Goal: Answer question/provide support: Share knowledge or assist other users

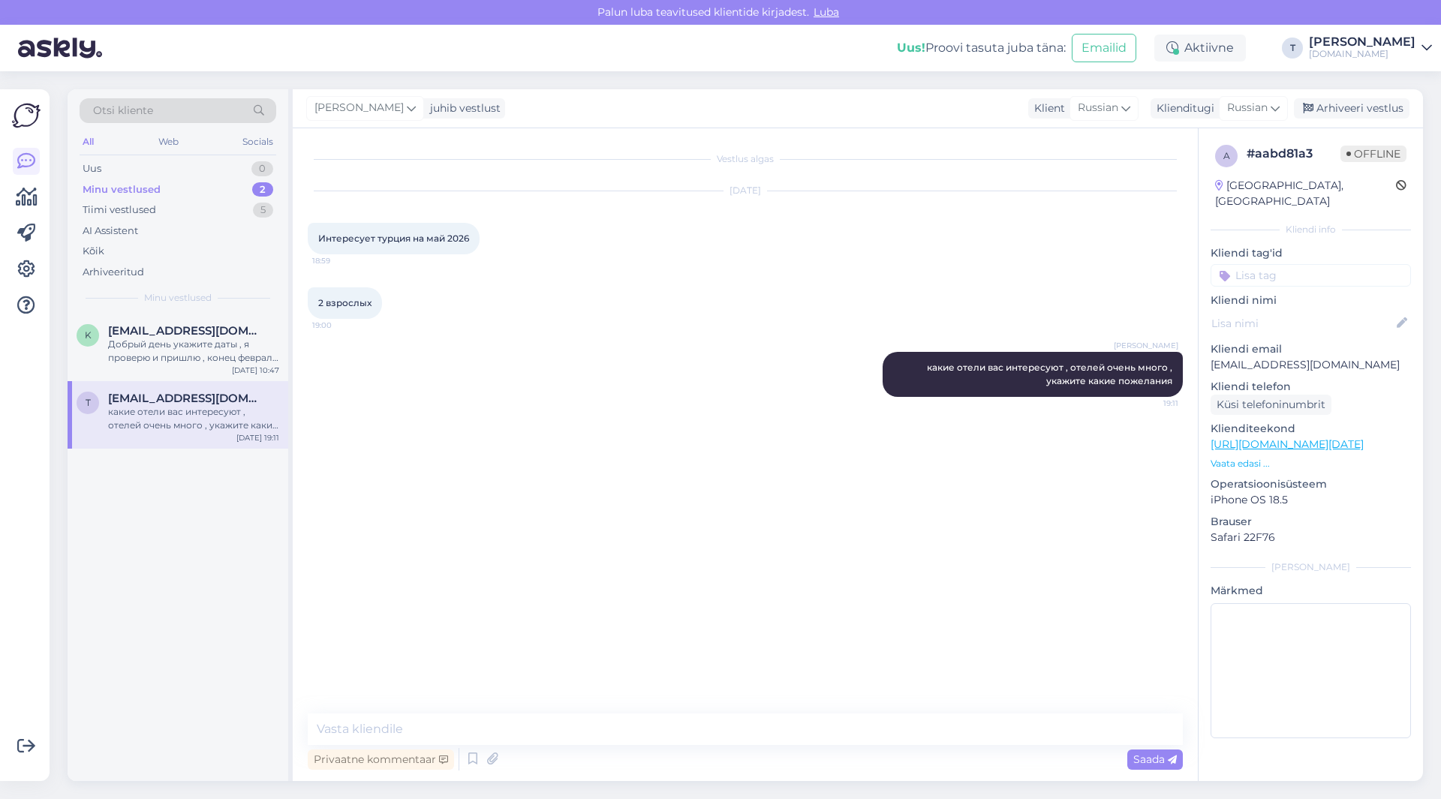
click at [144, 104] on span "Otsi kliente" at bounding box center [123, 111] width 60 height 16
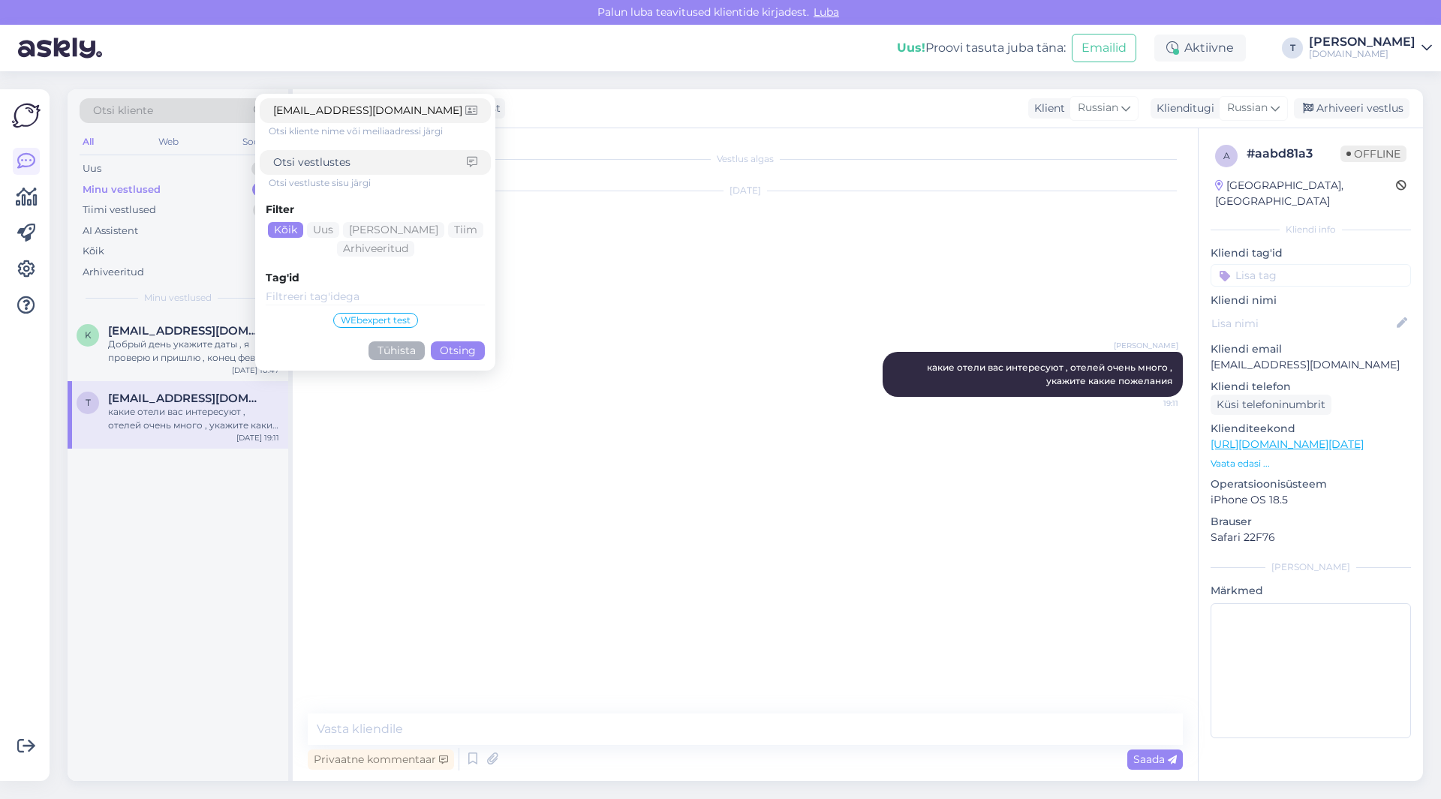
type input "[EMAIL_ADDRESS][DOMAIN_NAME]"
click at [459, 353] on button "Otsing" at bounding box center [458, 350] width 54 height 19
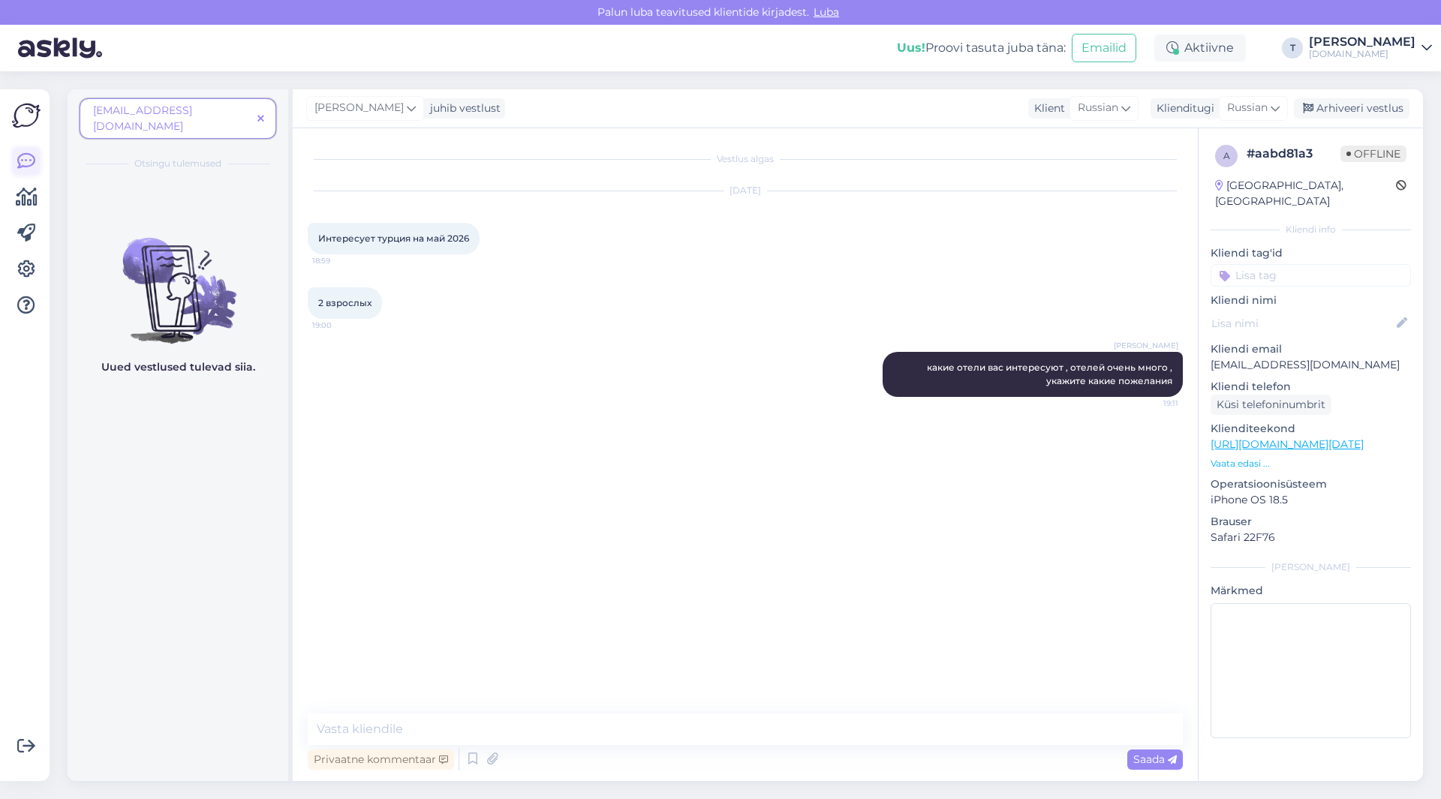
click at [29, 160] on icon at bounding box center [26, 161] width 18 height 18
click at [257, 111] on span at bounding box center [260, 119] width 19 height 16
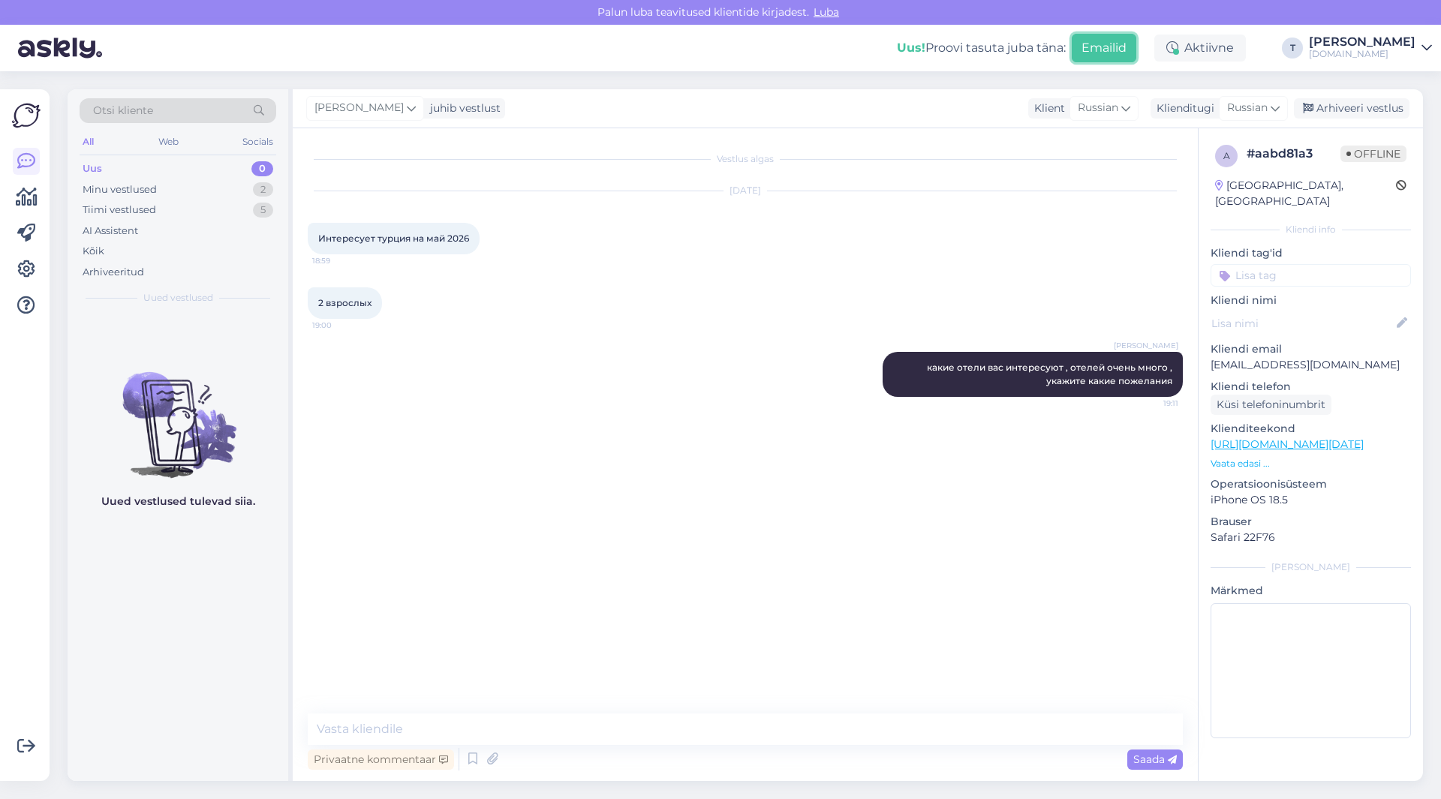
click at [1136, 44] on button "Emailid" at bounding box center [1104, 48] width 65 height 29
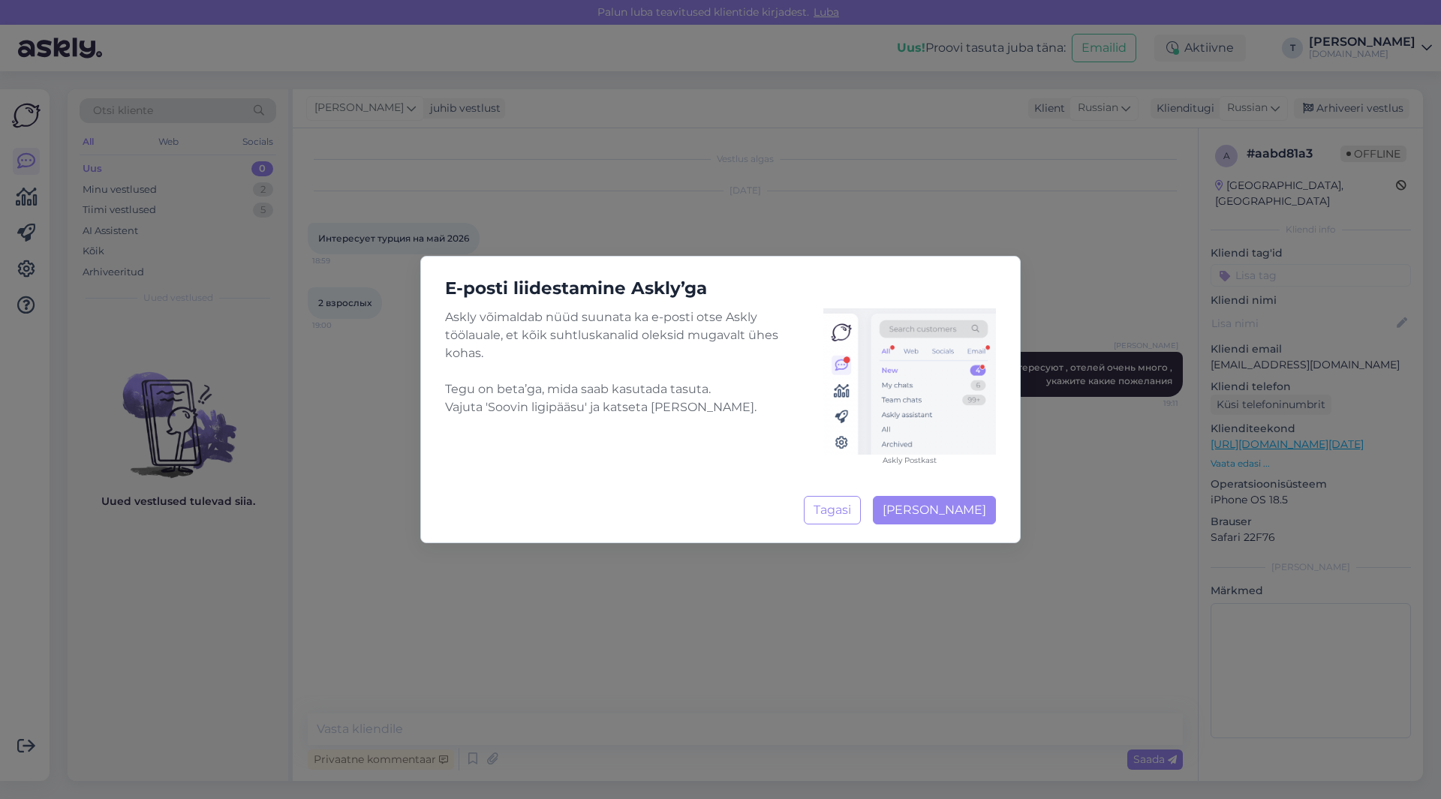
click at [858, 539] on div "E-posti liidestamine Askly’ga Askly võimaldab nüüd suunata ka e-posti otse Askl…" at bounding box center [720, 399] width 1441 height 799
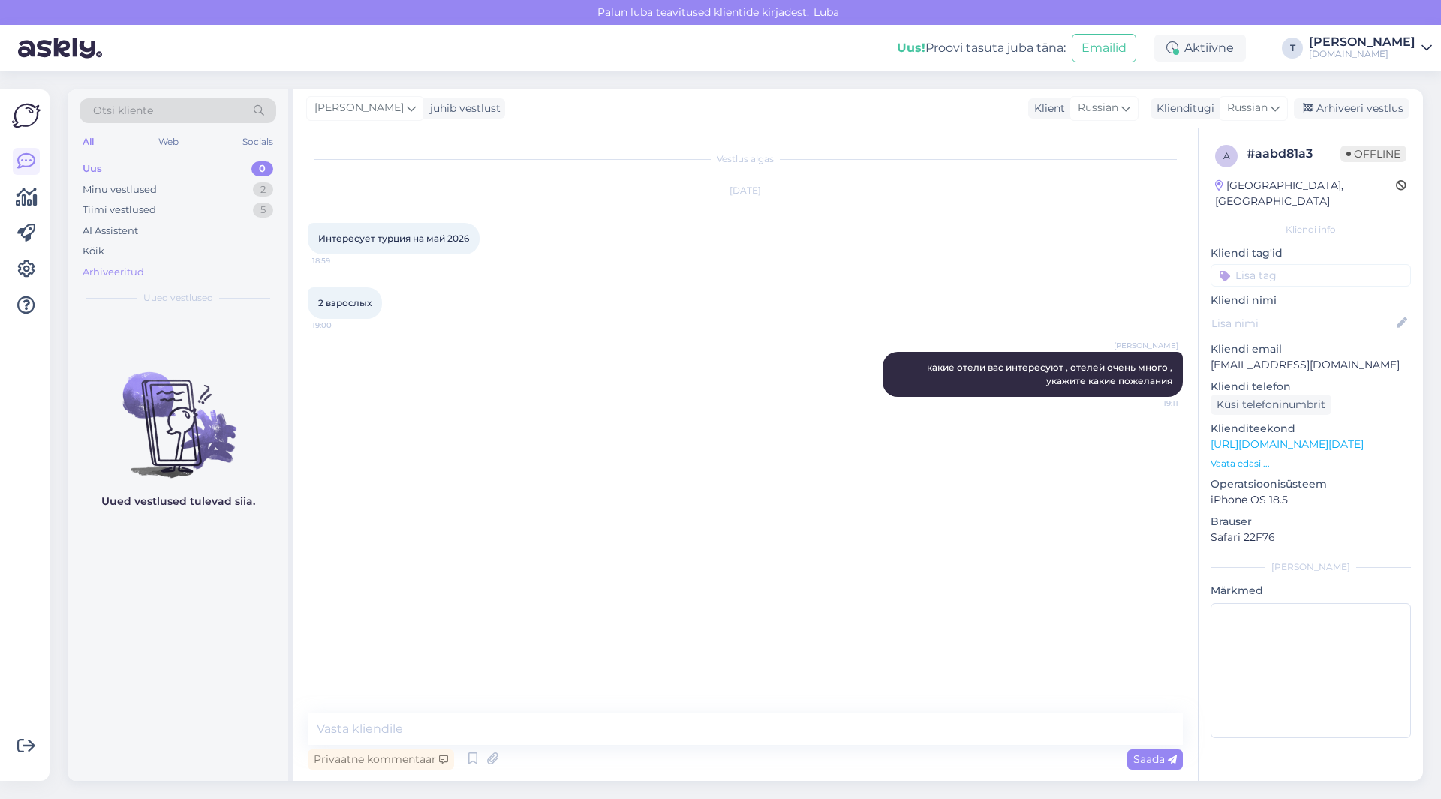
click at [95, 271] on div "Arhiveeritud" at bounding box center [114, 272] width 62 height 15
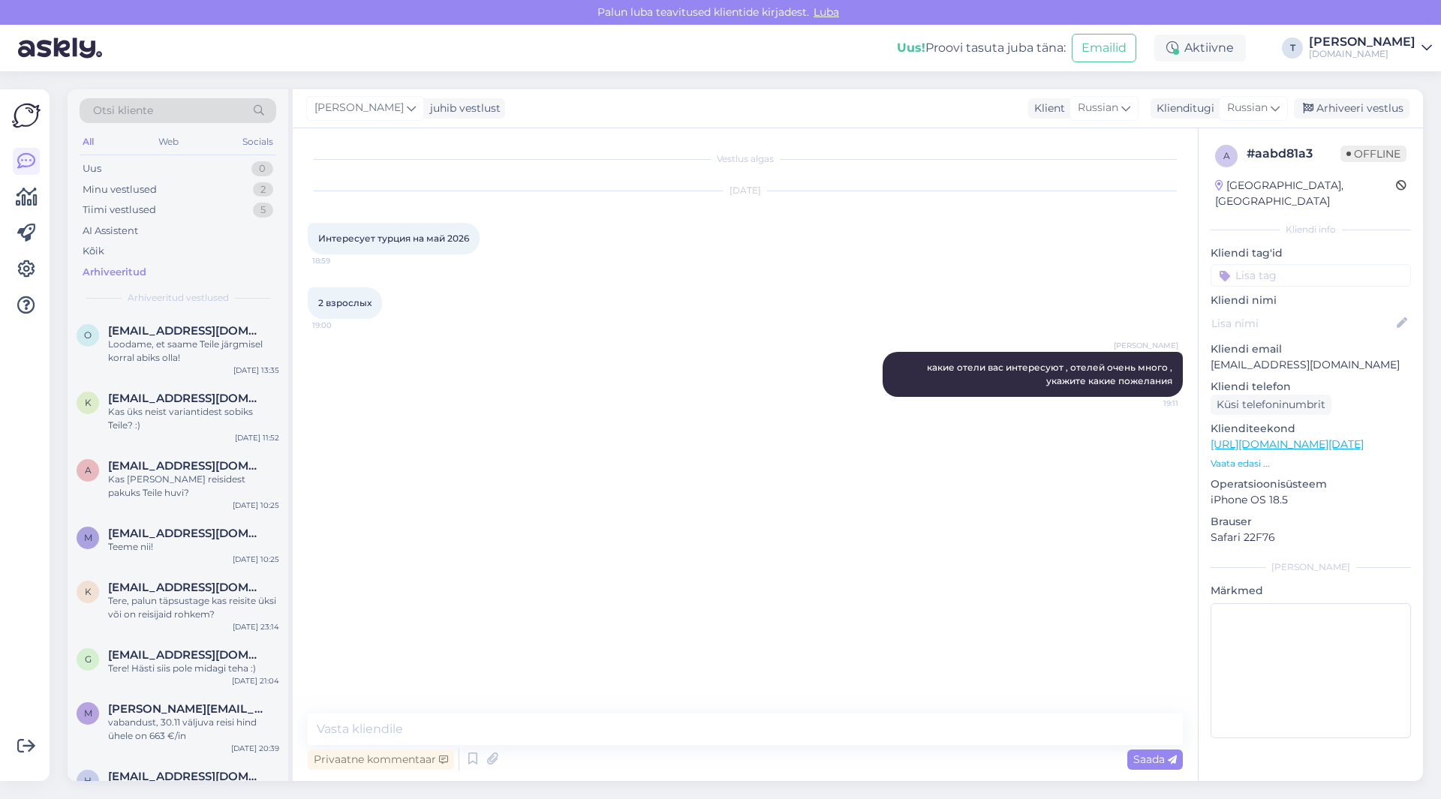
click at [134, 119] on div "Otsi kliente" at bounding box center [178, 110] width 197 height 25
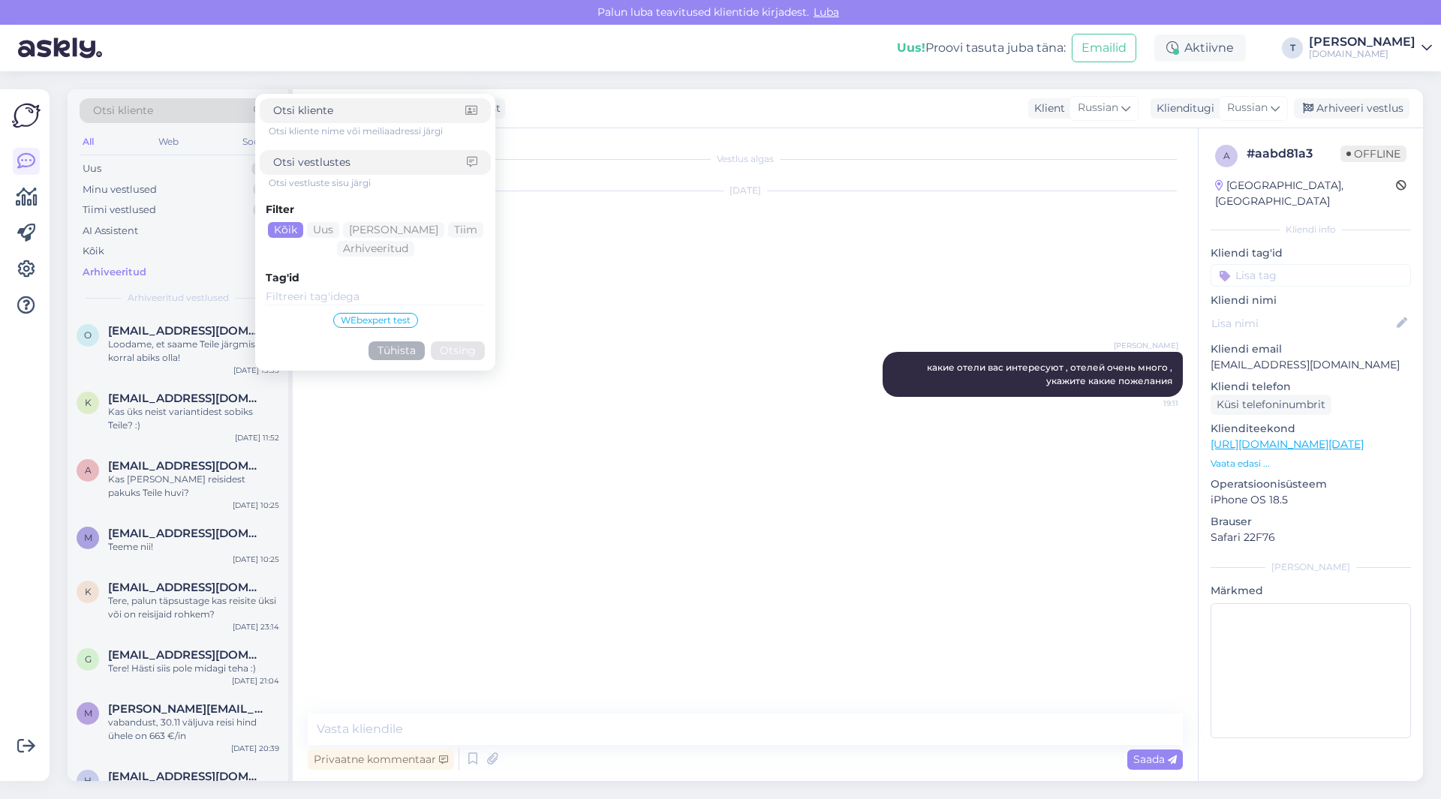
type input "[EMAIL_ADDRESS][DOMAIN_NAME]"
click button "Otsing" at bounding box center [458, 350] width 54 height 19
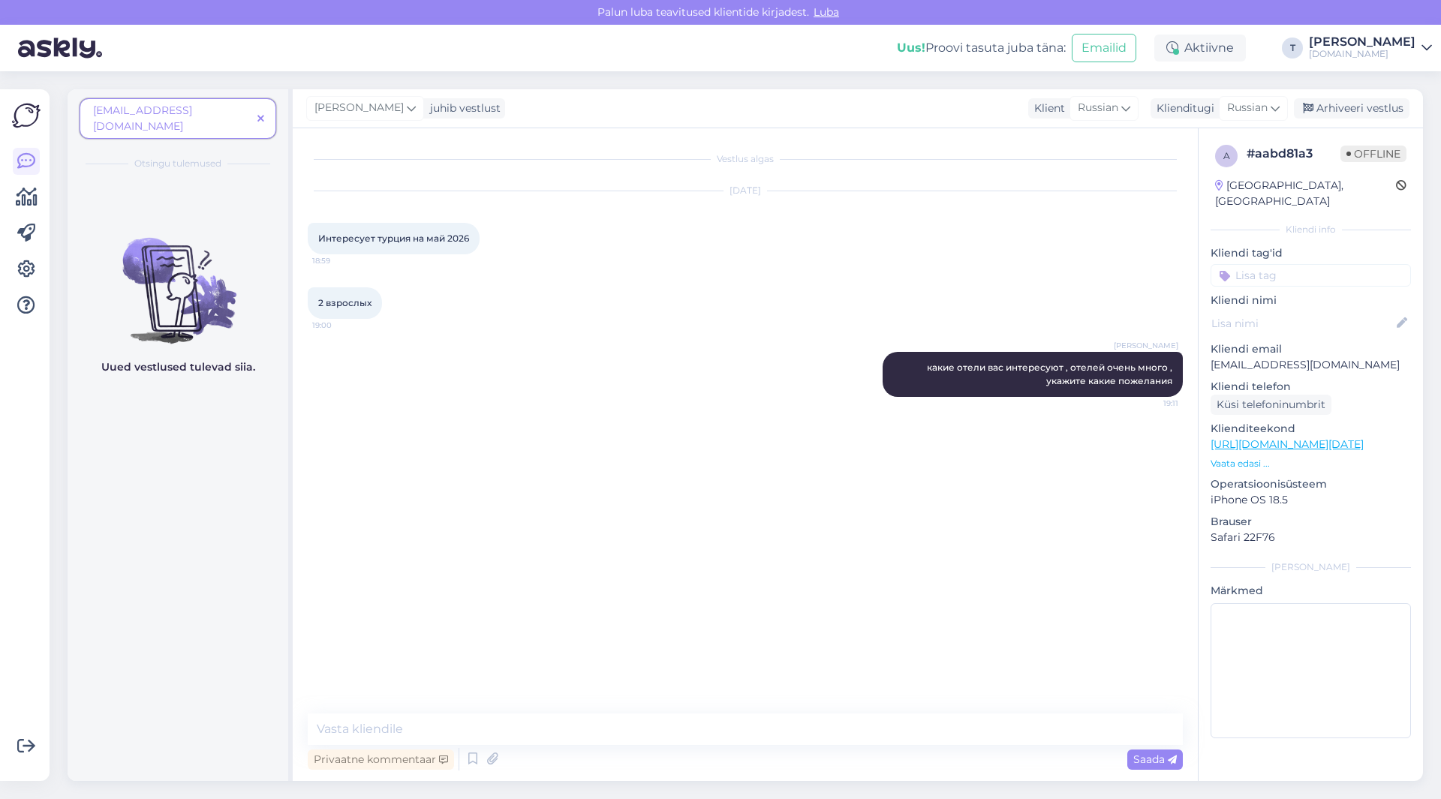
click at [173, 106] on span "[EMAIL_ADDRESS][DOMAIN_NAME]" at bounding box center [142, 118] width 99 height 29
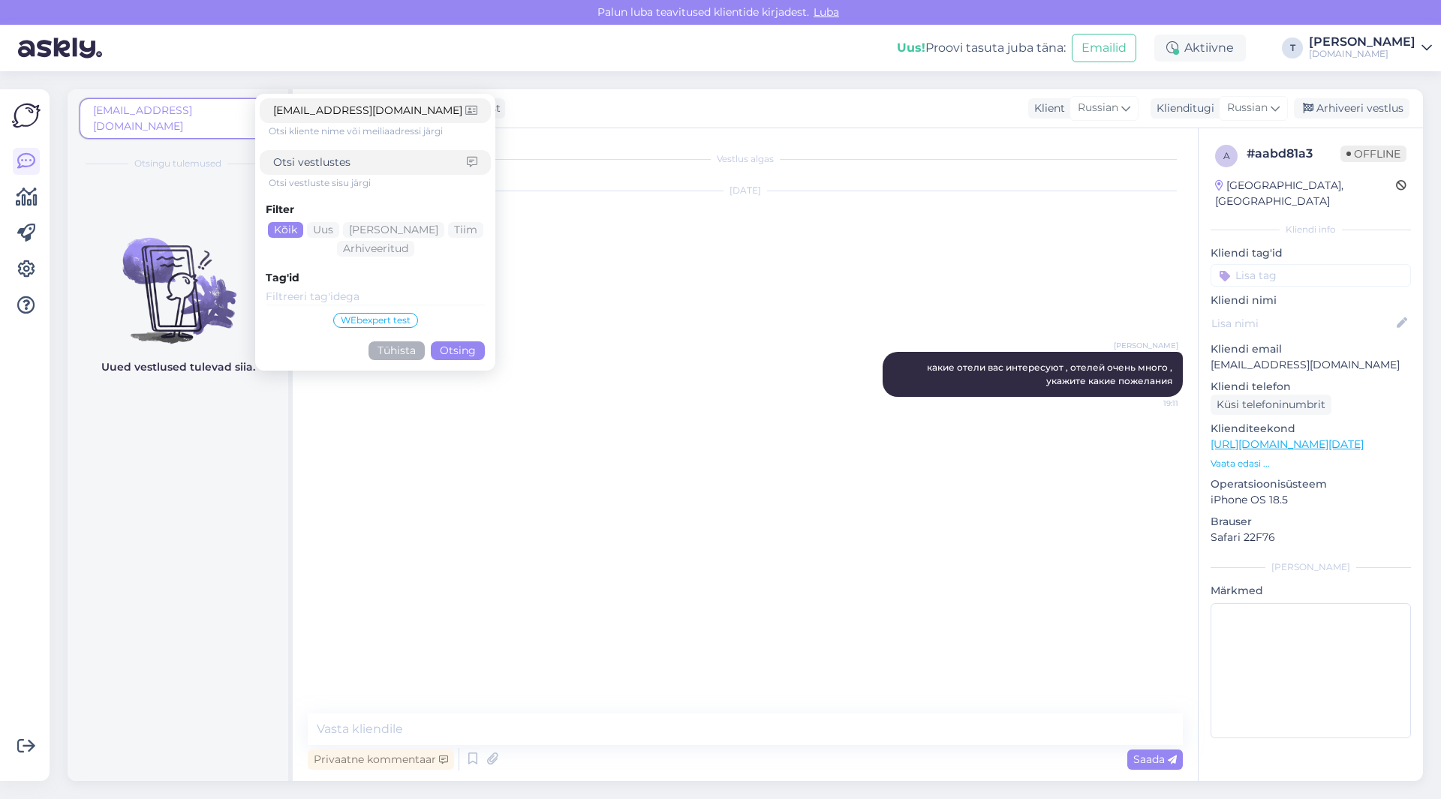
click at [303, 226] on div "Kõik" at bounding box center [285, 230] width 35 height 16
click at [463, 347] on button "Otsing" at bounding box center [458, 350] width 54 height 19
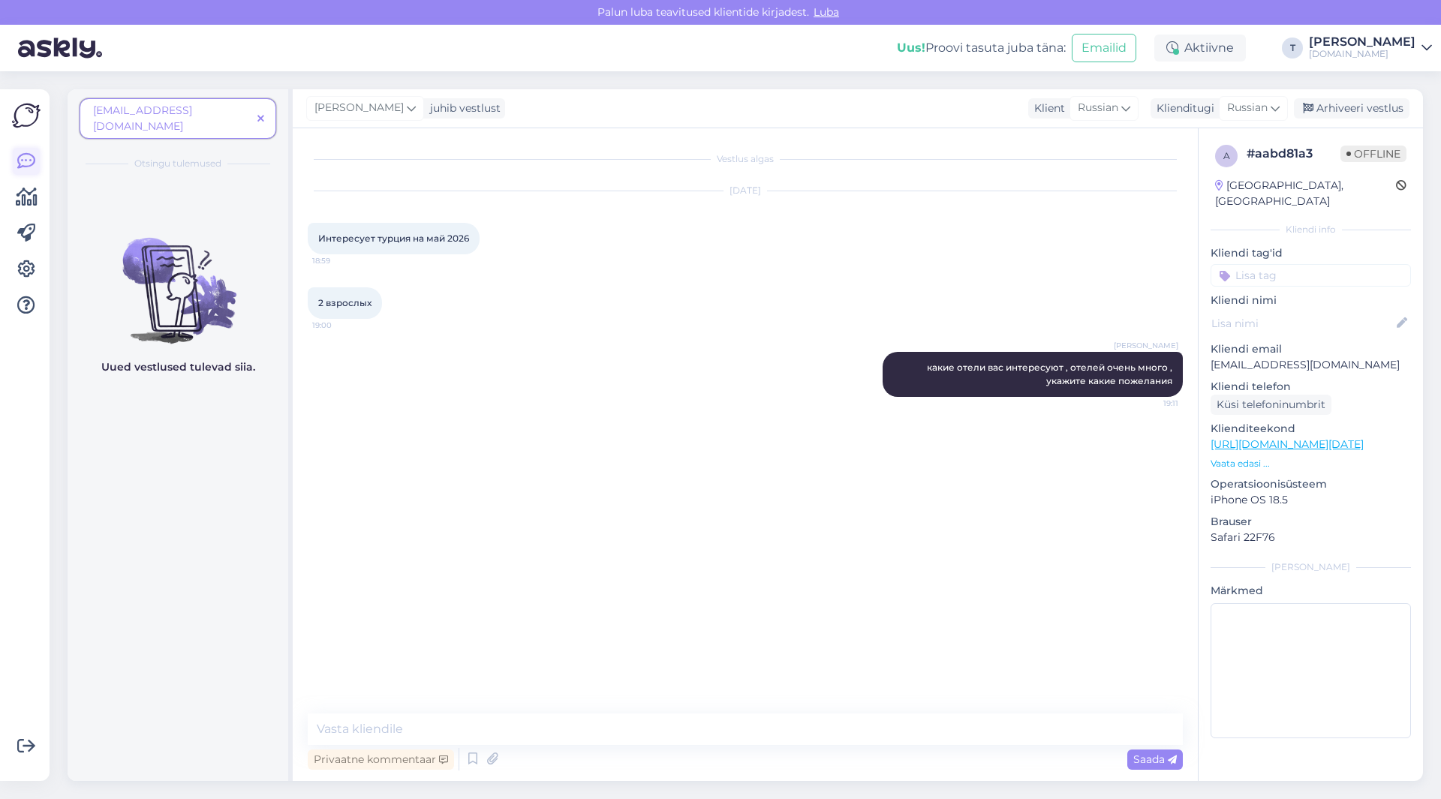
click at [31, 152] on icon at bounding box center [26, 161] width 18 height 18
click at [261, 114] on icon at bounding box center [260, 119] width 7 height 11
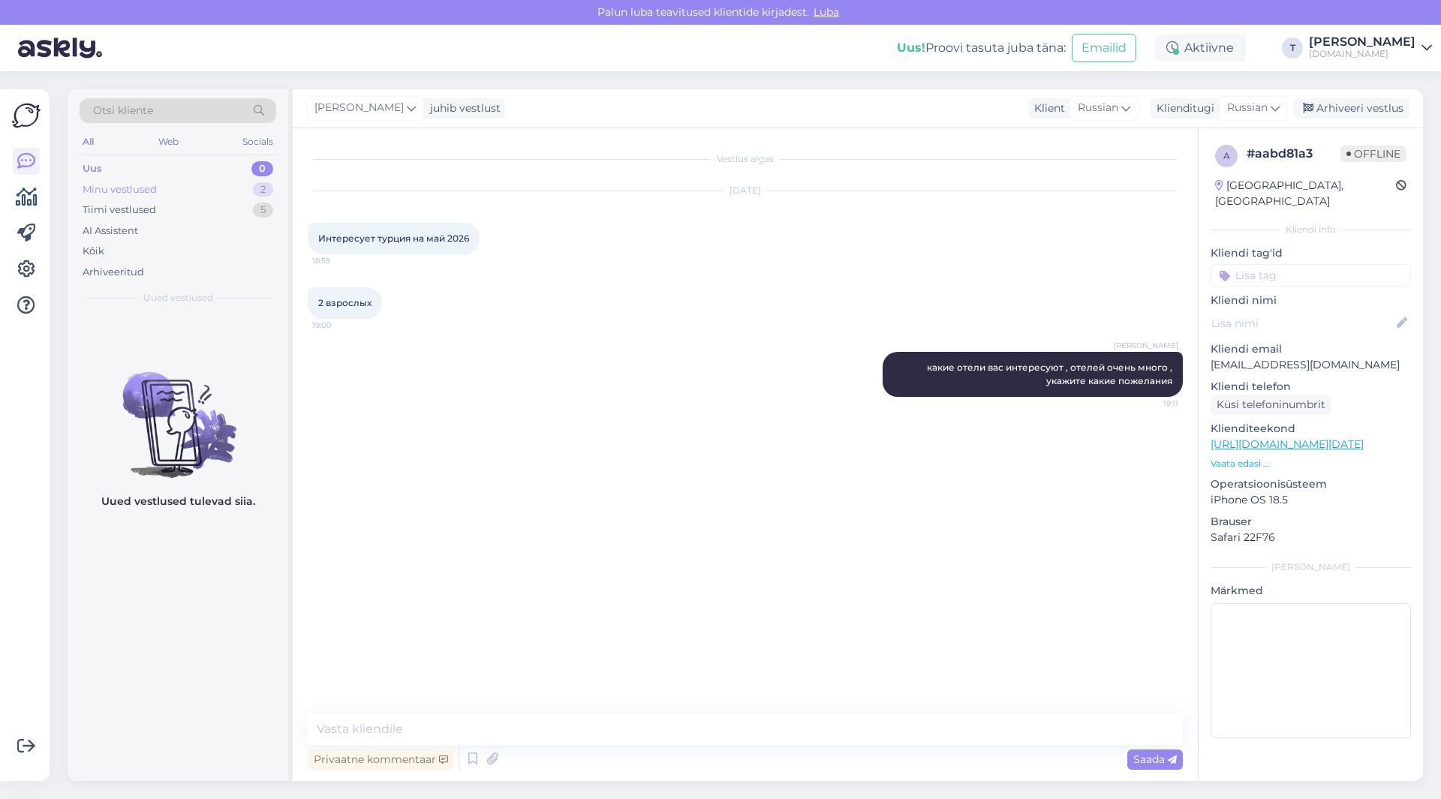
click at [226, 189] on div "Minu vestlused 2" at bounding box center [178, 189] width 197 height 21
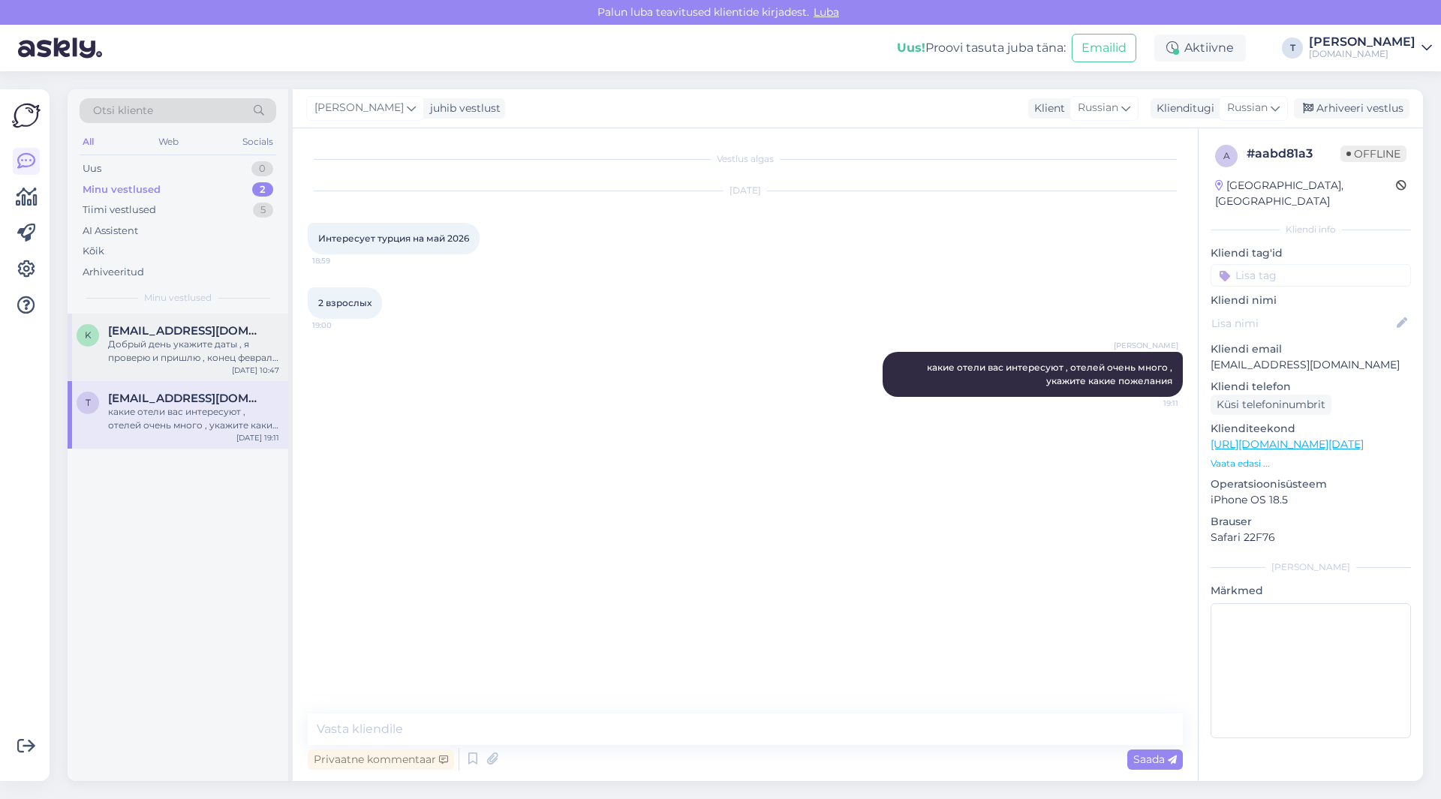
click at [195, 347] on div "Добрый день укажите даты , я проверю и пришлю , конец февраля дорогой будет из …" at bounding box center [193, 351] width 171 height 27
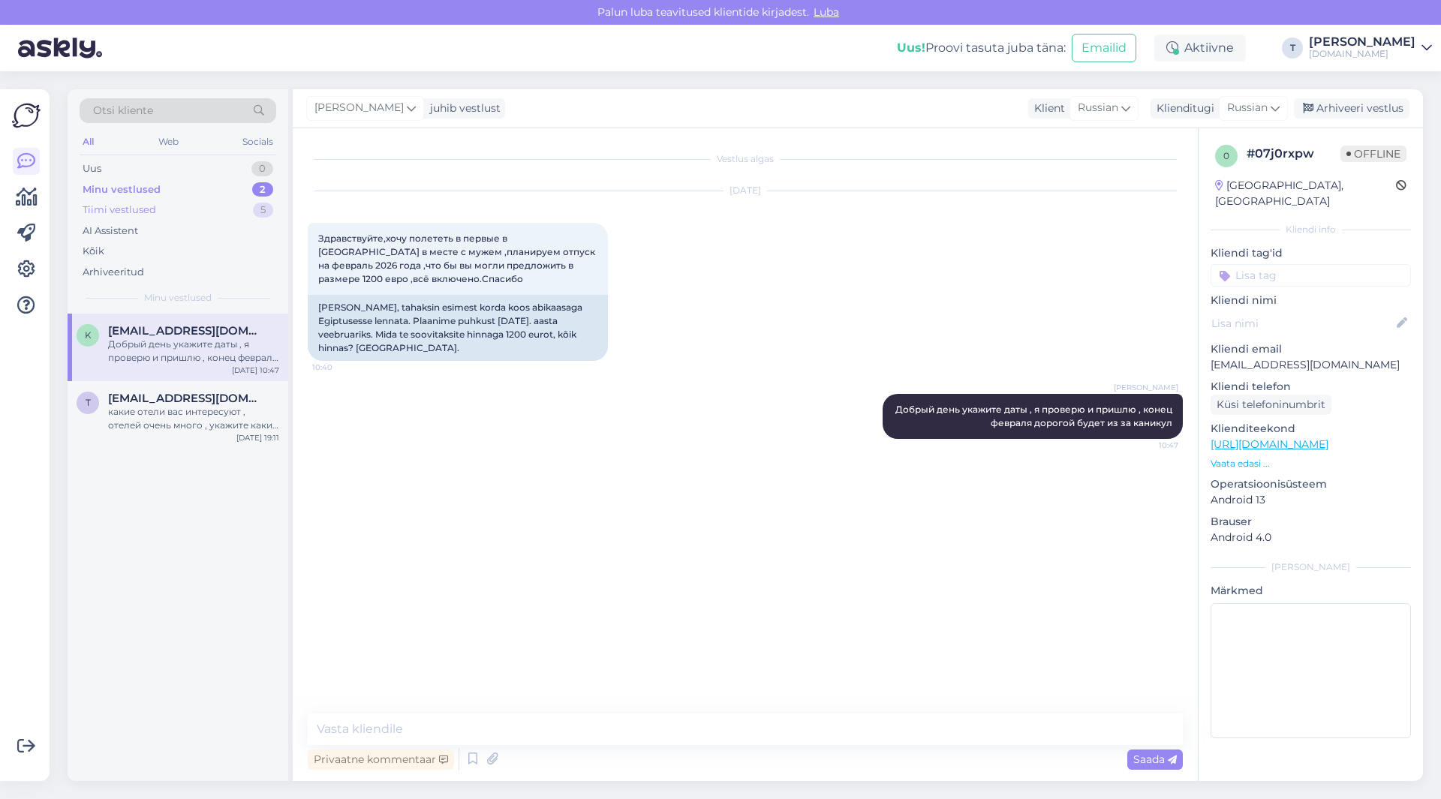
click at [139, 212] on div "Tiimi vestlused" at bounding box center [120, 210] width 74 height 15
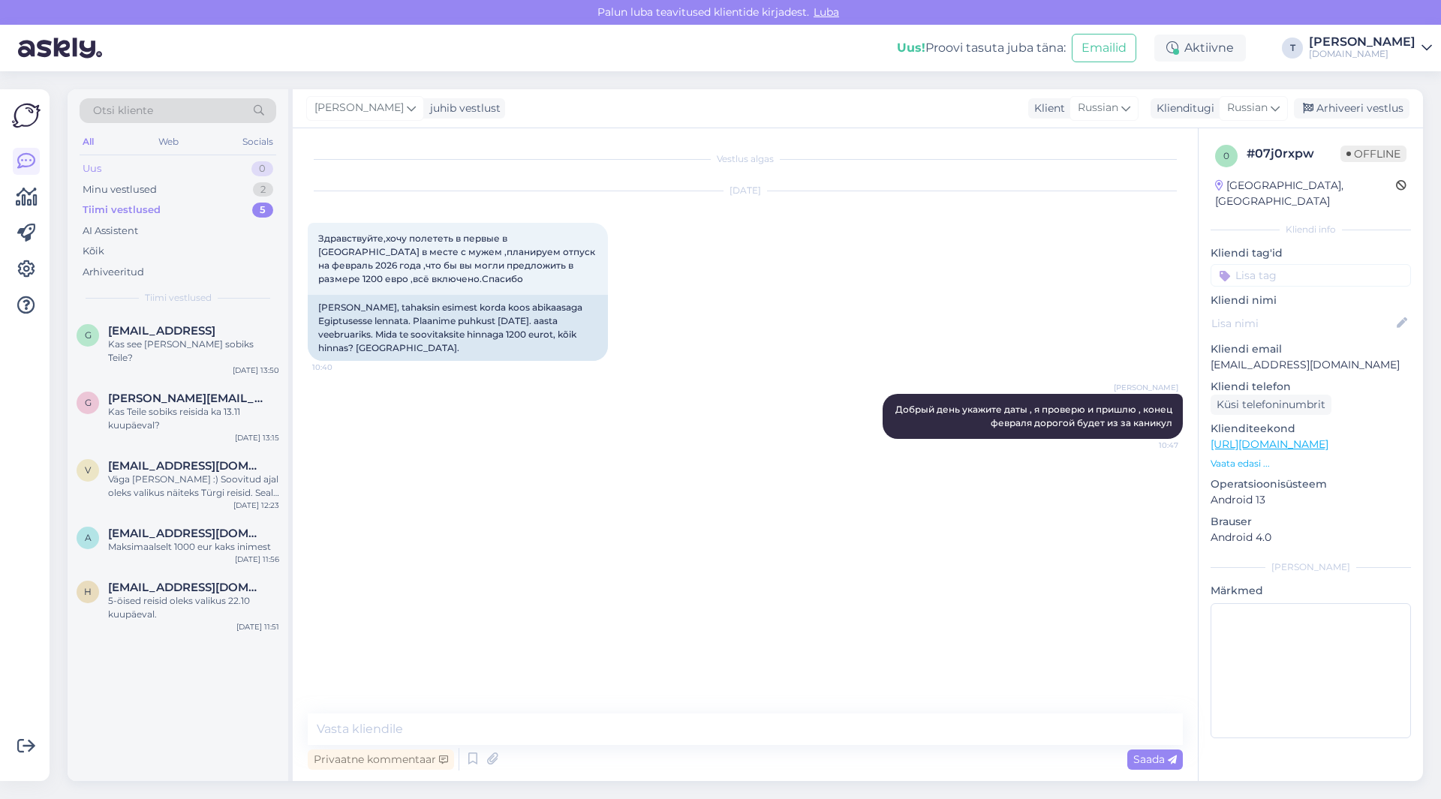
click at [112, 167] on div "Uus 0" at bounding box center [178, 168] width 197 height 21
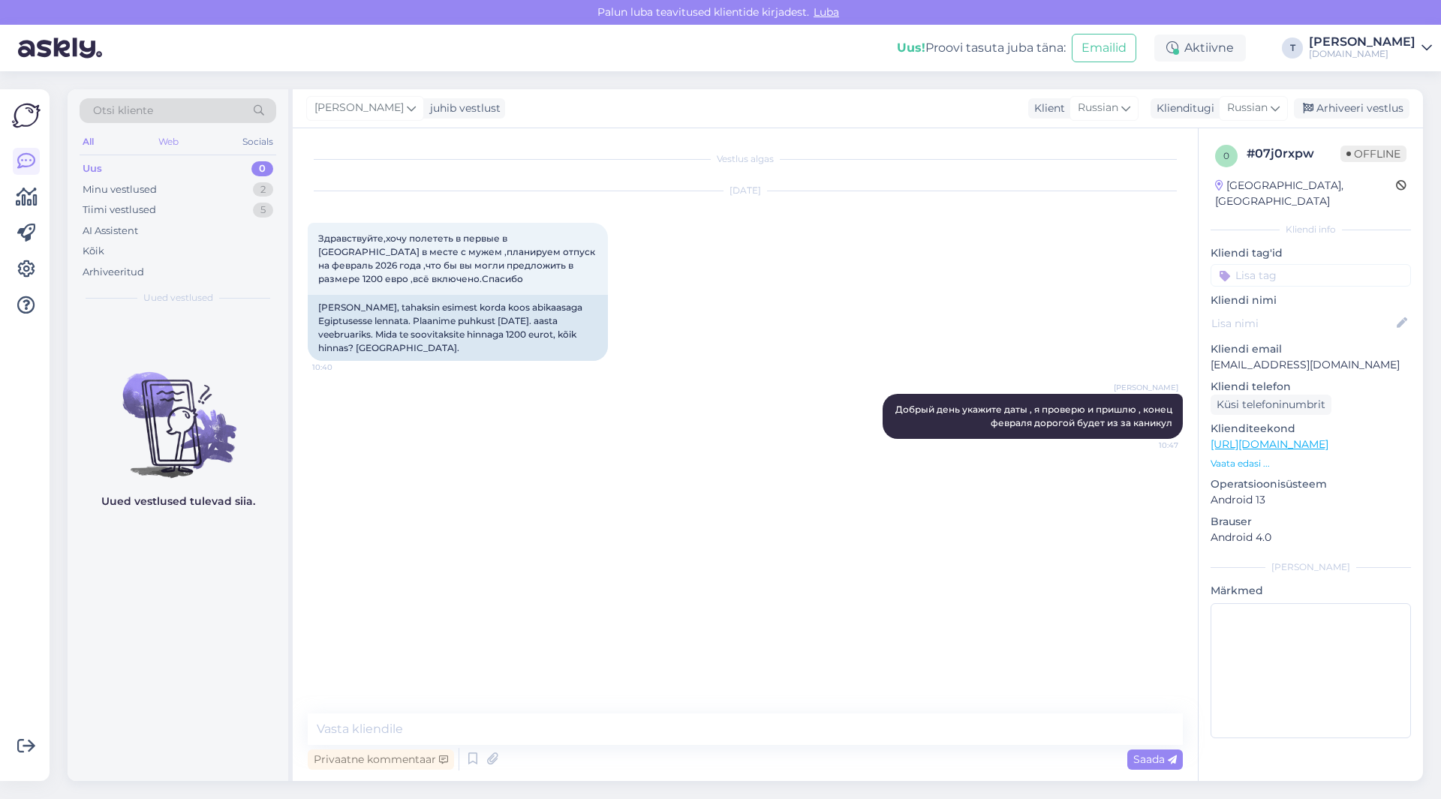
click at [166, 143] on div "Web" at bounding box center [168, 142] width 26 height 20
drag, startPoint x: 198, startPoint y: 110, endPoint x: 183, endPoint y: 106, distance: 15.7
click at [183, 106] on div "Otsi kliente" at bounding box center [178, 110] width 197 height 25
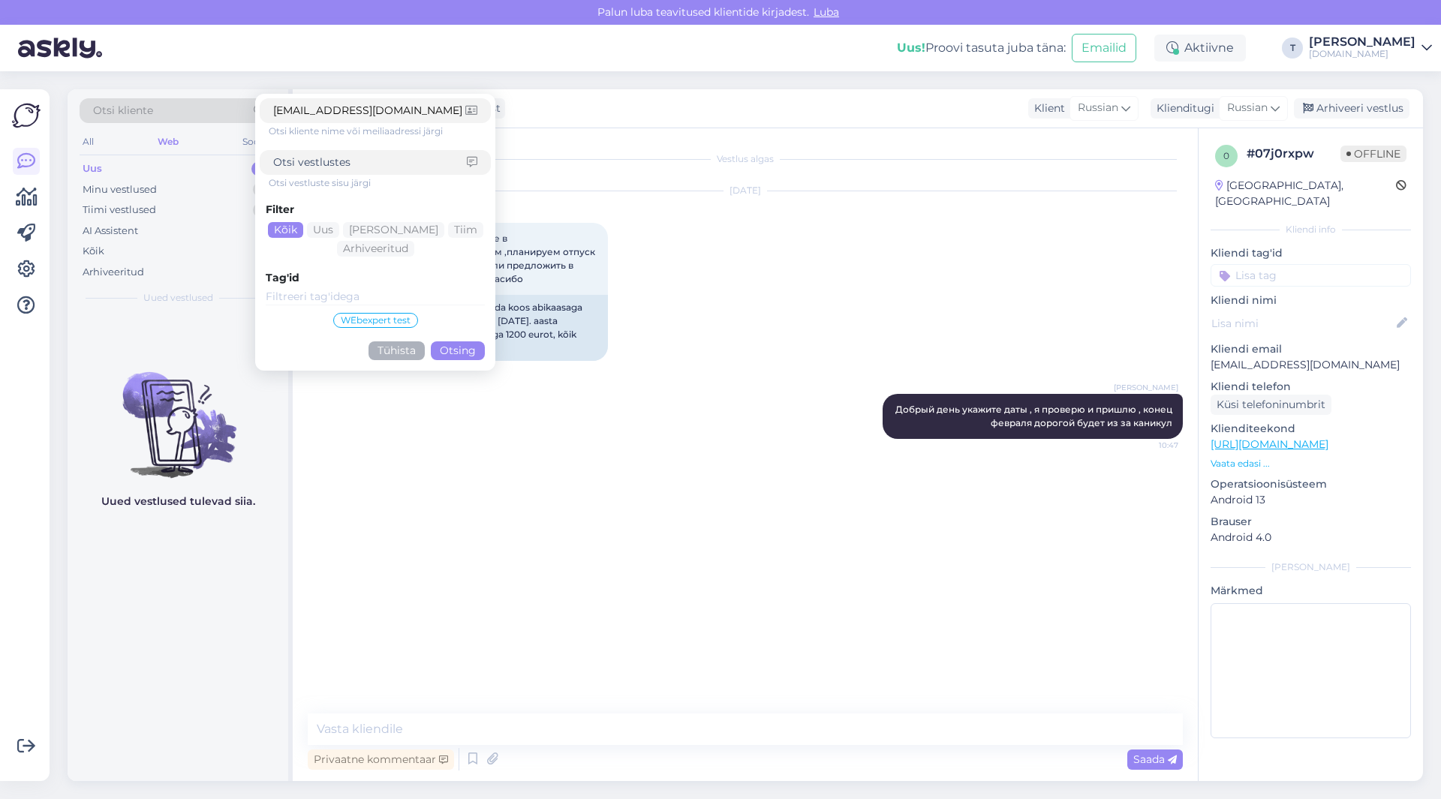
type input "[EMAIL_ADDRESS][DOMAIN_NAME]"
click at [458, 344] on button "Otsing" at bounding box center [458, 350] width 54 height 19
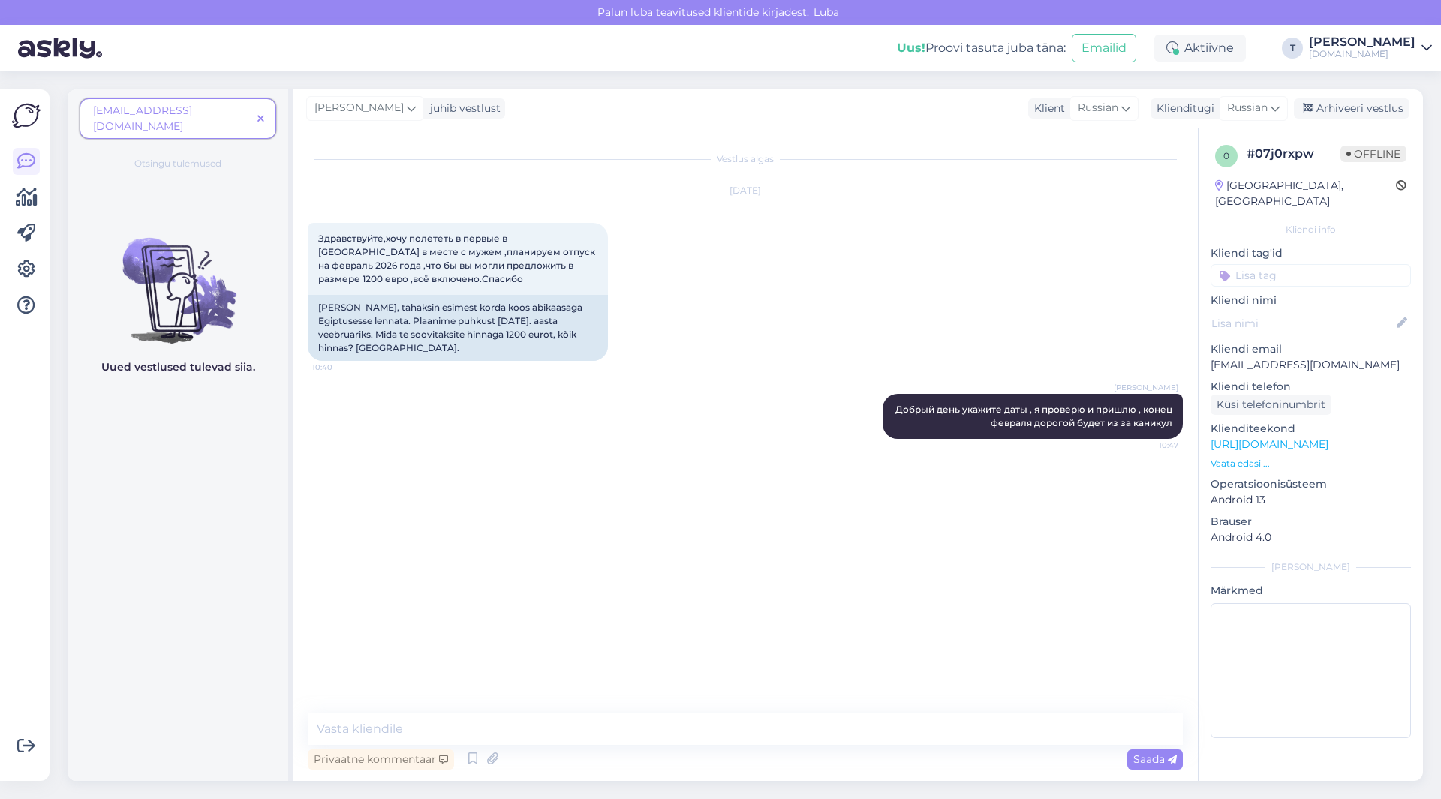
click at [216, 111] on span "[EMAIL_ADDRESS][DOMAIN_NAME]" at bounding box center [172, 119] width 158 height 32
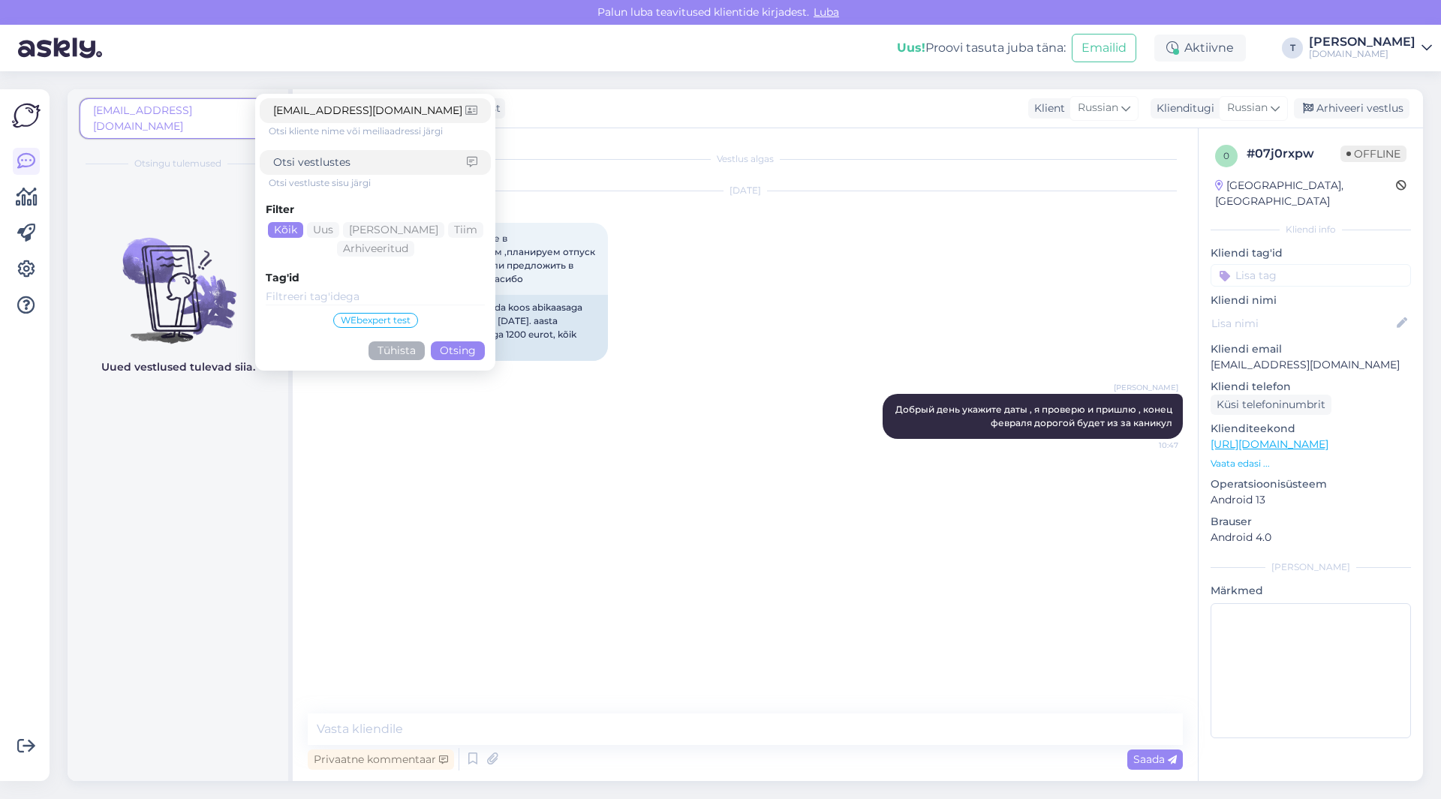
click at [383, 162] on input at bounding box center [370, 163] width 194 height 16
paste input "[EMAIL_ADDRESS][DOMAIN_NAME]"
type input "[EMAIL_ADDRESS][DOMAIN_NAME]"
click at [454, 349] on button "Otsing" at bounding box center [458, 350] width 54 height 19
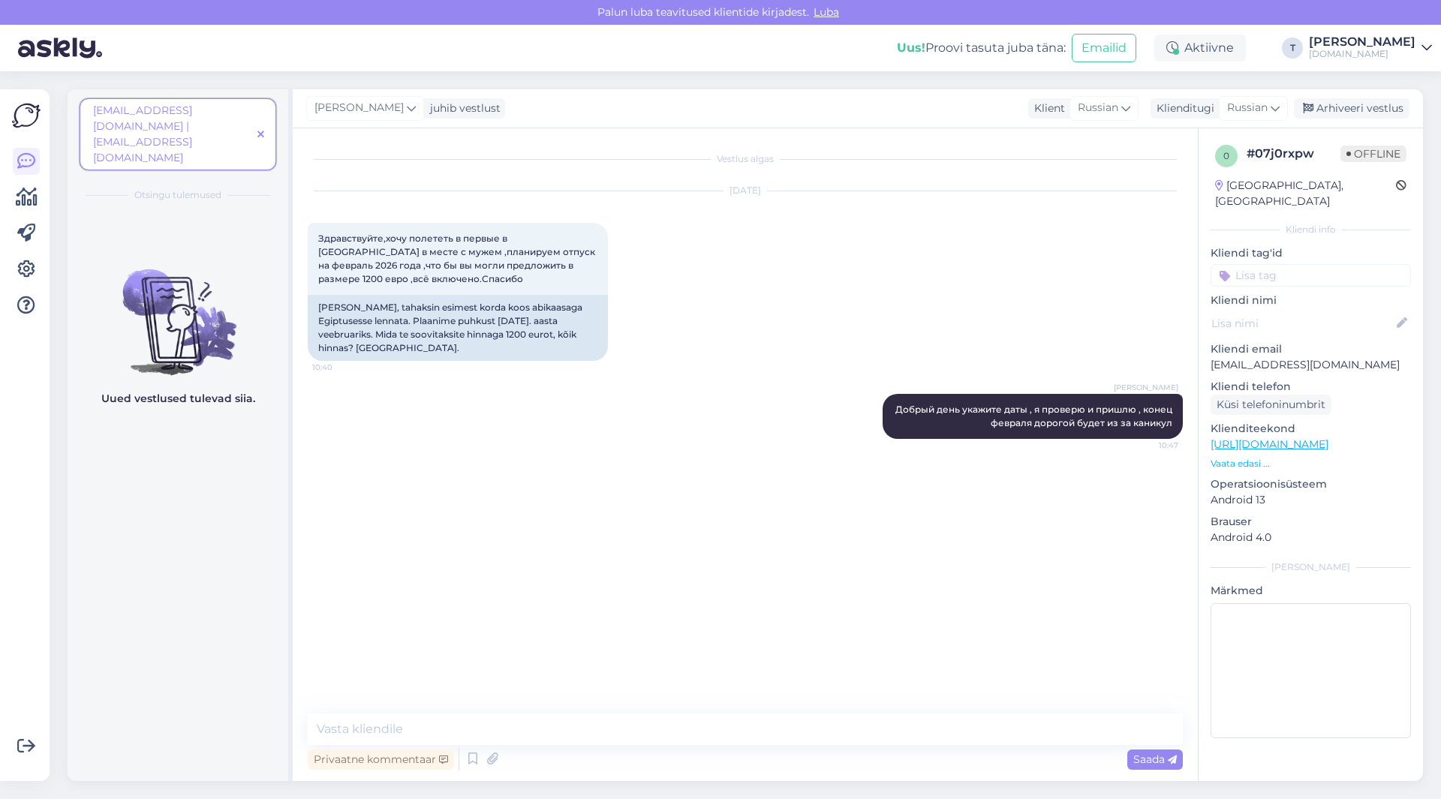
click at [260, 130] on icon at bounding box center [260, 135] width 7 height 11
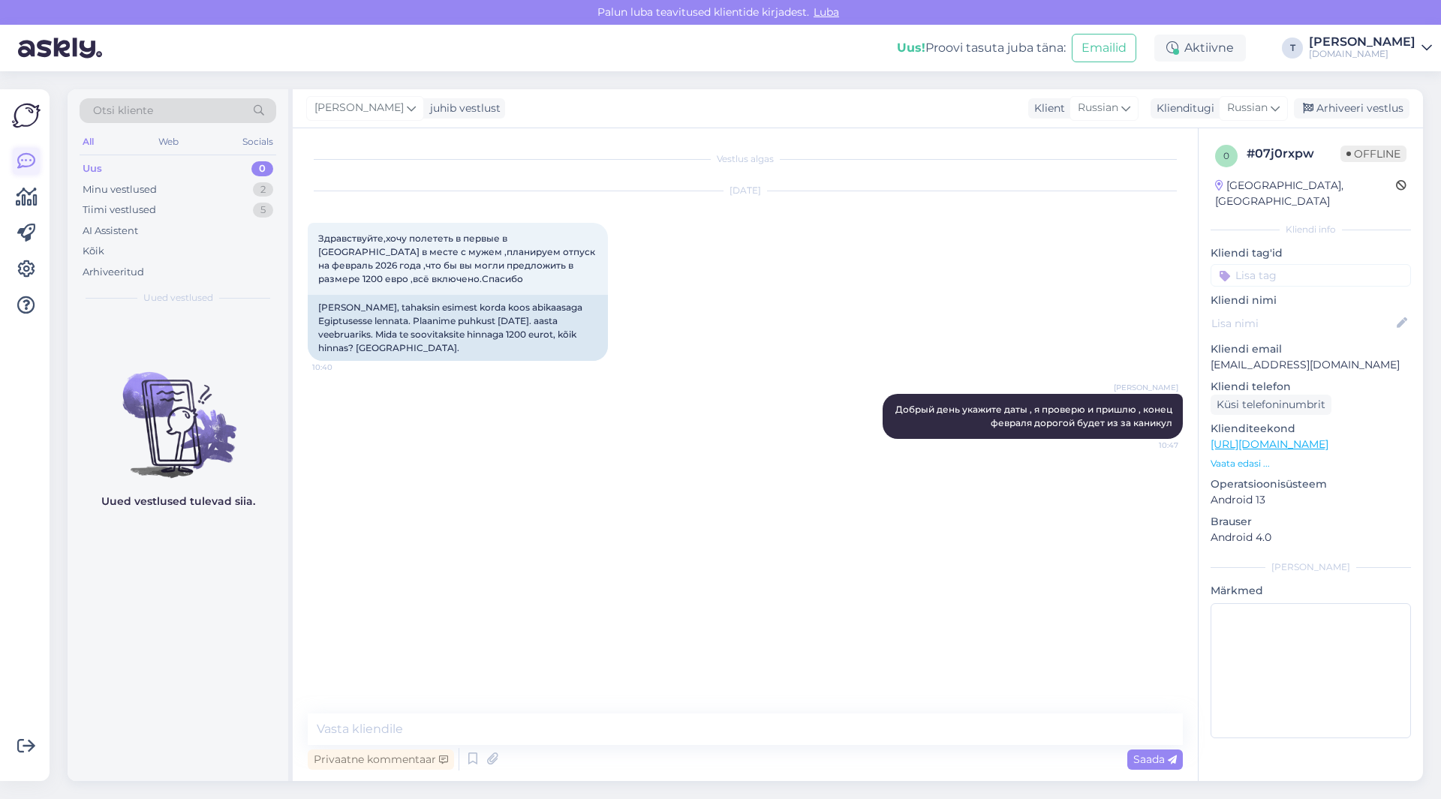
click at [24, 161] on icon at bounding box center [26, 161] width 18 height 18
click at [116, 272] on div "Arhiveeritud" at bounding box center [114, 272] width 62 height 15
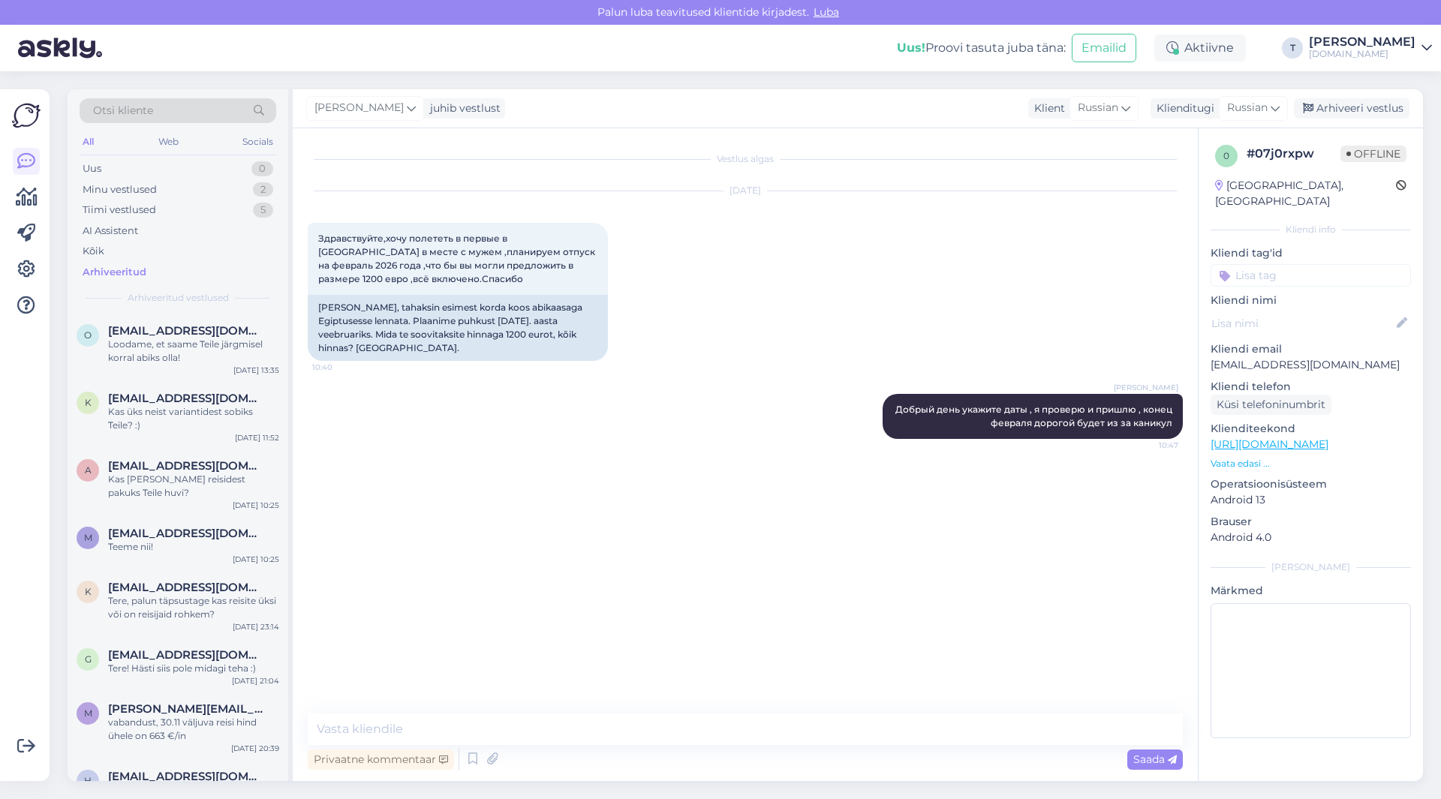
click at [137, 113] on span "Otsi kliente" at bounding box center [123, 111] width 60 height 16
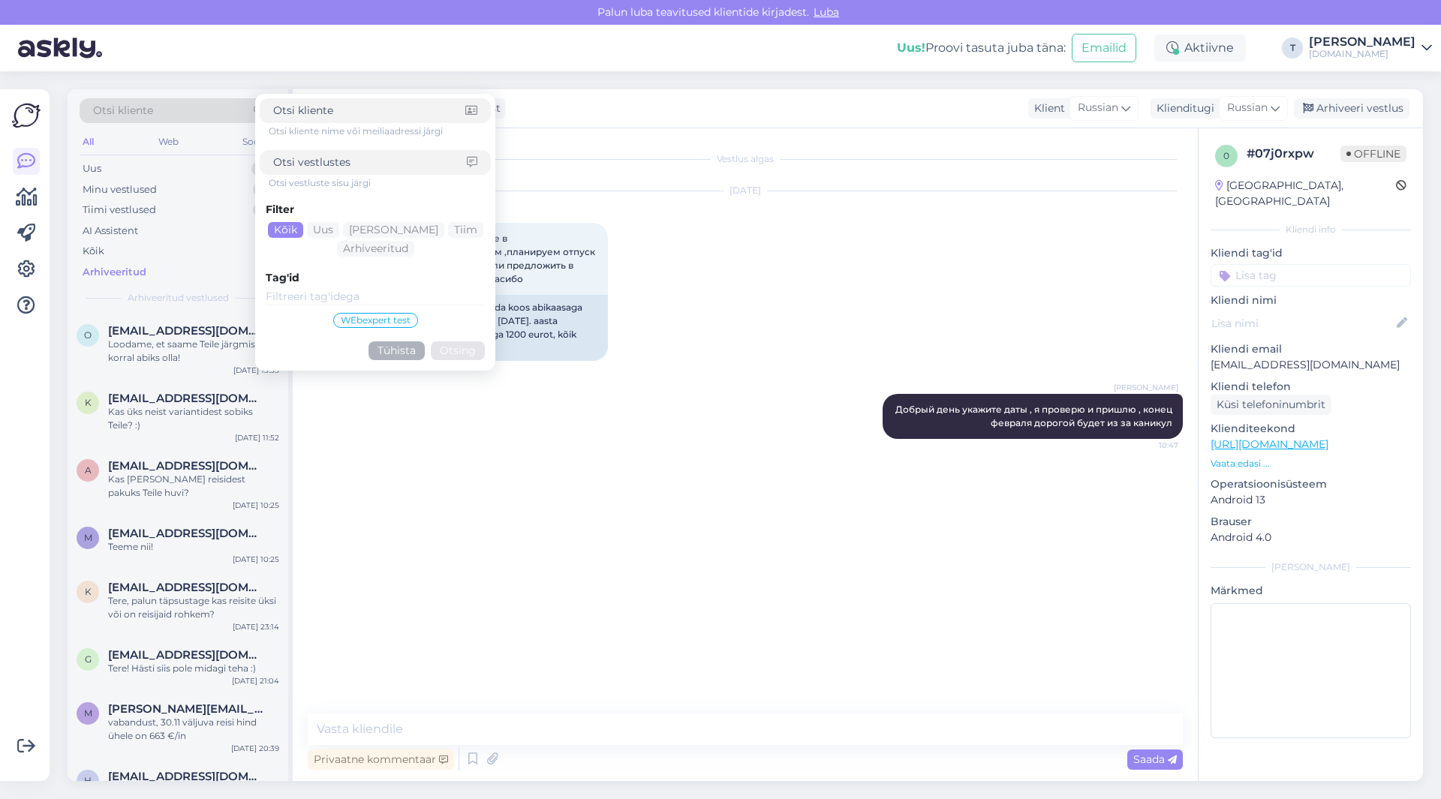
drag, startPoint x: 137, startPoint y: 111, endPoint x: 323, endPoint y: 102, distance: 187.1
click at [323, 102] on div at bounding box center [375, 110] width 231 height 25
paste input "[EMAIL_ADDRESS][DOMAIN_NAME]"
type input "[EMAIL_ADDRESS][DOMAIN_NAME]"
click at [455, 345] on button "Otsing" at bounding box center [458, 350] width 54 height 19
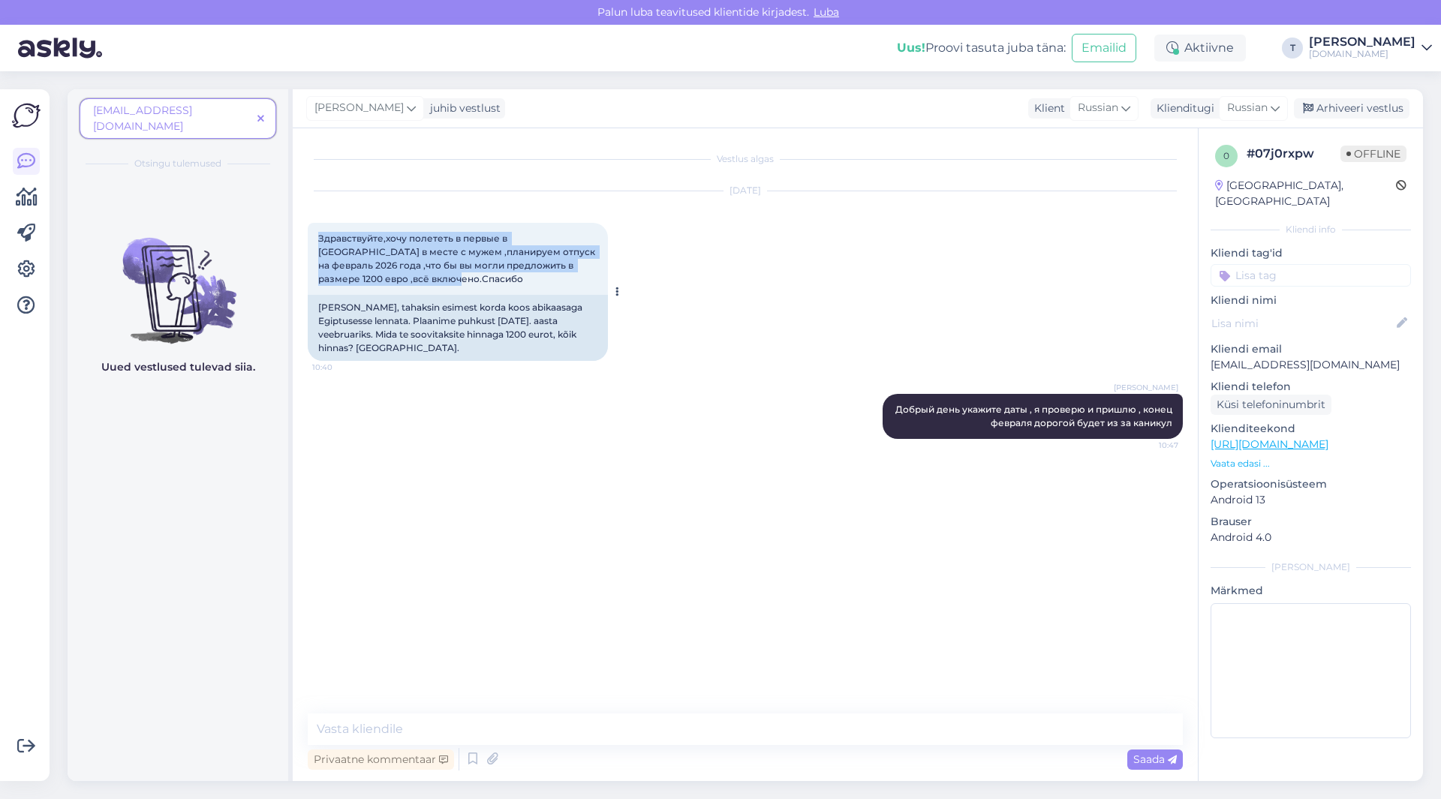
drag, startPoint x: 430, startPoint y: 278, endPoint x: 309, endPoint y: 229, distance: 130.6
click at [297, 225] on div "Vestlus algas [DATE] Здравствуйте,хочу полететь в первые в [GEOGRAPHIC_DATA] в …" at bounding box center [745, 454] width 905 height 653
copy span "Здравствуйте,хочу полететь в первые в [GEOGRAPHIC_DATA] в месте с мужем ,планир…"
click at [854, 278] on div "[DATE] Здравствуйте,хочу полететь в первые в [GEOGRAPHIC_DATA] в месте с мужем …" at bounding box center [745, 276] width 875 height 203
click at [1252, 457] on p "Vaata edasi ..." at bounding box center [1310, 464] width 200 height 14
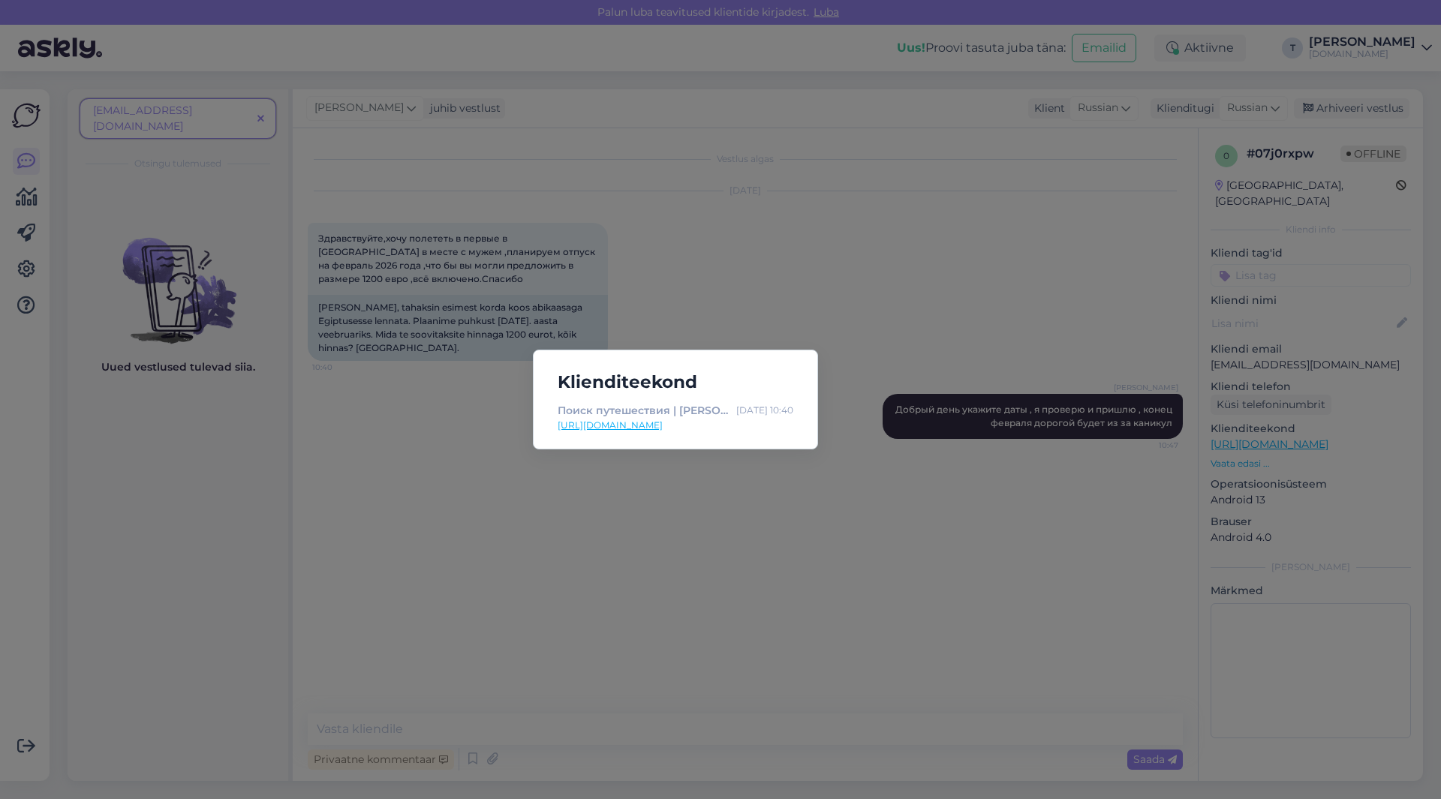
click at [836, 254] on div "Klienditeekond Поиск путешествия | Tuusik [DATE] 10:40 [URL][DOMAIN_NAME]" at bounding box center [720, 399] width 1441 height 799
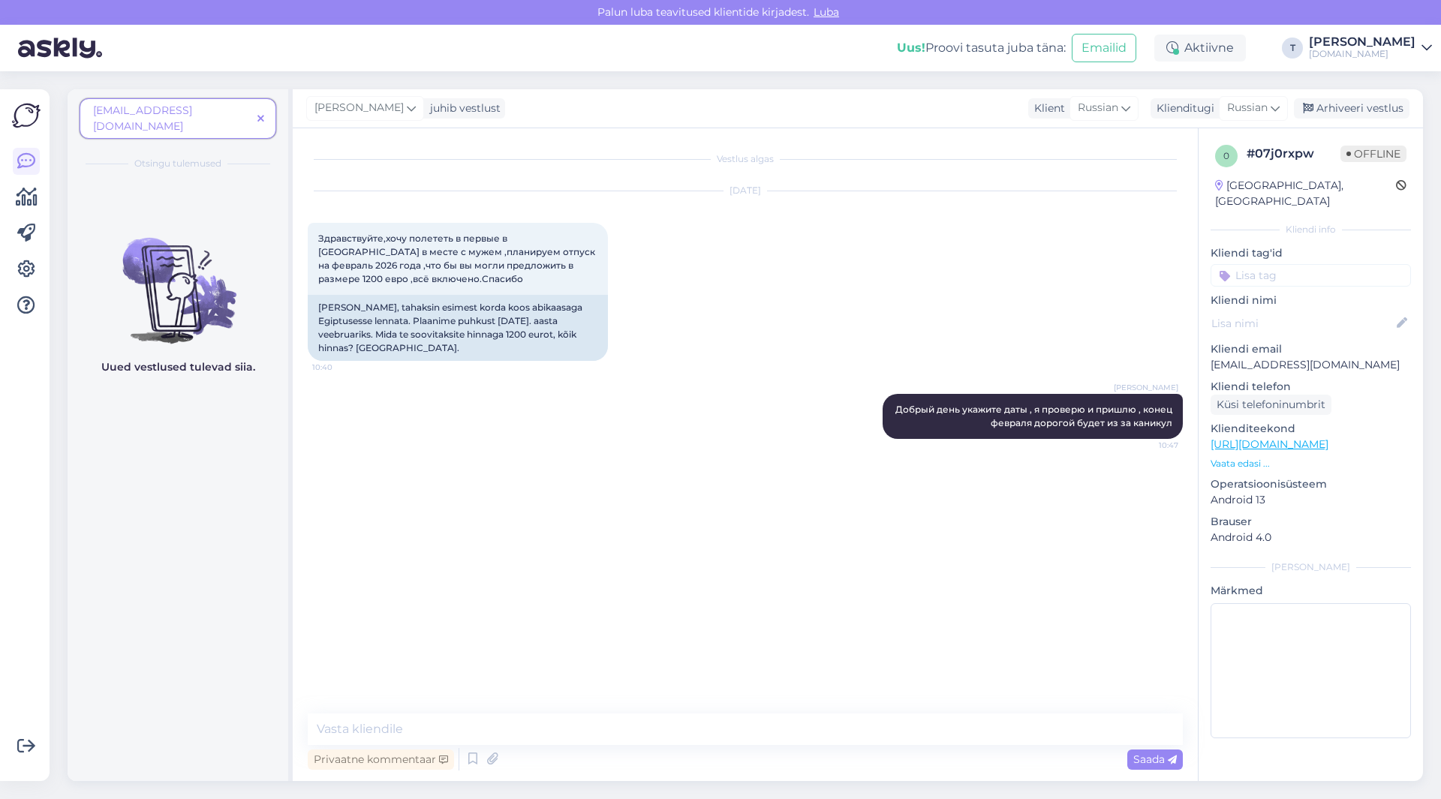
click at [764, 377] on div "[PERSON_NAME] день укажите даты , я проверю и пришлю , конец февраля дорогой бу…" at bounding box center [745, 416] width 875 height 78
click at [260, 114] on icon at bounding box center [260, 119] width 7 height 11
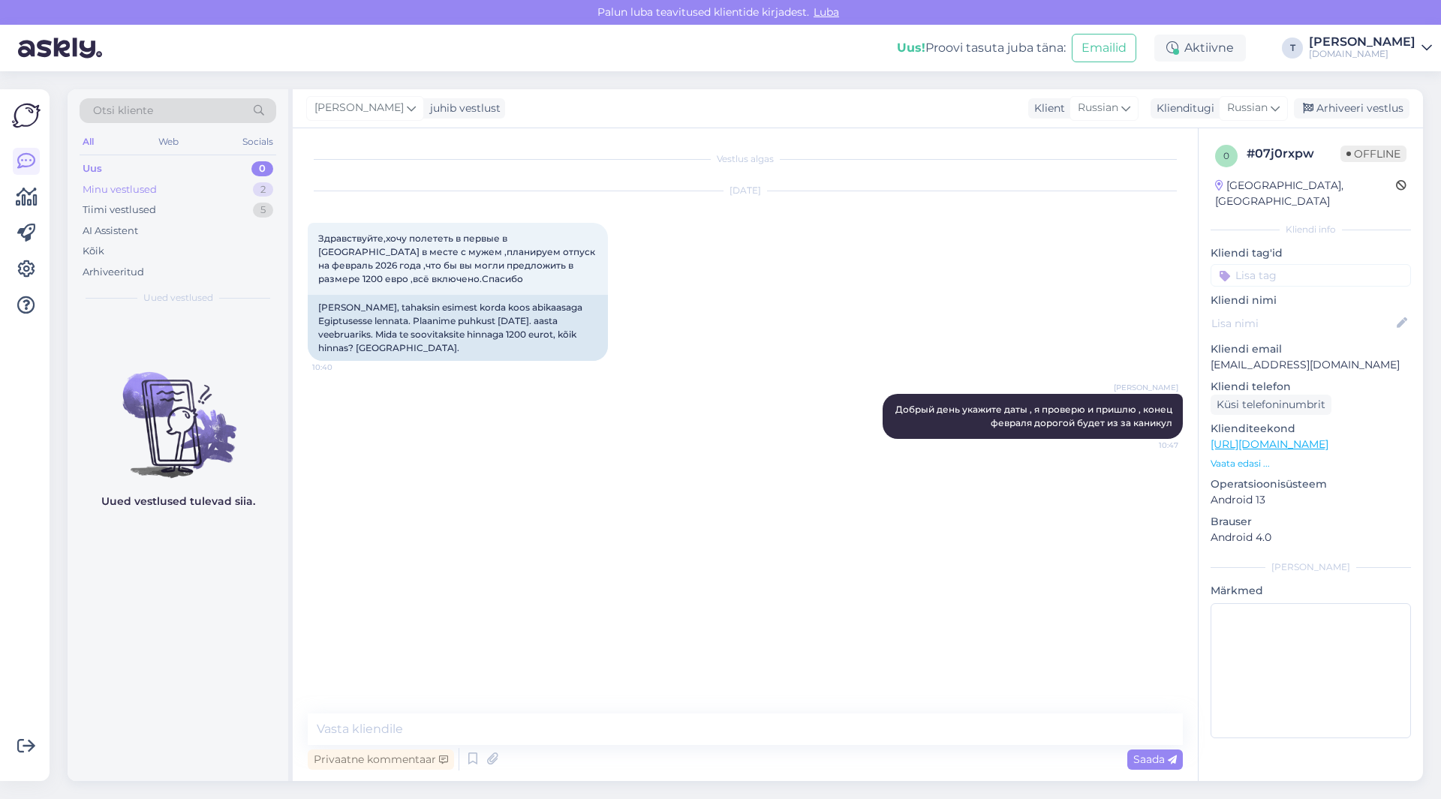
click at [137, 190] on div "Minu vestlused" at bounding box center [120, 189] width 74 height 15
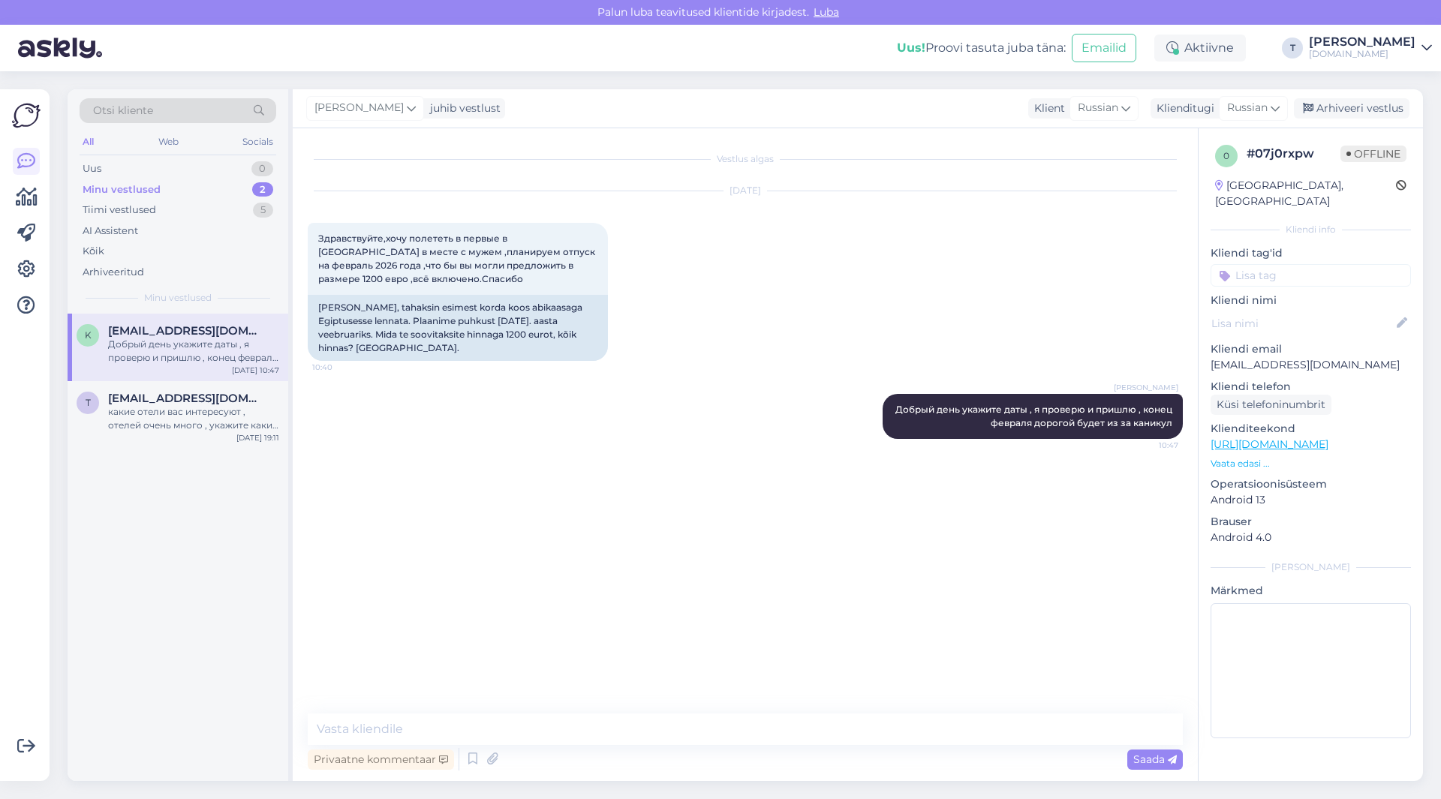
click at [158, 324] on span "[EMAIL_ADDRESS][DOMAIN_NAME]" at bounding box center [186, 331] width 156 height 14
click at [188, 416] on div "какие отели вас интересуют , отелей очень много , укажите какие пожелания" at bounding box center [193, 418] width 171 height 27
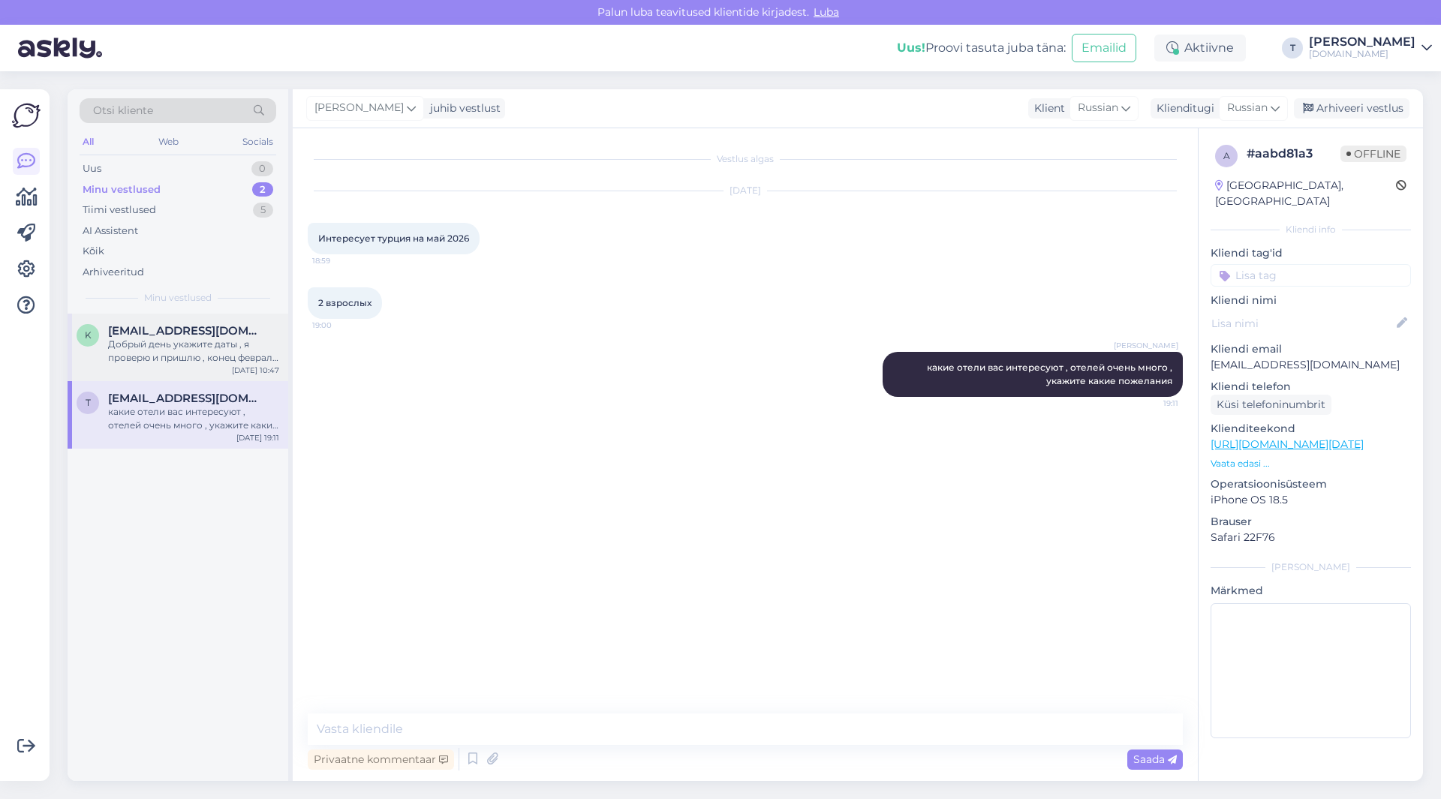
click at [184, 333] on span "[EMAIL_ADDRESS][DOMAIN_NAME]" at bounding box center [186, 331] width 156 height 14
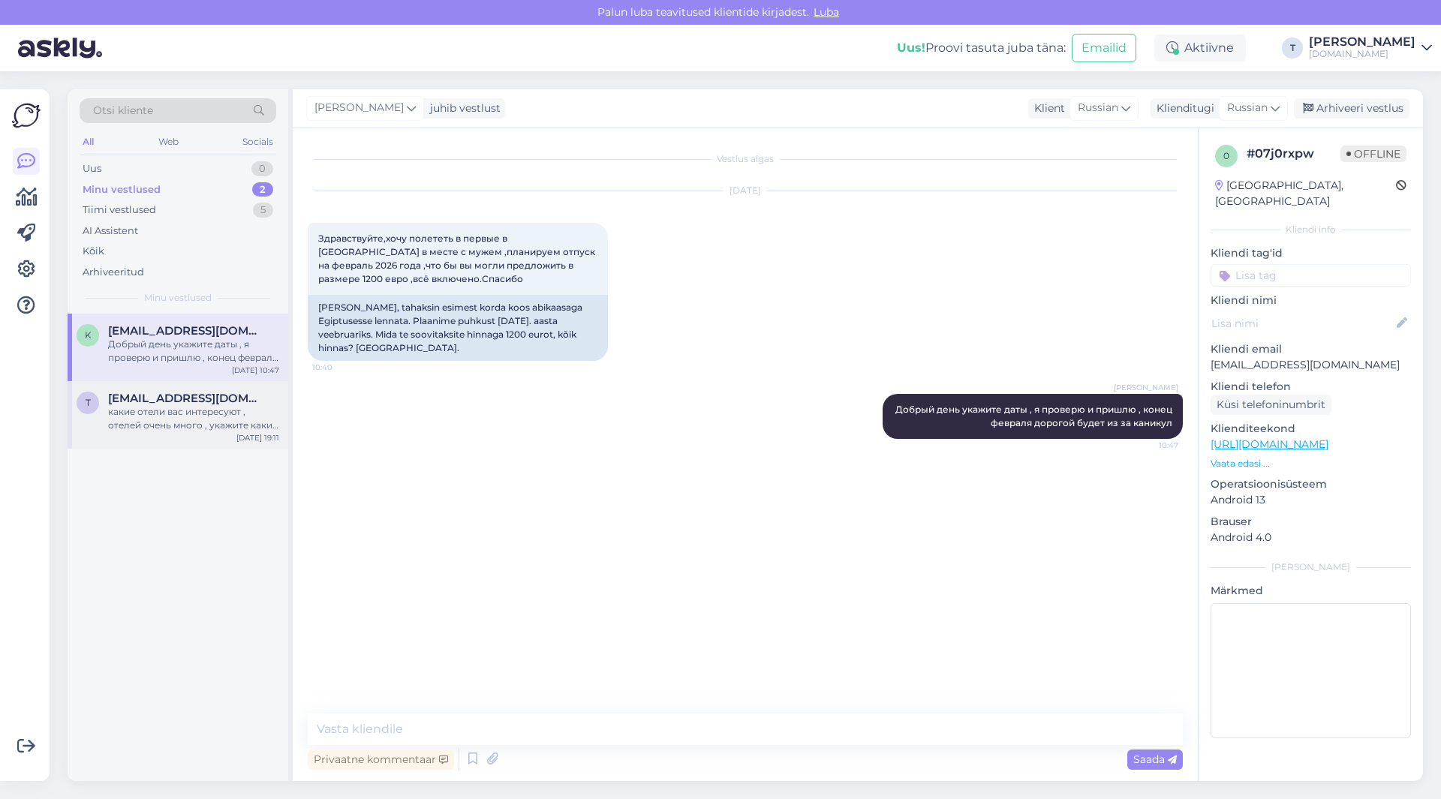
click at [176, 429] on div "какие отели вас интересуют , отелей очень много , укажите какие пожелания" at bounding box center [193, 418] width 171 height 27
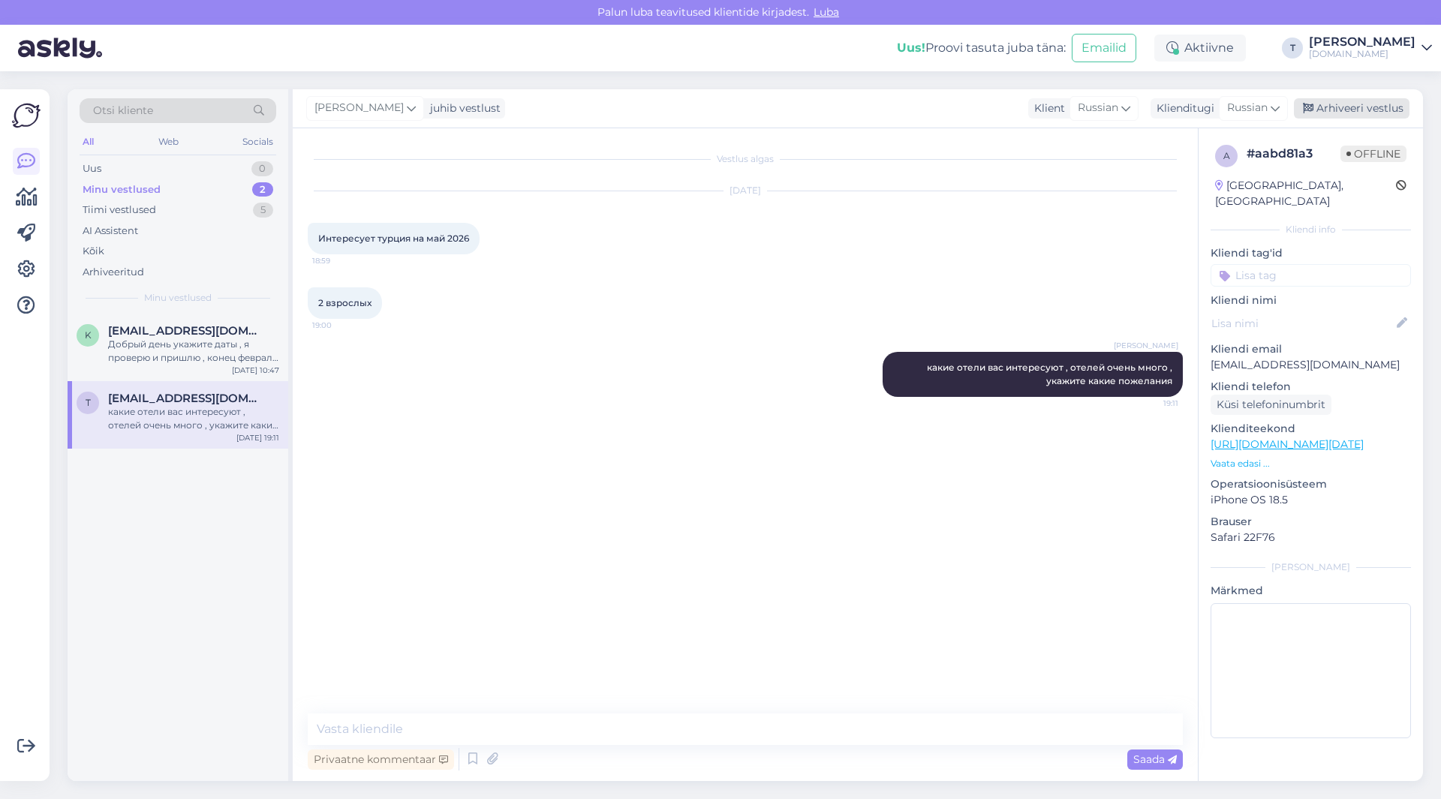
click at [1351, 106] on div "Arhiveeri vestlus" at bounding box center [1352, 108] width 116 height 20
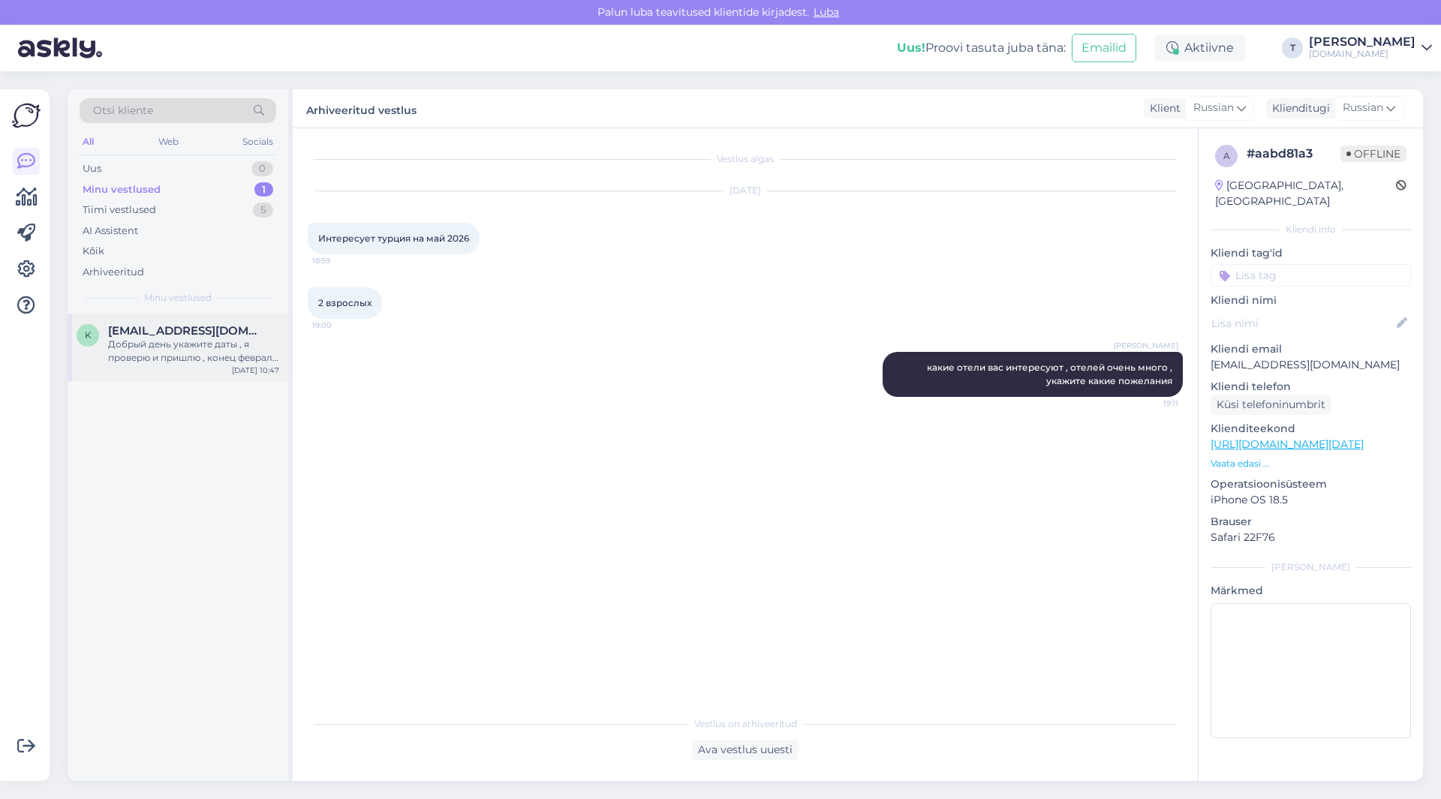
click at [228, 336] on div "[EMAIL_ADDRESS][DOMAIN_NAME]" at bounding box center [193, 331] width 171 height 14
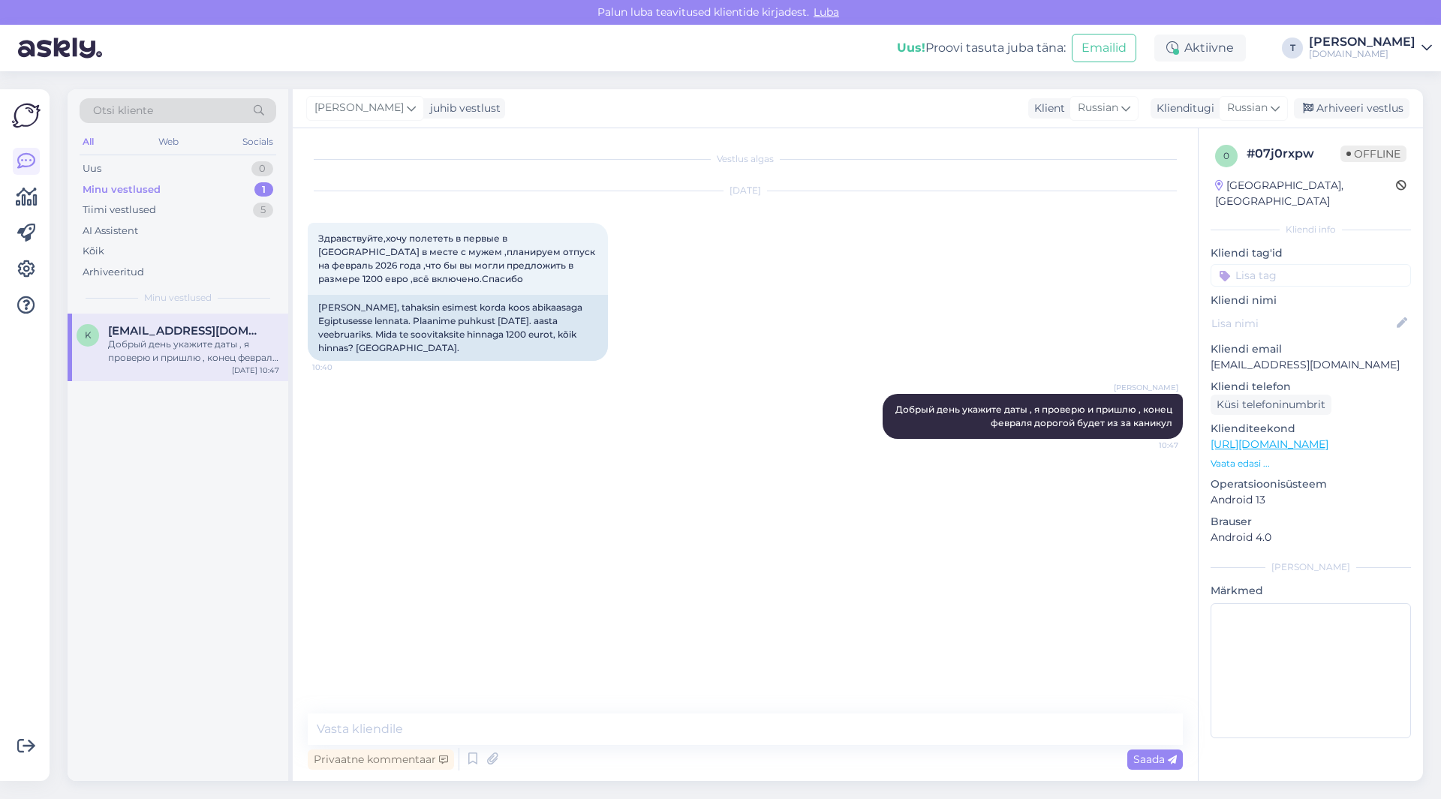
click at [1258, 357] on p "[EMAIL_ADDRESS][DOMAIN_NAME]" at bounding box center [1310, 365] width 200 height 16
copy p "[EMAIL_ADDRESS][DOMAIN_NAME]"
click at [188, 158] on div "Uus 1" at bounding box center [178, 168] width 197 height 21
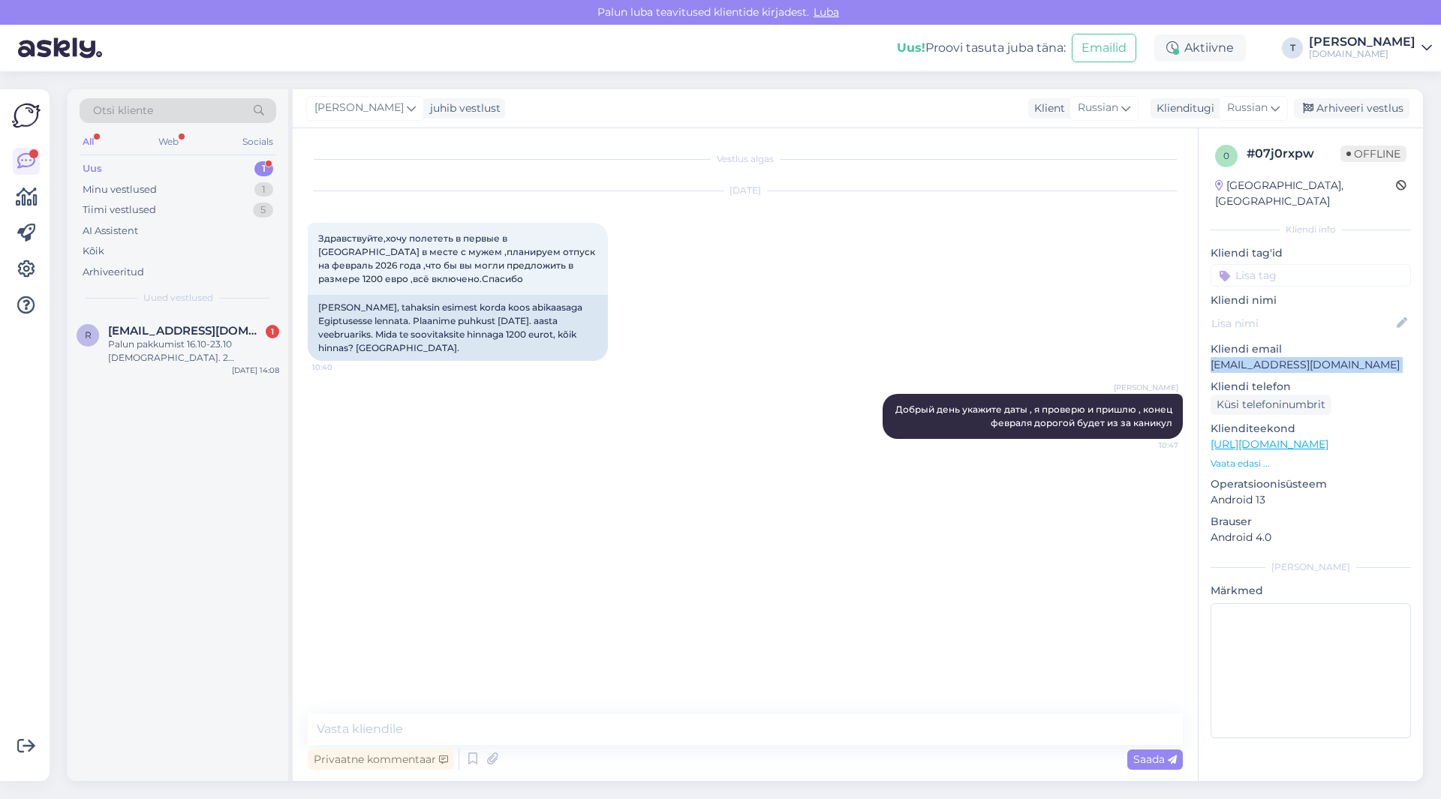
click at [178, 115] on div "Otsi kliente" at bounding box center [178, 110] width 197 height 25
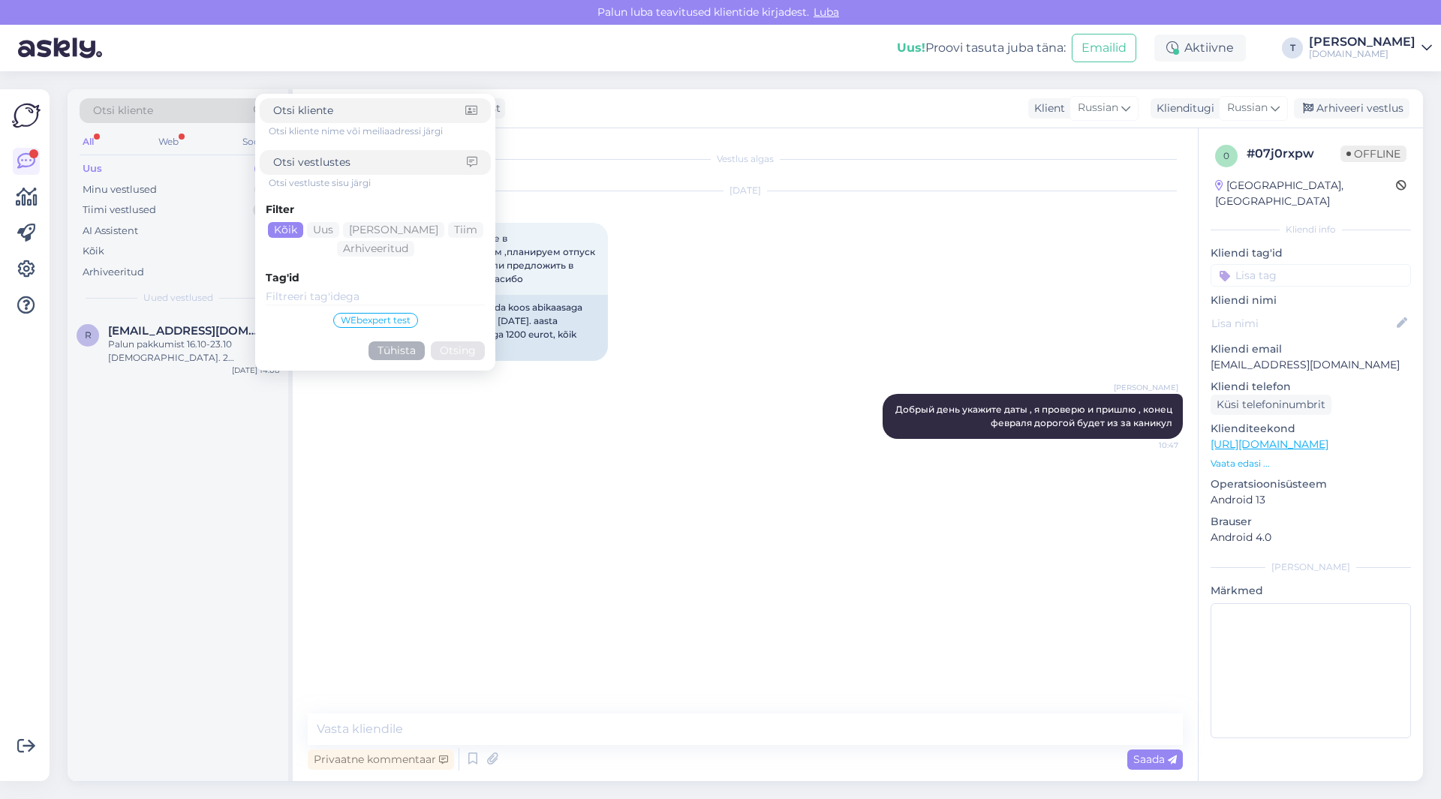
drag, startPoint x: 176, startPoint y: 111, endPoint x: 308, endPoint y: 104, distance: 131.5
click at [308, 104] on input at bounding box center [369, 111] width 192 height 16
paste input "[URL][DOMAIN_NAME][DATE]"
type input "[URL][DOMAIN_NAME][DATE]"
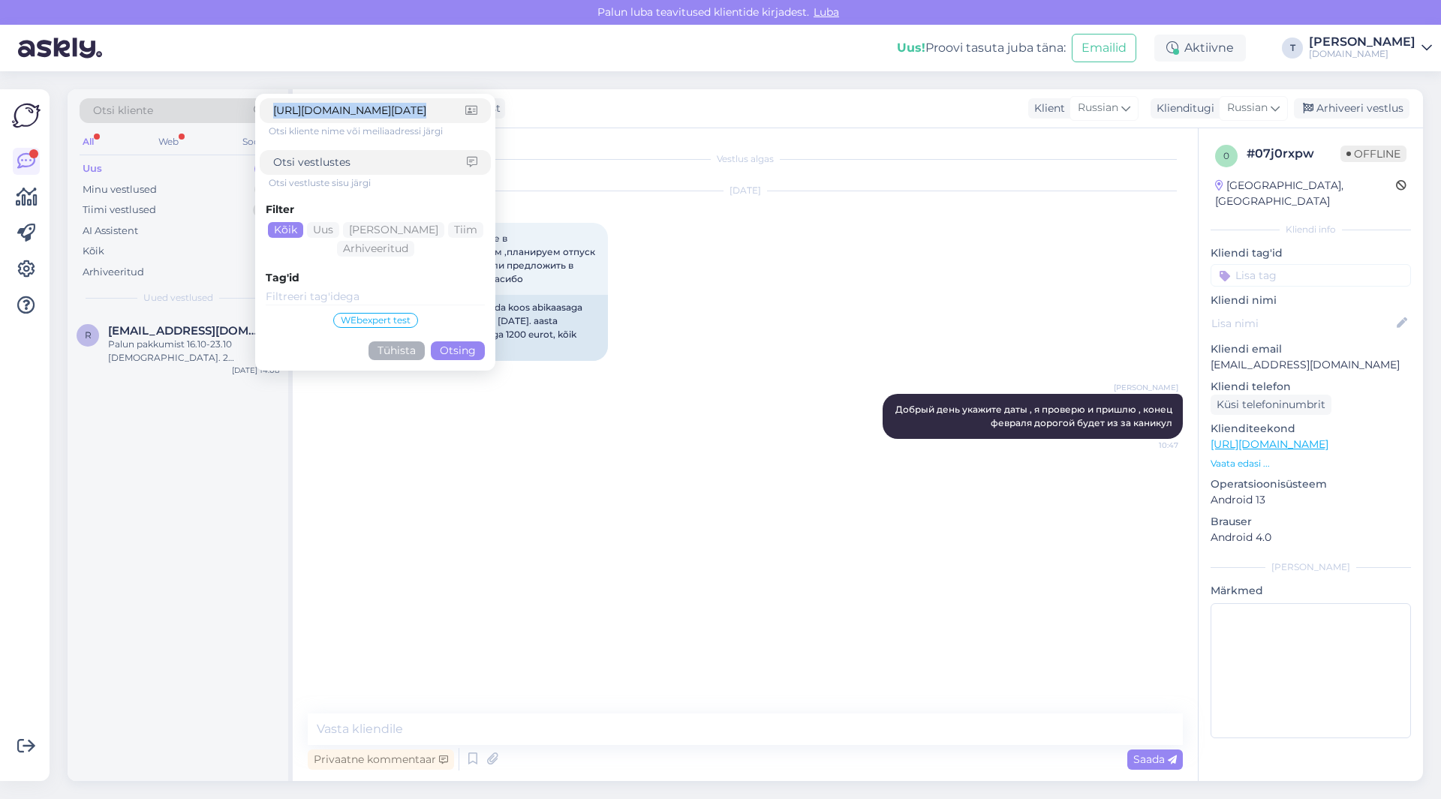
scroll to position [0, 0]
drag, startPoint x: 465, startPoint y: 112, endPoint x: 180, endPoint y: 110, distance: 285.2
click at [180, 110] on div "Otsi kliente [URL][DOMAIN_NAME][DATE] Otsi kliente nime või meiliaadressi järgi…" at bounding box center [178, 115] width 197 height 34
click at [192, 386] on div "r [EMAIL_ADDRESS][DOMAIN_NAME] 1 Palun pakkumist 16.10-23.10 Türki. 2 täiskasva…" at bounding box center [178, 548] width 221 height 468
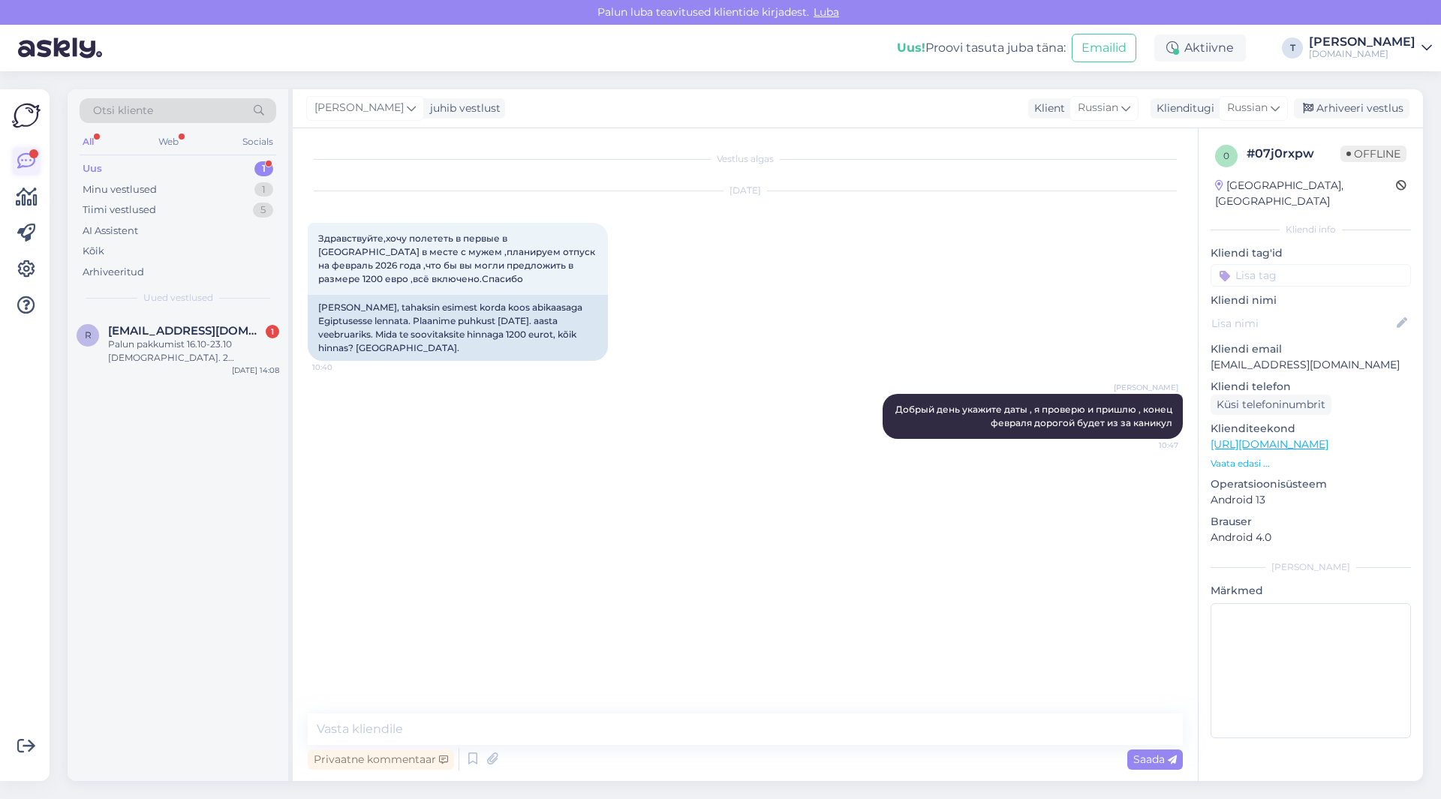
click at [22, 160] on icon at bounding box center [26, 161] width 18 height 18
click at [125, 347] on div "Palun pakkumist 16.10-23.10 [DEMOGRAPHIC_DATA]. 2 täiskasvanut 4-5 tärni AI" at bounding box center [193, 351] width 171 height 27
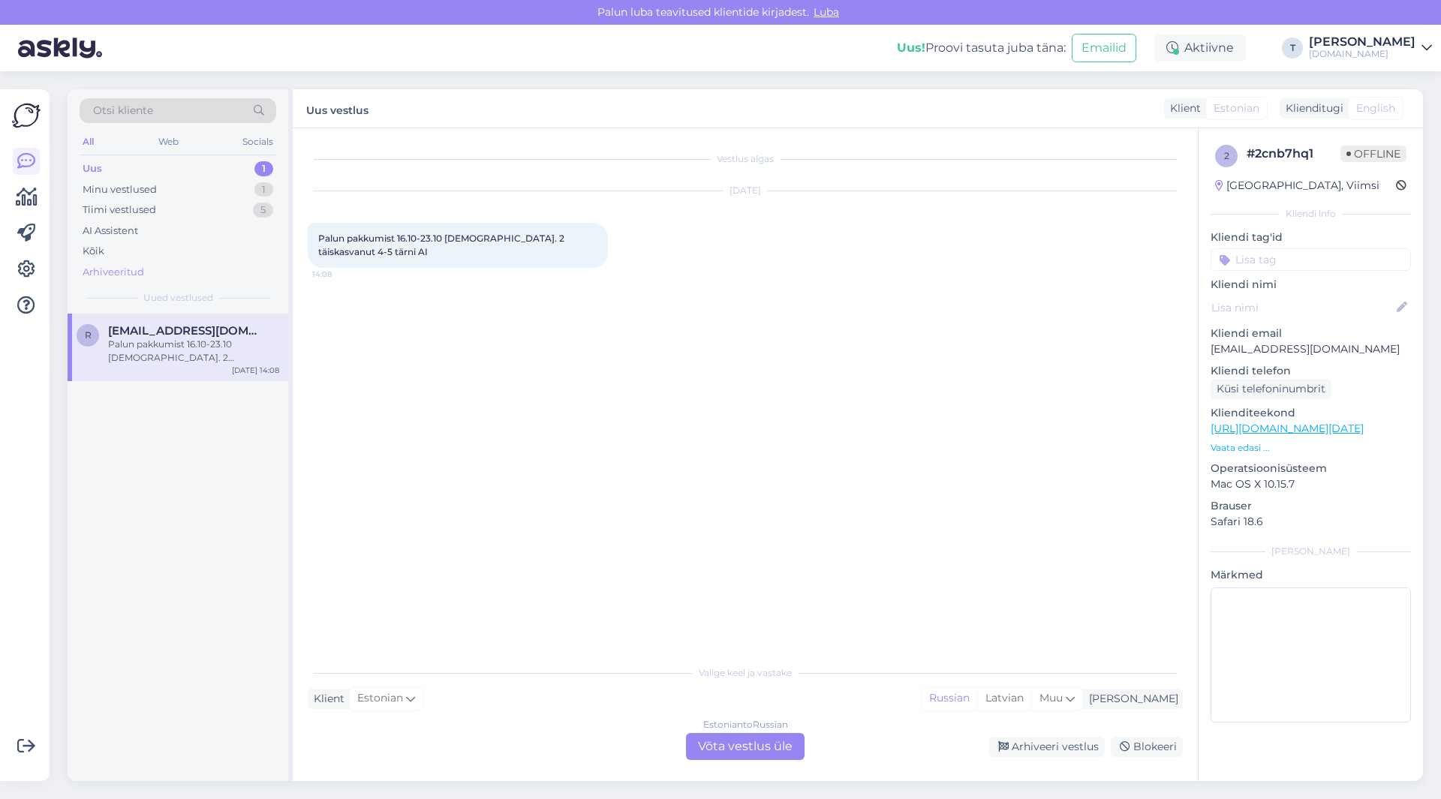
click at [122, 275] on div "Arhiveeritud" at bounding box center [114, 272] width 62 height 15
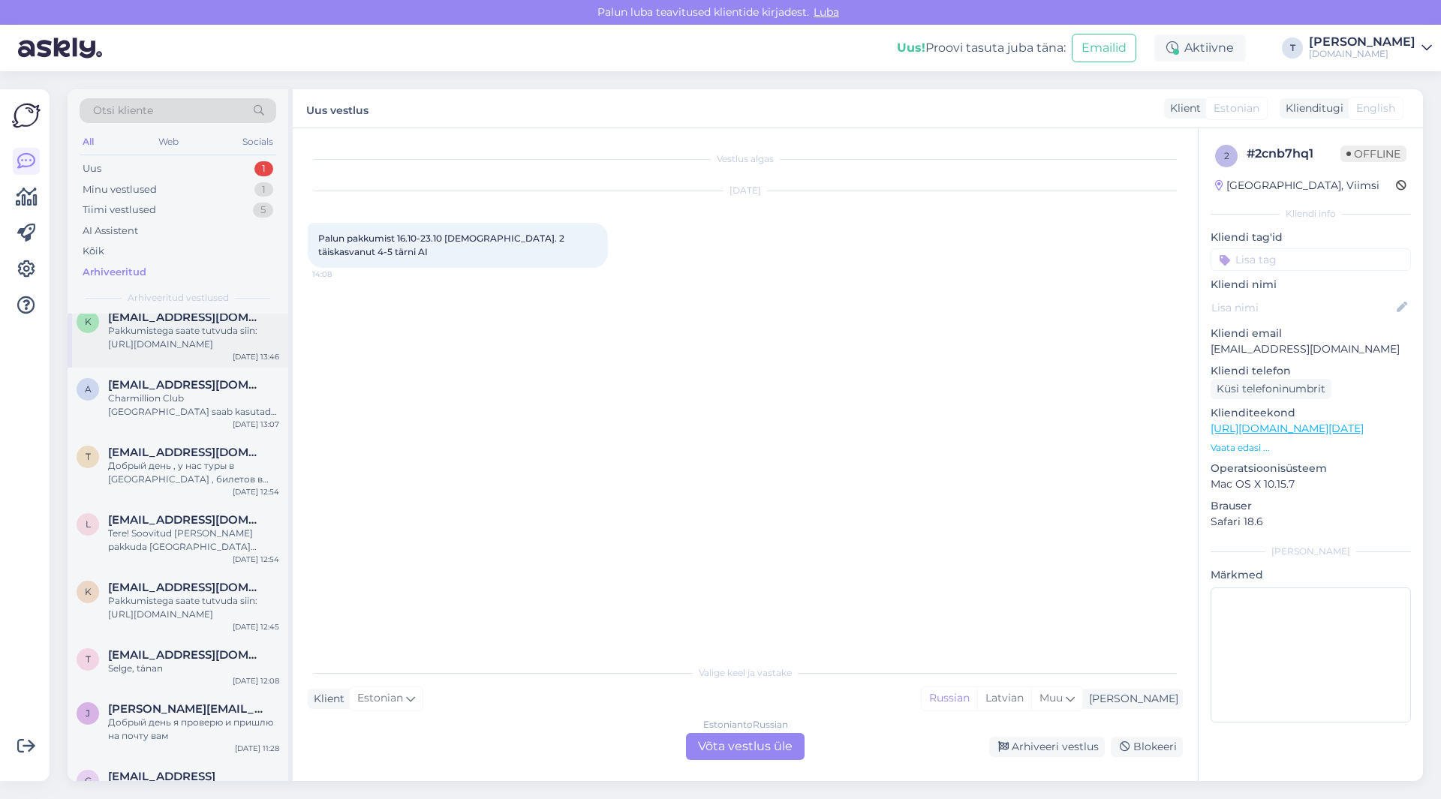
scroll to position [1201, 0]
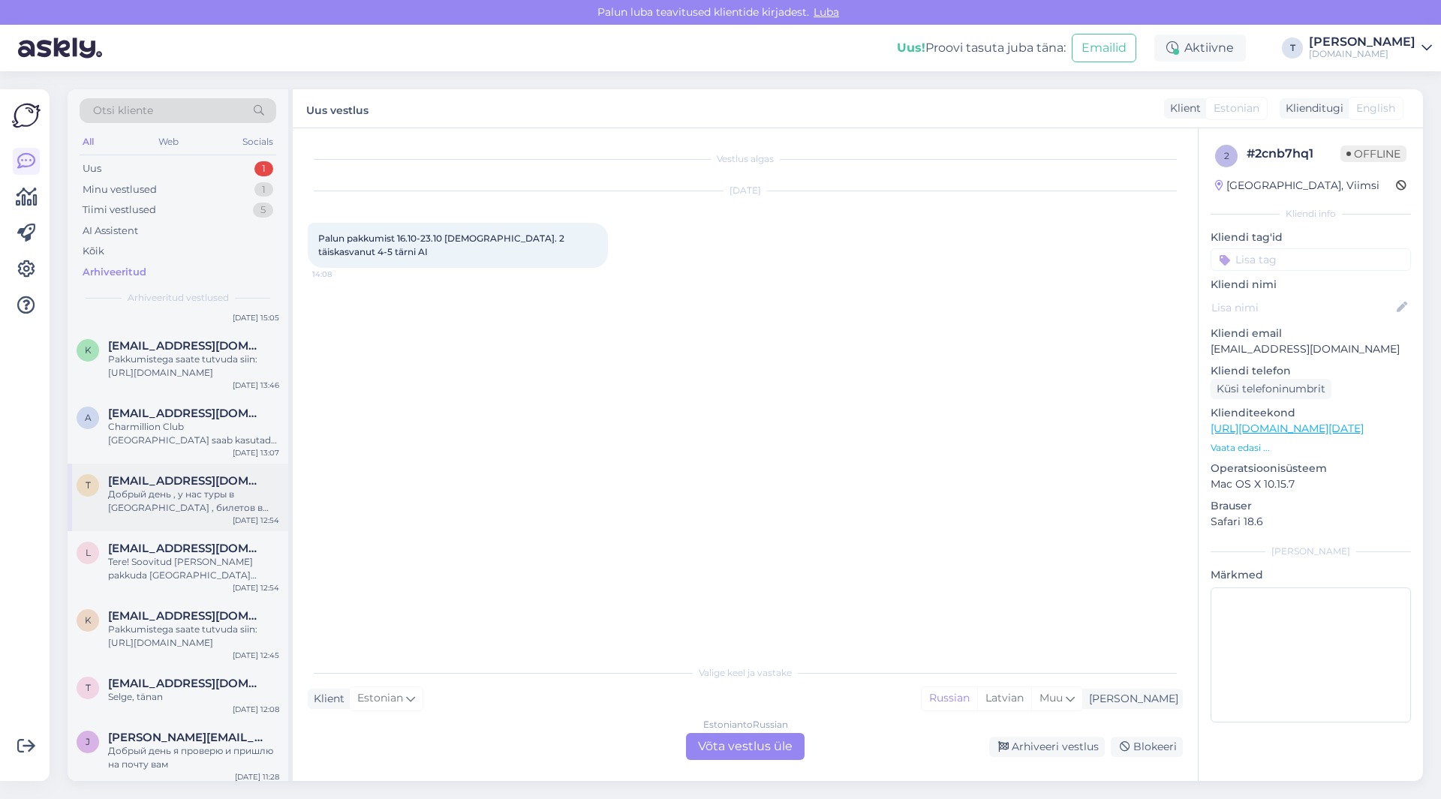
click at [136, 505] on div "Добрый день , у нас туры в [GEOGRAPHIC_DATA] , билетов в [GEOGRAPHIC_DATA] у на…" at bounding box center [193, 501] width 171 height 27
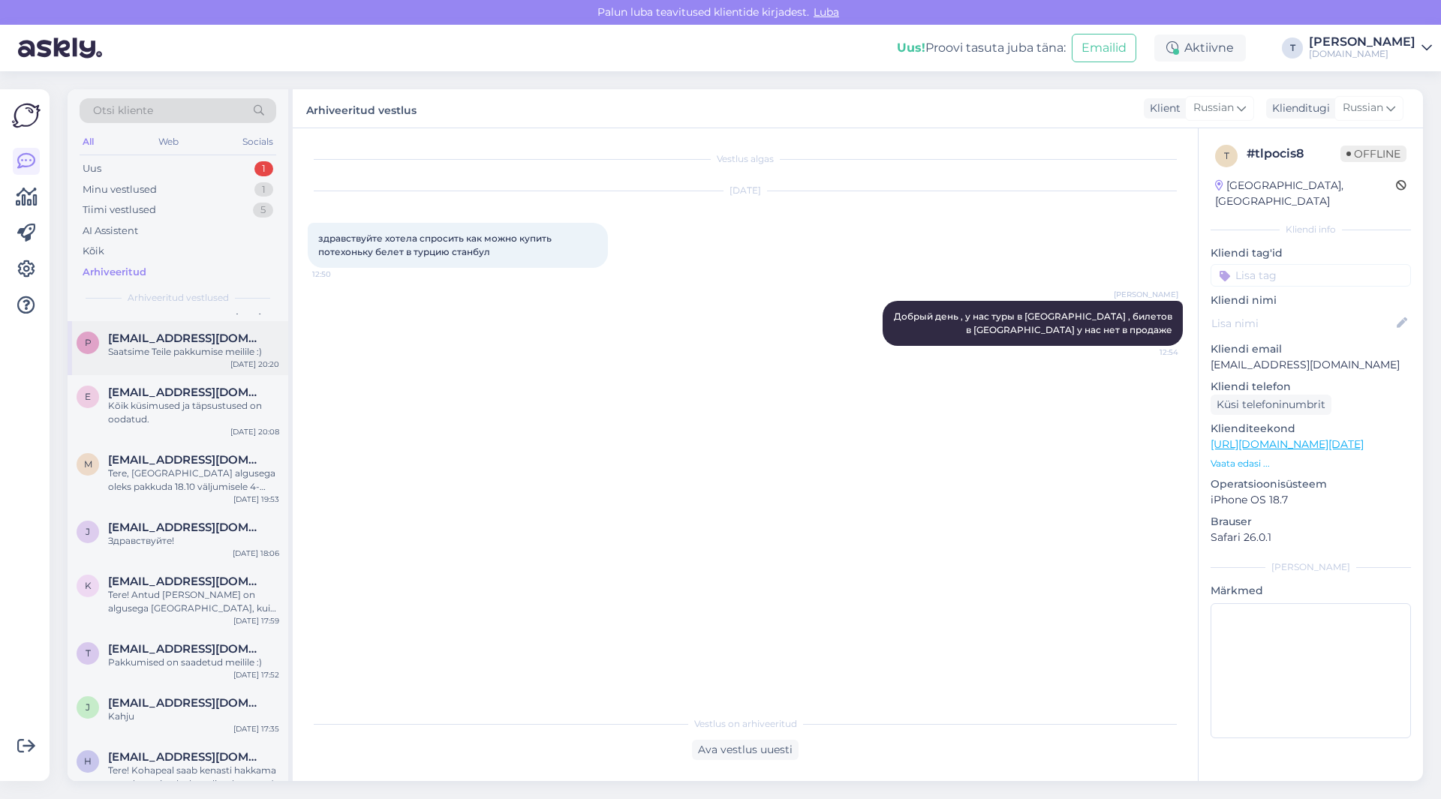
scroll to position [3452, 0]
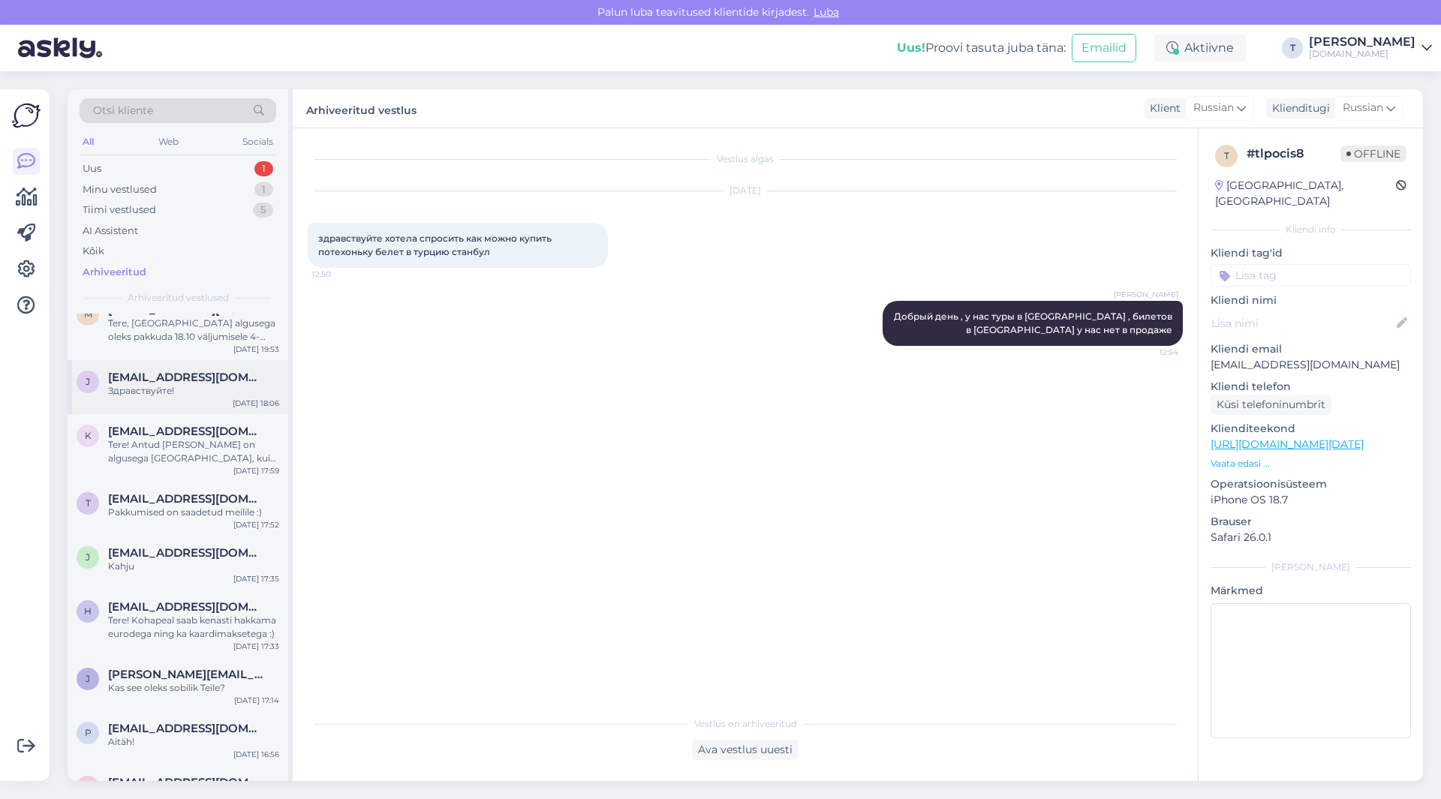
click at [175, 393] on div "j [EMAIL_ADDRESS][DOMAIN_NAME] Здравствуйте! [DATE] 18:06" at bounding box center [178, 387] width 221 height 54
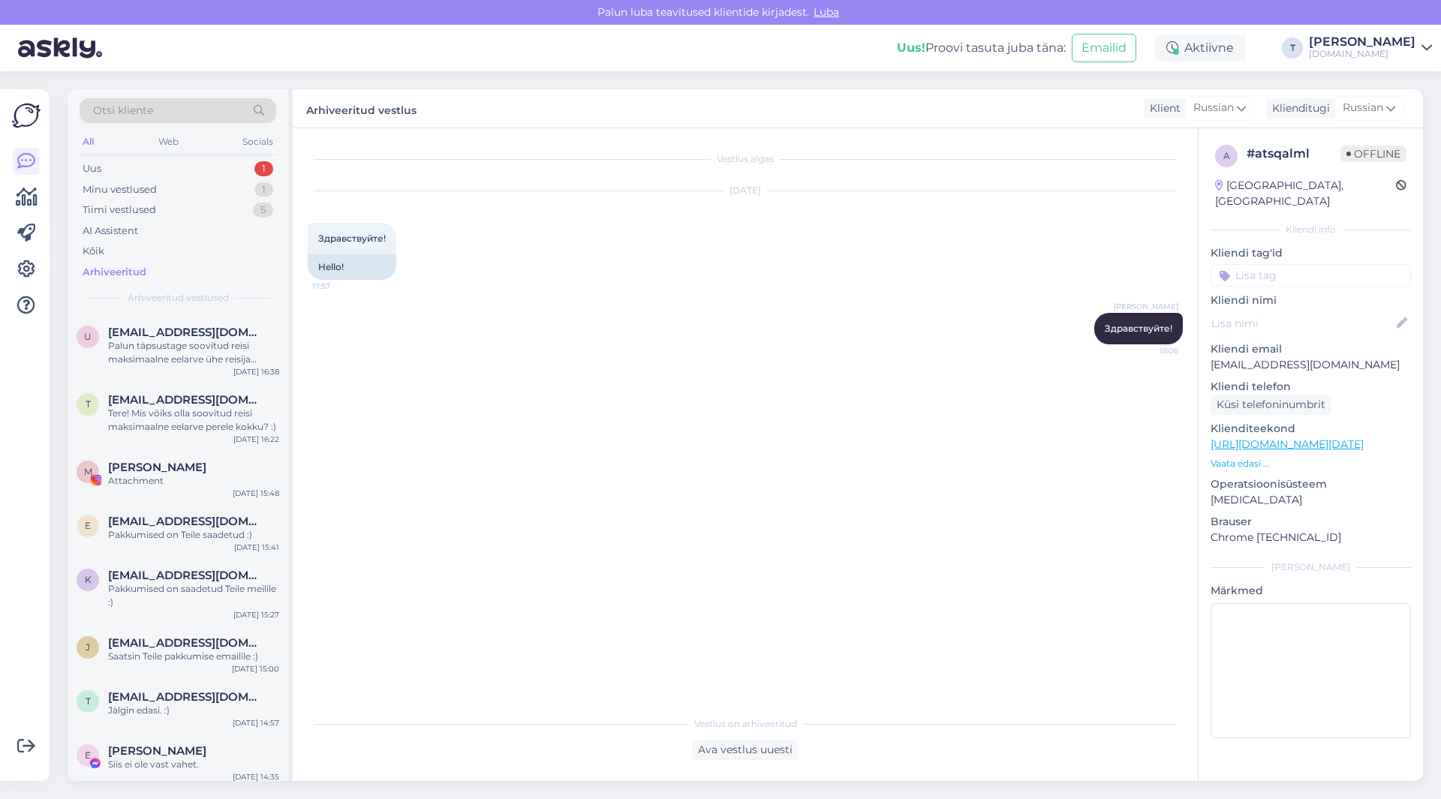
scroll to position [4127, 0]
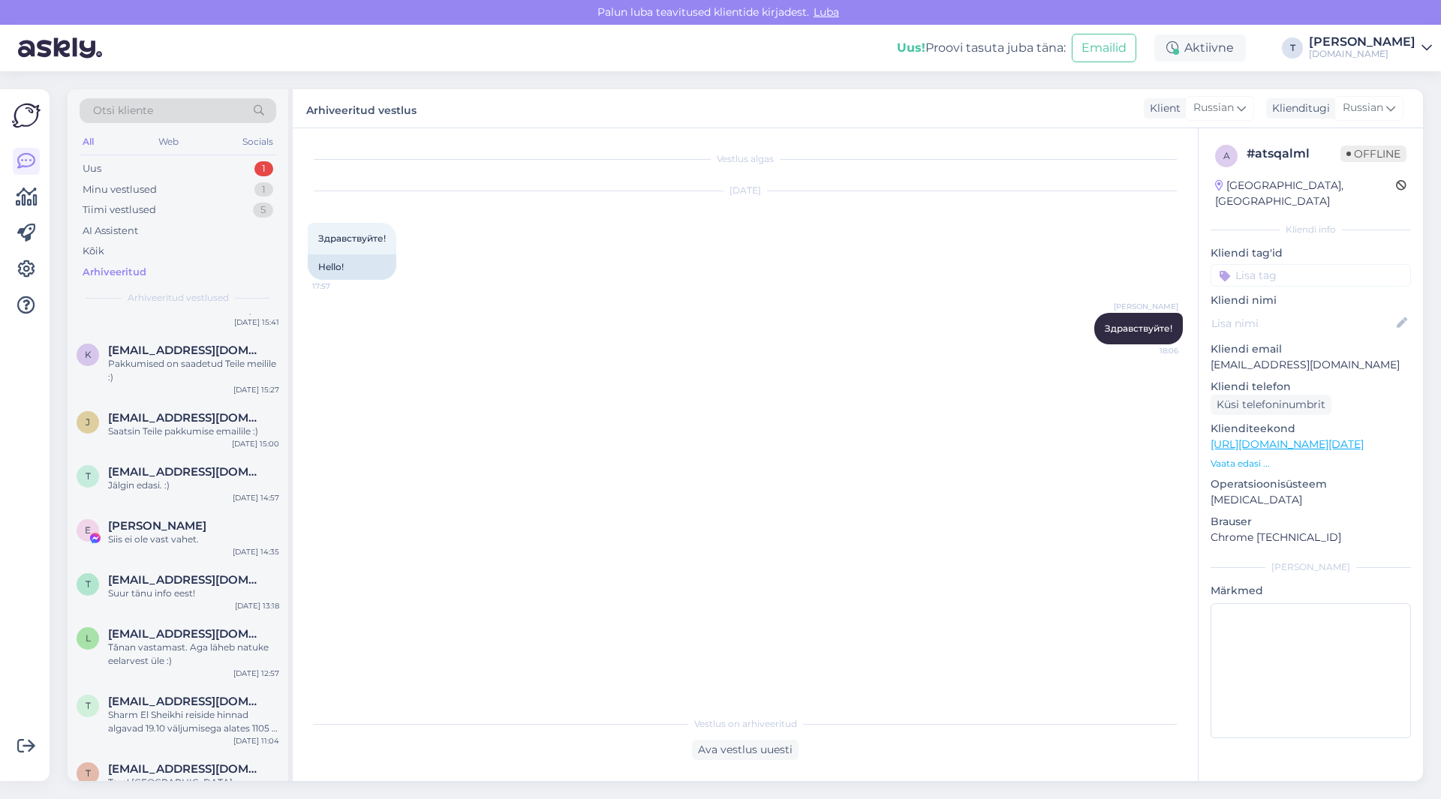
drag, startPoint x: 203, startPoint y: 110, endPoint x: 176, endPoint y: 113, distance: 26.4
click at [176, 113] on div "Otsi kliente" at bounding box center [178, 110] width 197 height 25
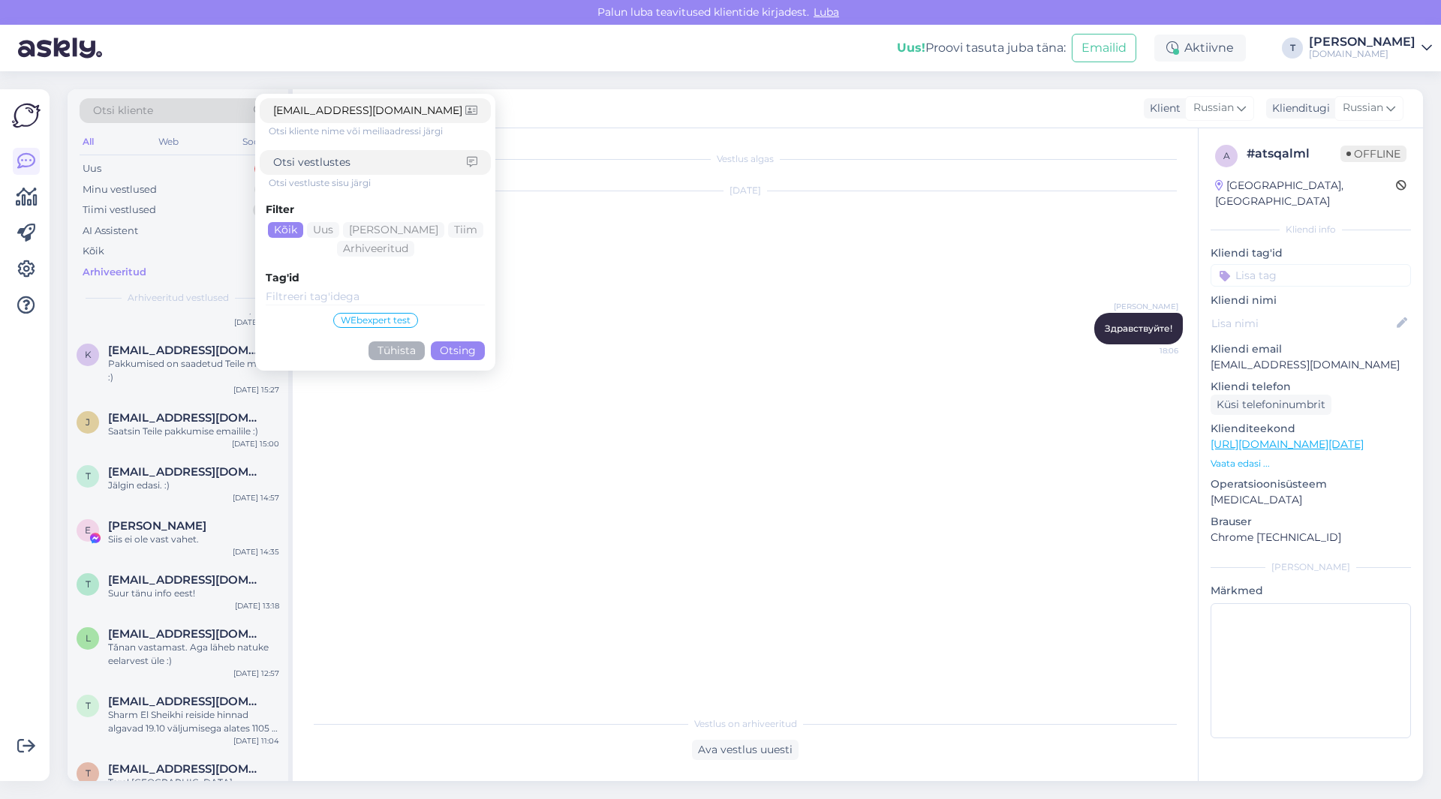
type input "[EMAIL_ADDRESS][DOMAIN_NAME]"
click at [452, 354] on button "Otsing" at bounding box center [458, 350] width 54 height 19
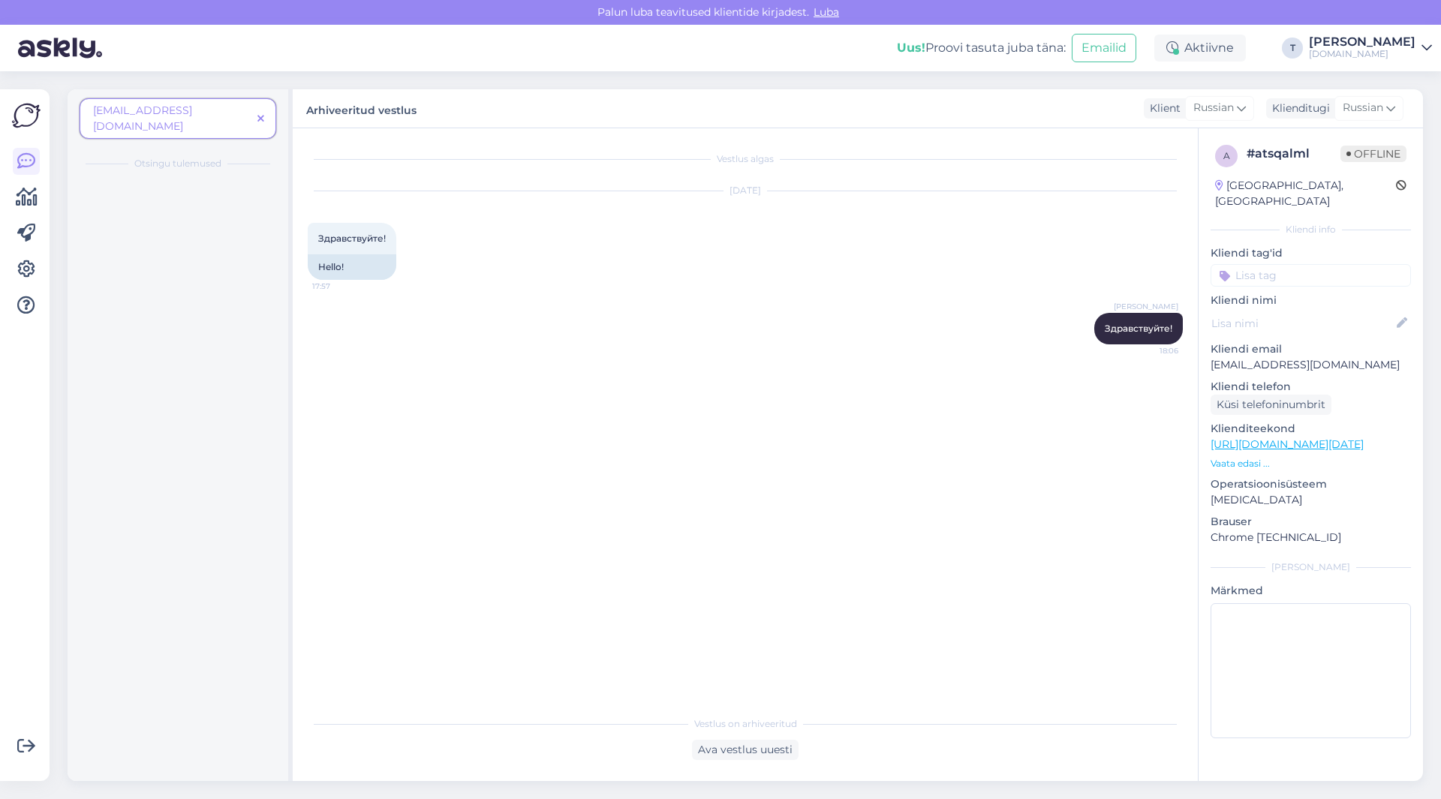
scroll to position [0, 0]
click at [257, 111] on span at bounding box center [260, 119] width 19 height 16
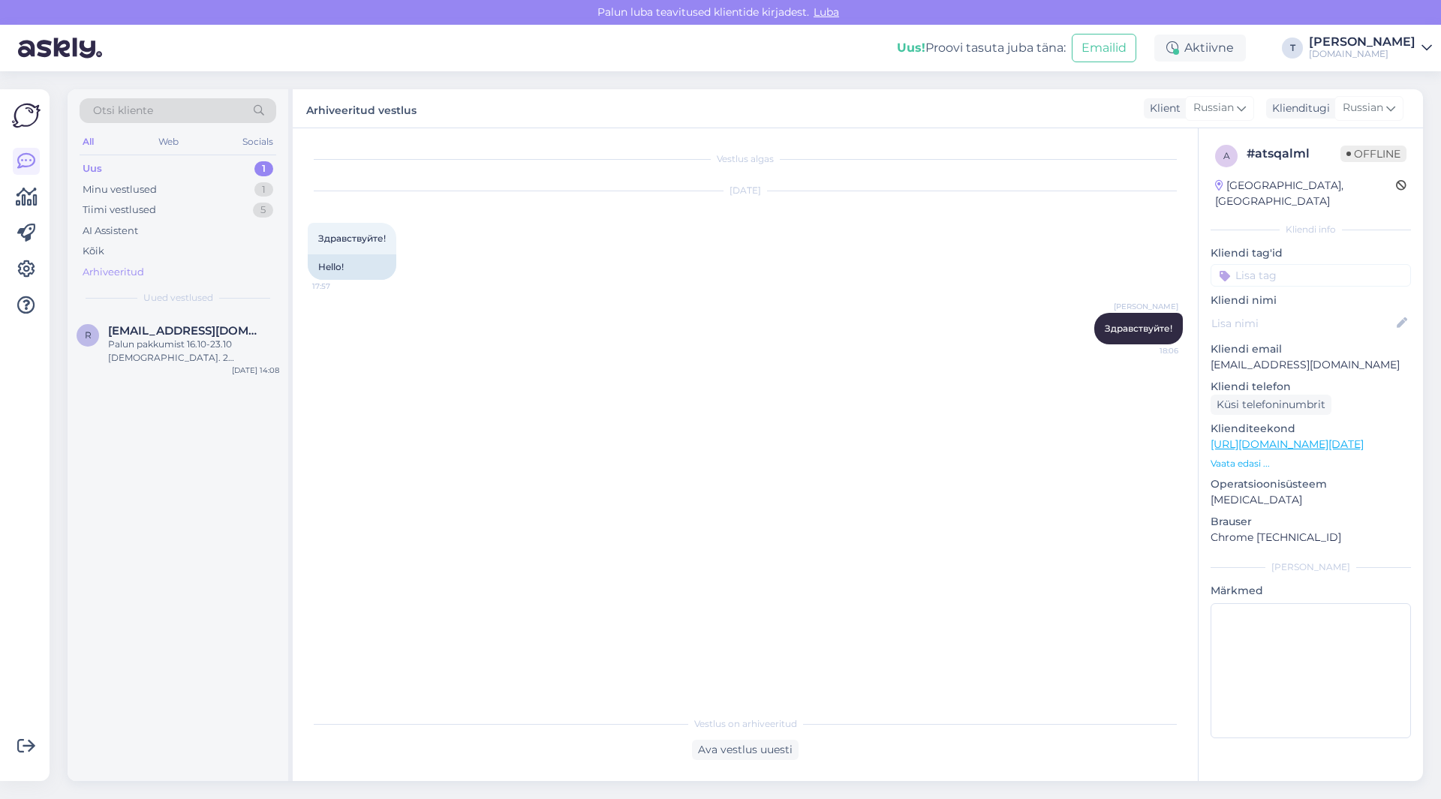
click at [128, 275] on div "Arhiveeritud" at bounding box center [114, 272] width 62 height 15
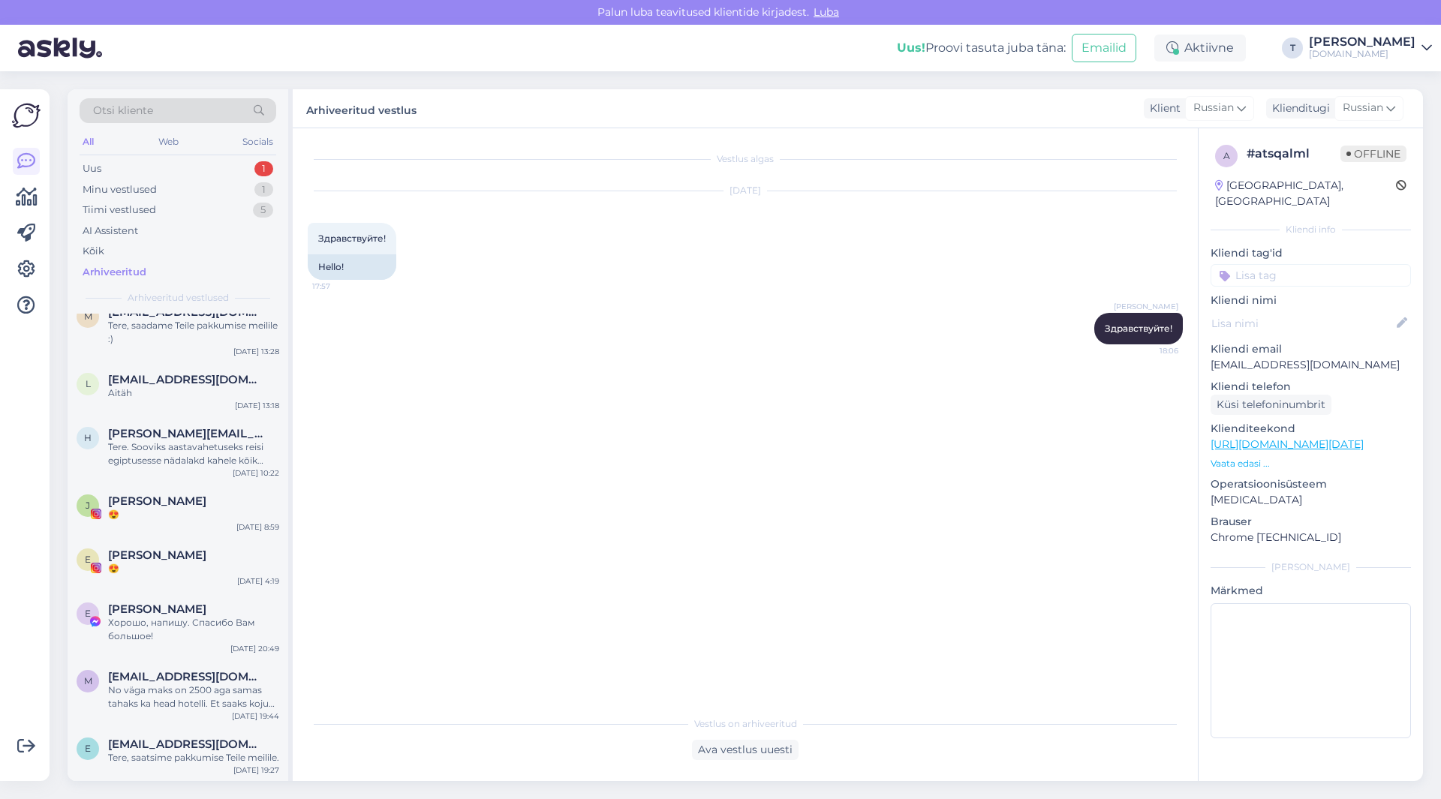
scroll to position [8029, 0]
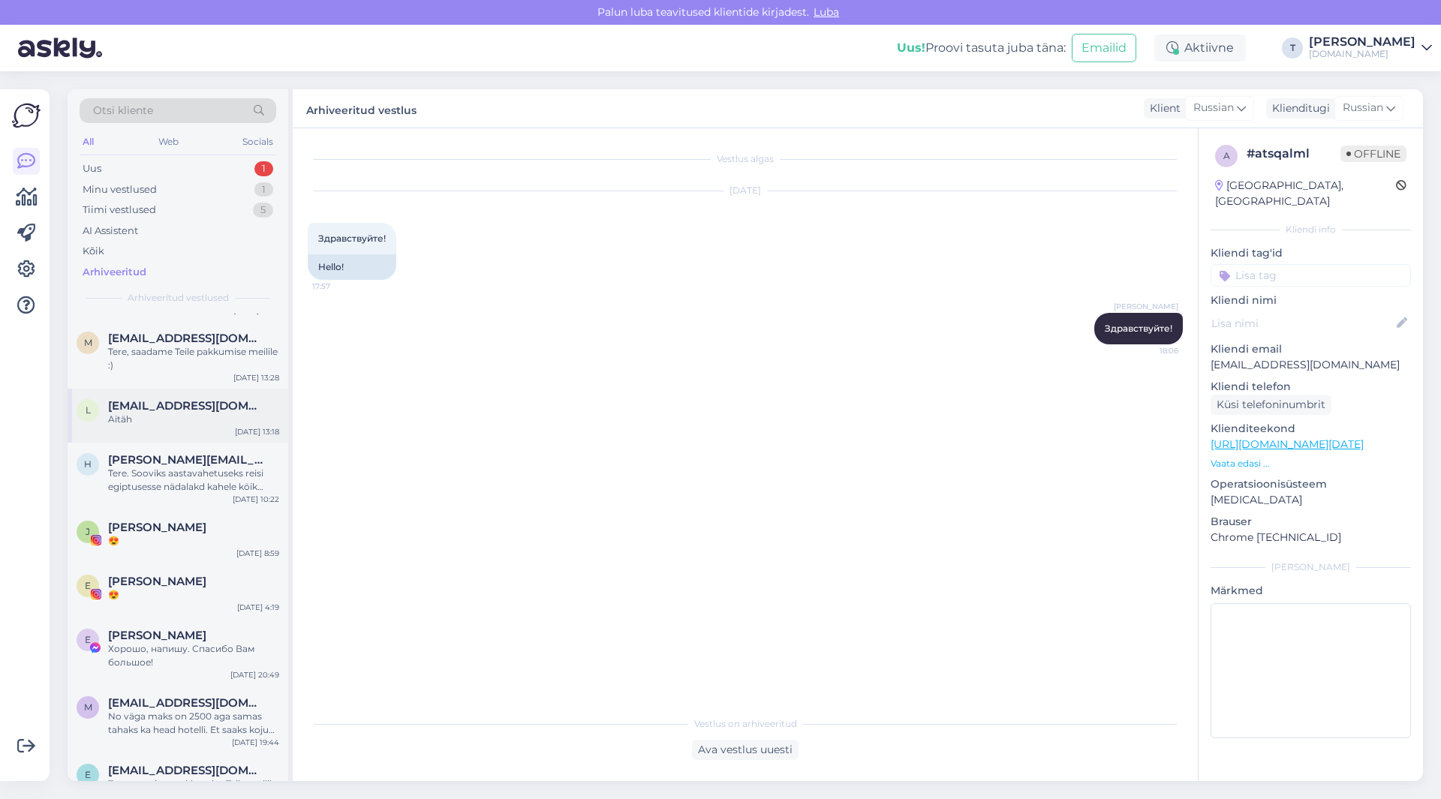
click at [173, 426] on div "Aitäh" at bounding box center [193, 420] width 171 height 14
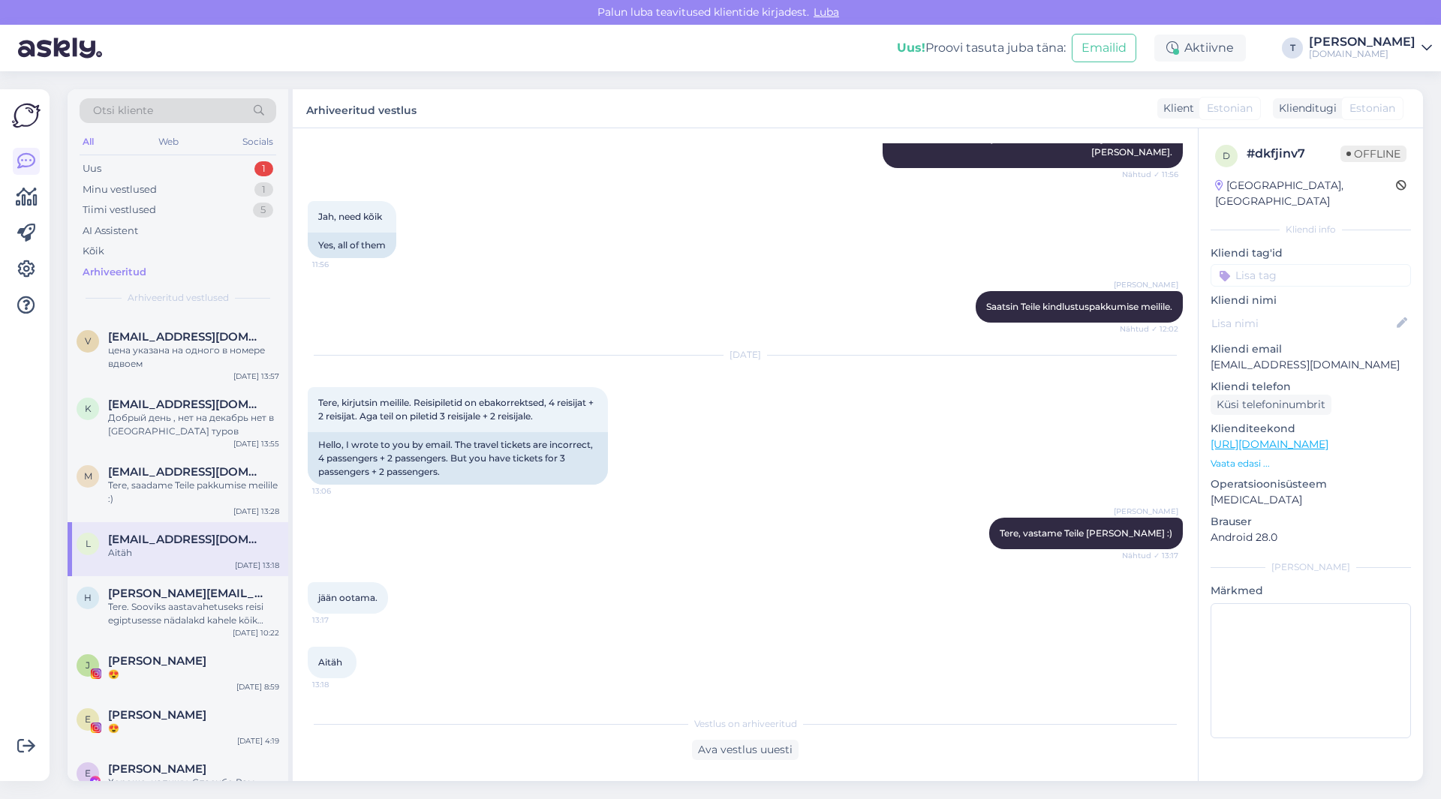
scroll to position [7879, 0]
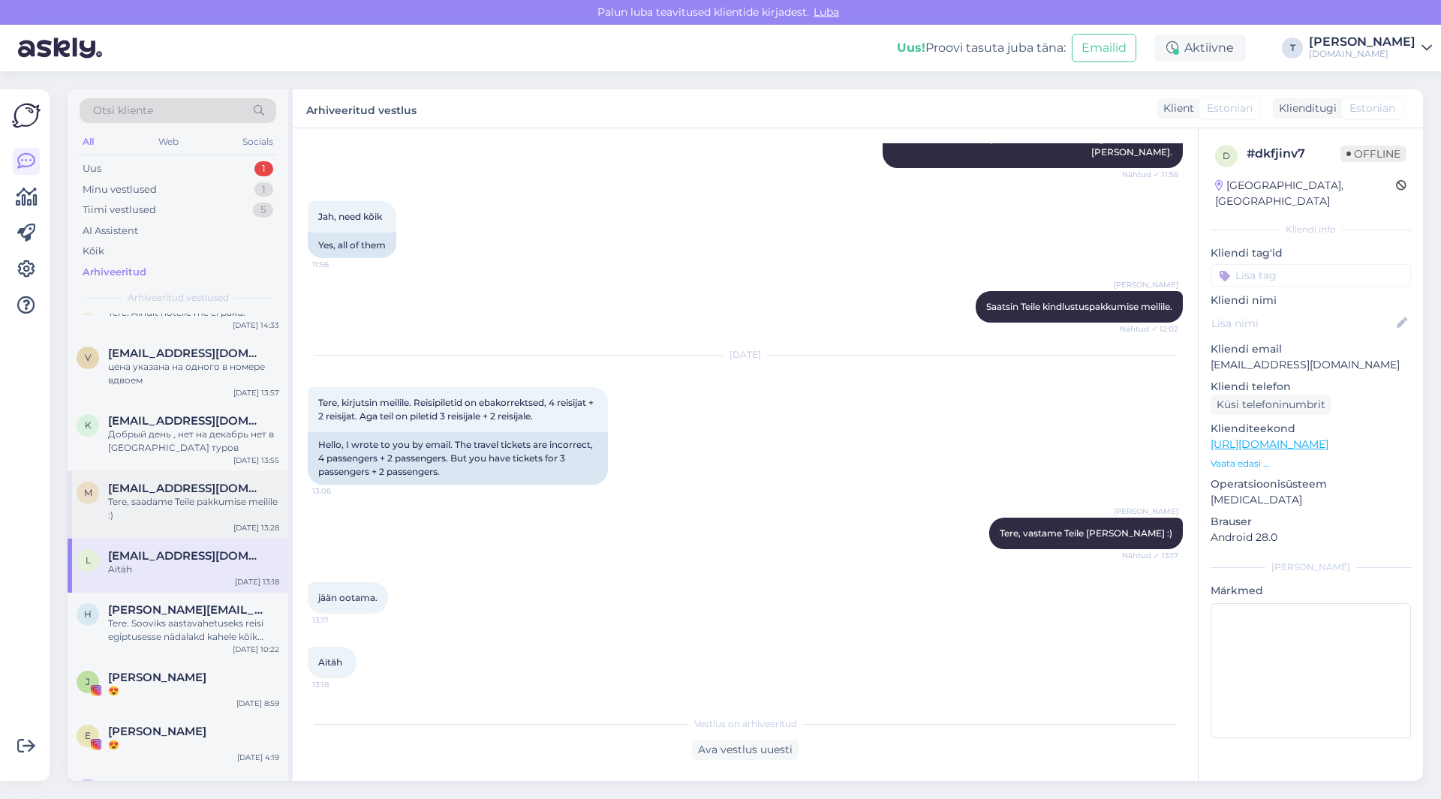
click at [164, 522] on div "Tere, saadame Teile pakkumise meilile :)" at bounding box center [193, 508] width 171 height 27
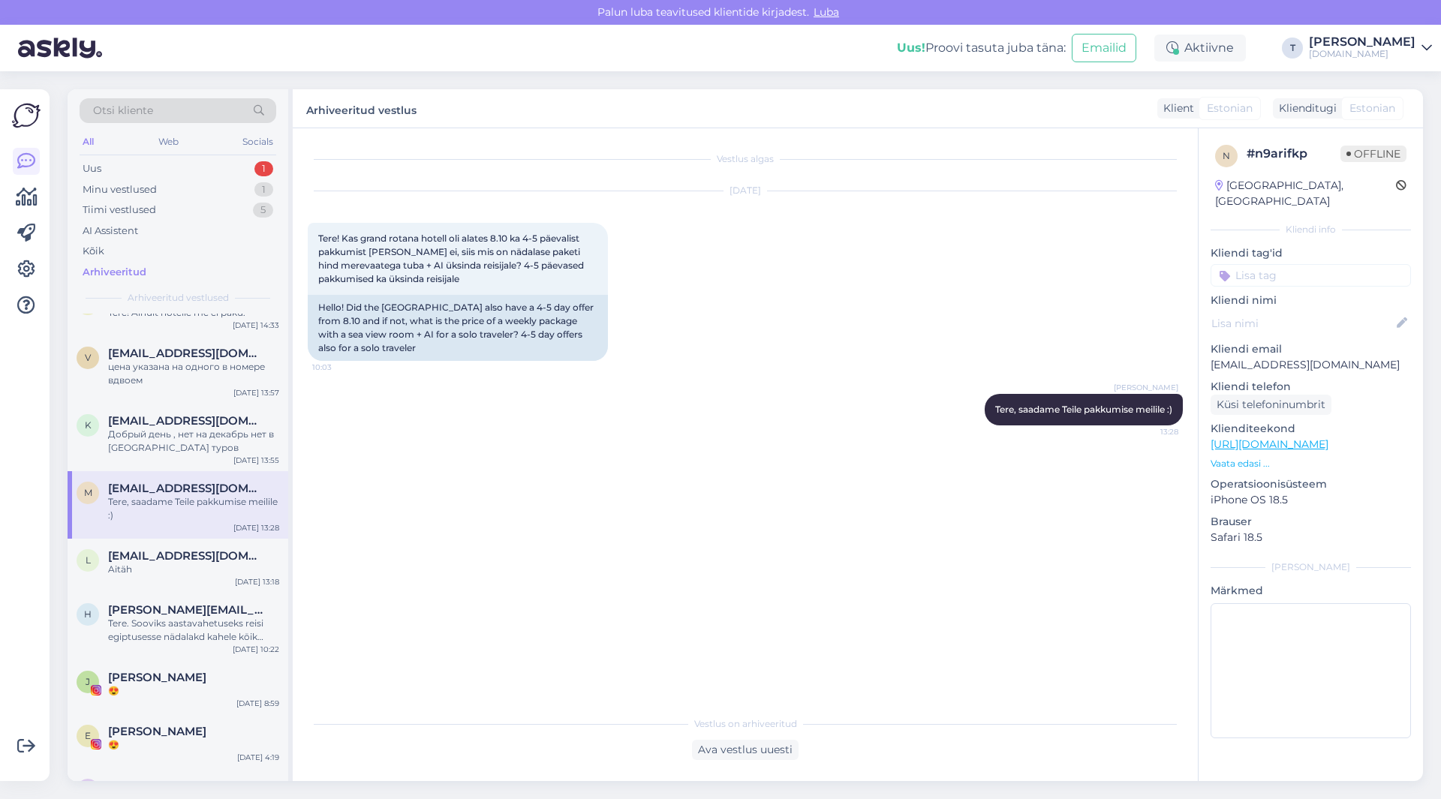
scroll to position [0, 0]
click at [159, 455] on div "Добрый день , нет на декабрь нет в [GEOGRAPHIC_DATA] туров" at bounding box center [193, 441] width 171 height 27
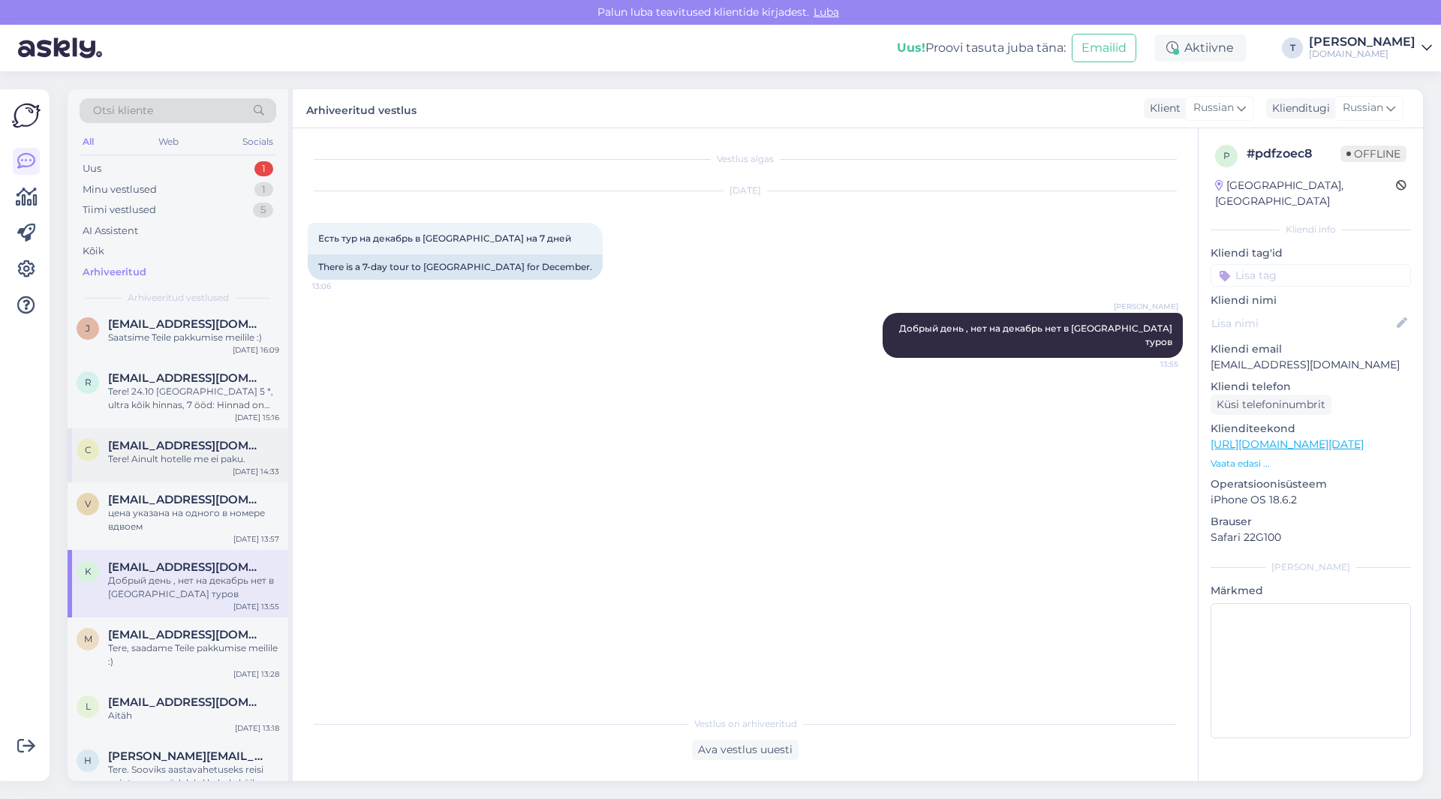
scroll to position [7729, 0]
click at [170, 537] on div "цена указана на одного в номере вдвоем" at bounding box center [193, 523] width 171 height 27
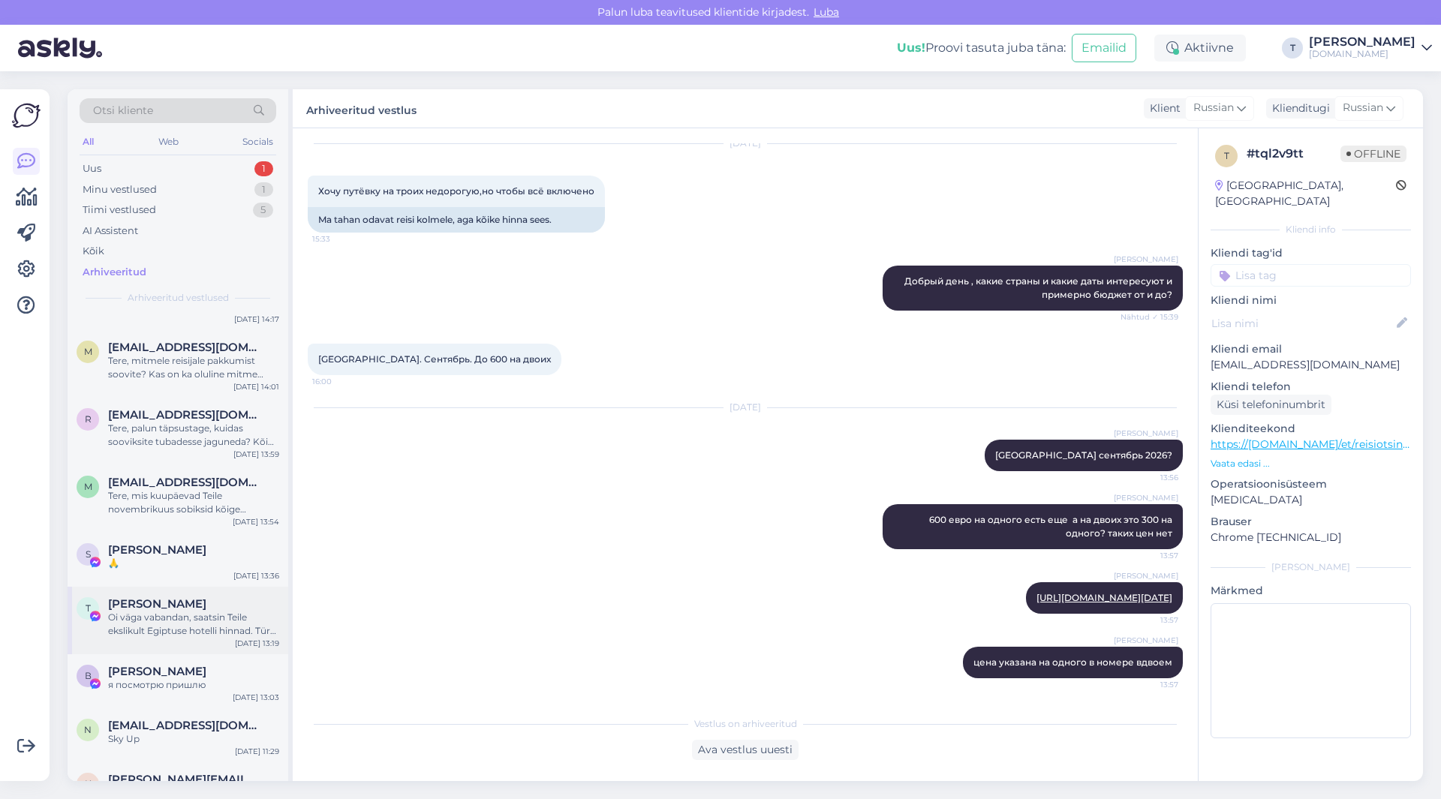
scroll to position [6228, 0]
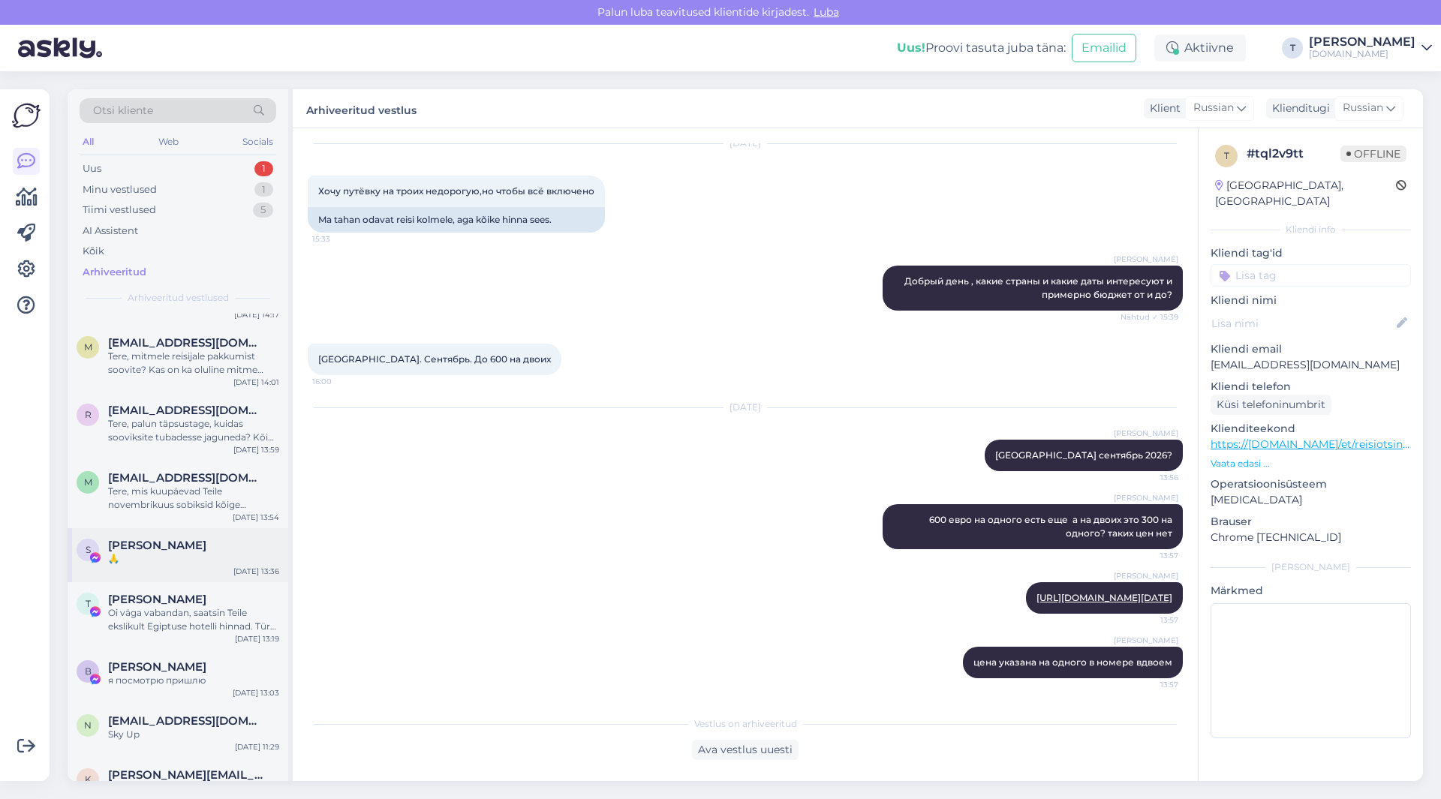
click at [143, 566] on div "🙏" at bounding box center [193, 559] width 171 height 14
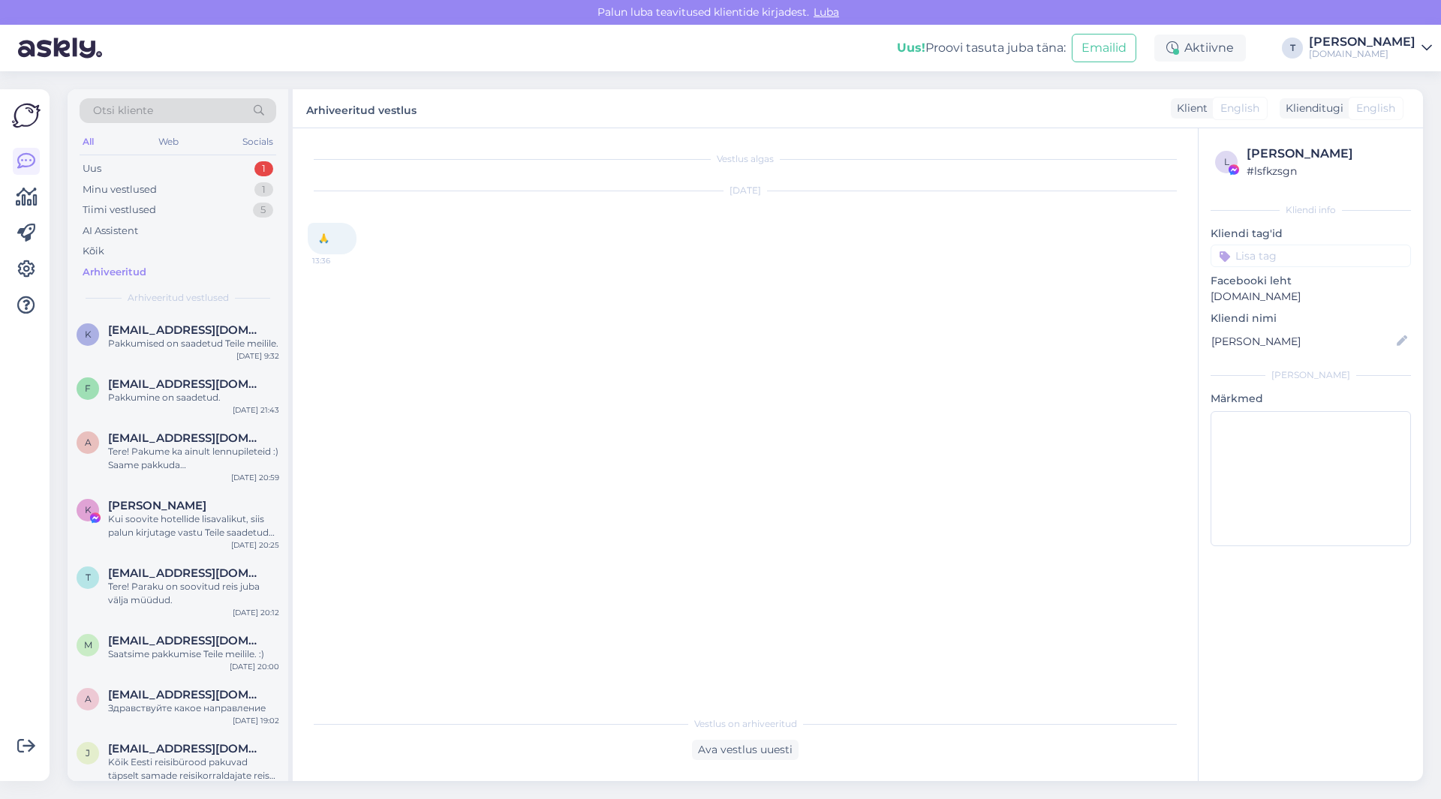
scroll to position [4728, 0]
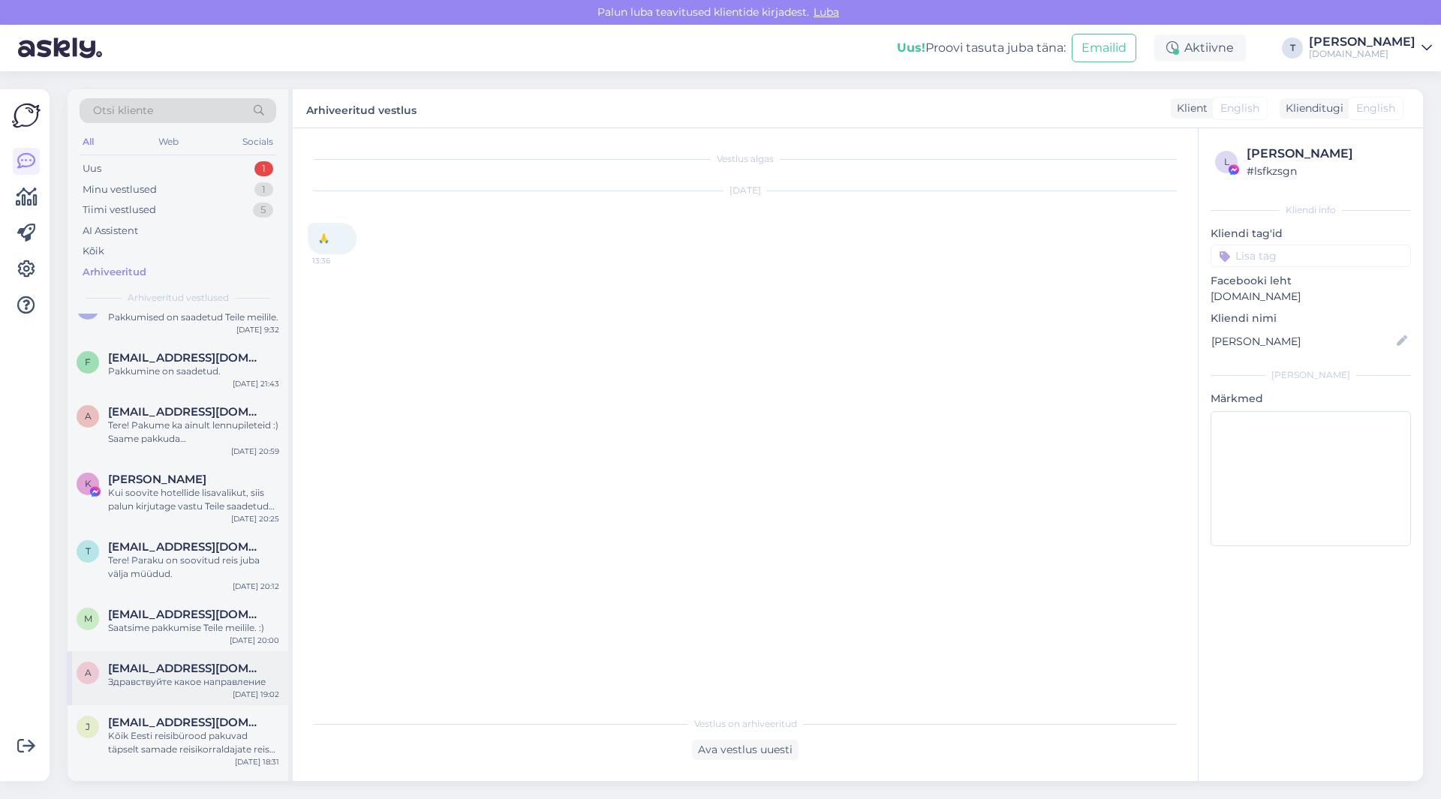
click at [155, 666] on span "[EMAIL_ADDRESS][DOMAIN_NAME]" at bounding box center [186, 669] width 156 height 14
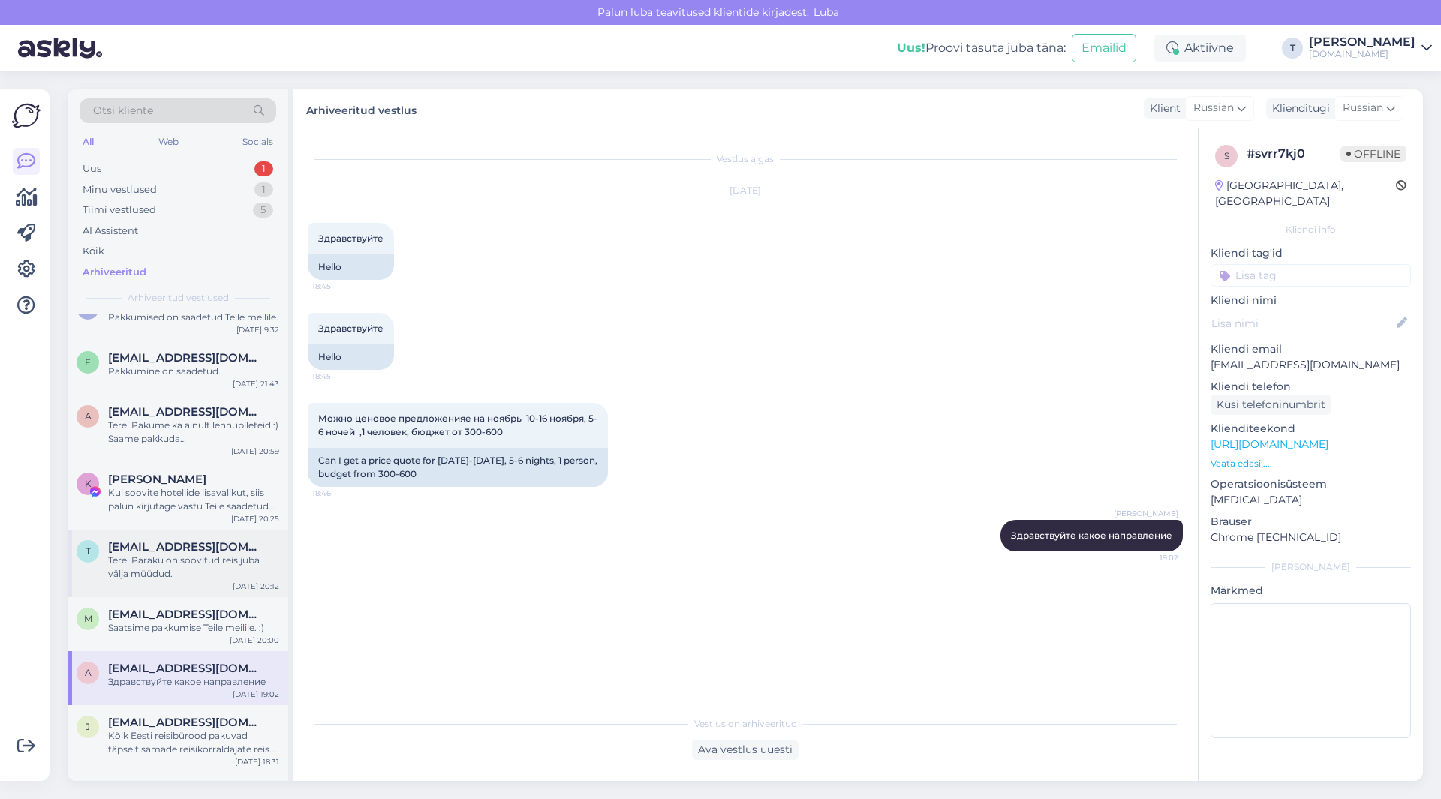
scroll to position [4653, 0]
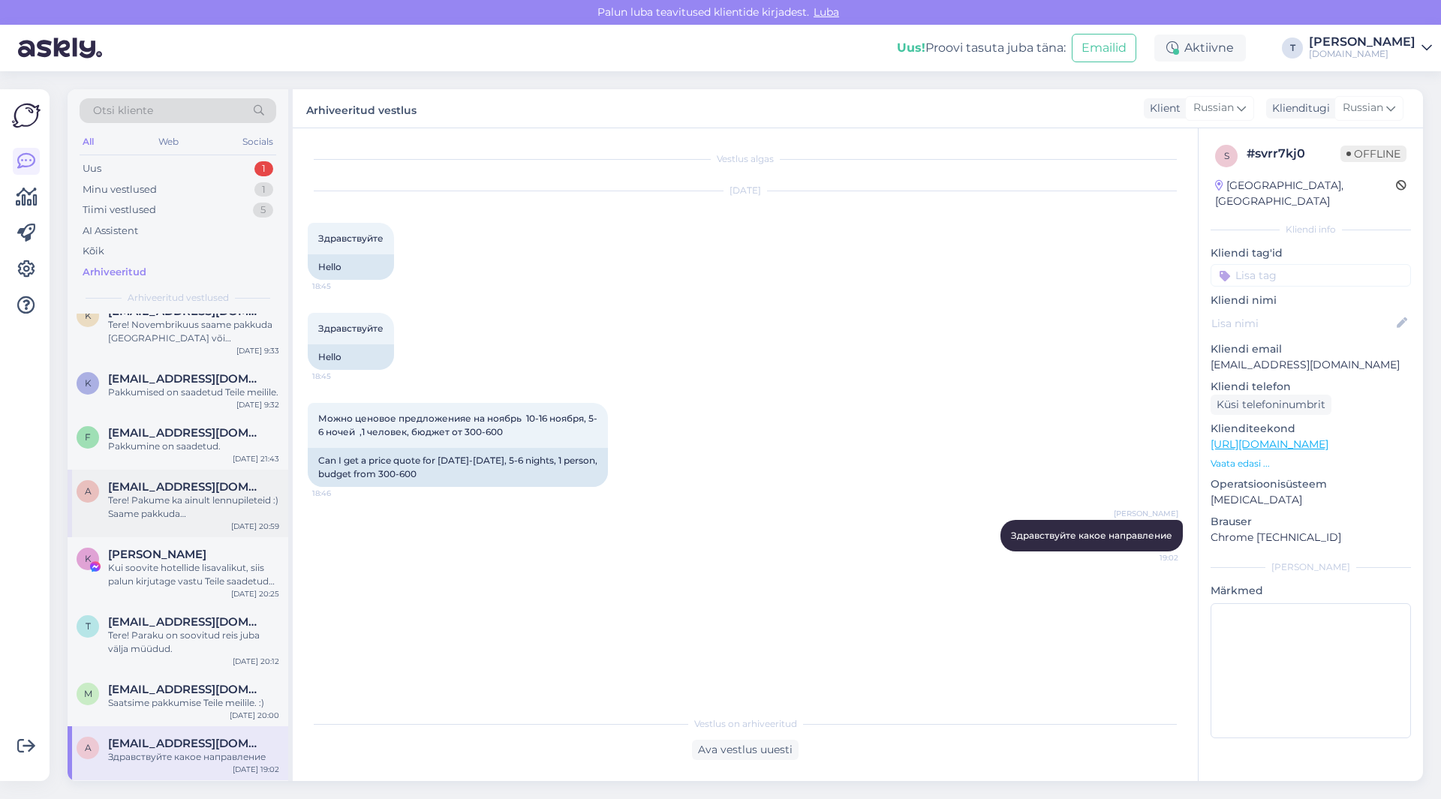
click at [161, 515] on div "Tere! Pakume ka ainult lennupileteid :) Saame pakkuda [GEOGRAPHIC_DATA] - [GEOG…" at bounding box center [193, 507] width 171 height 27
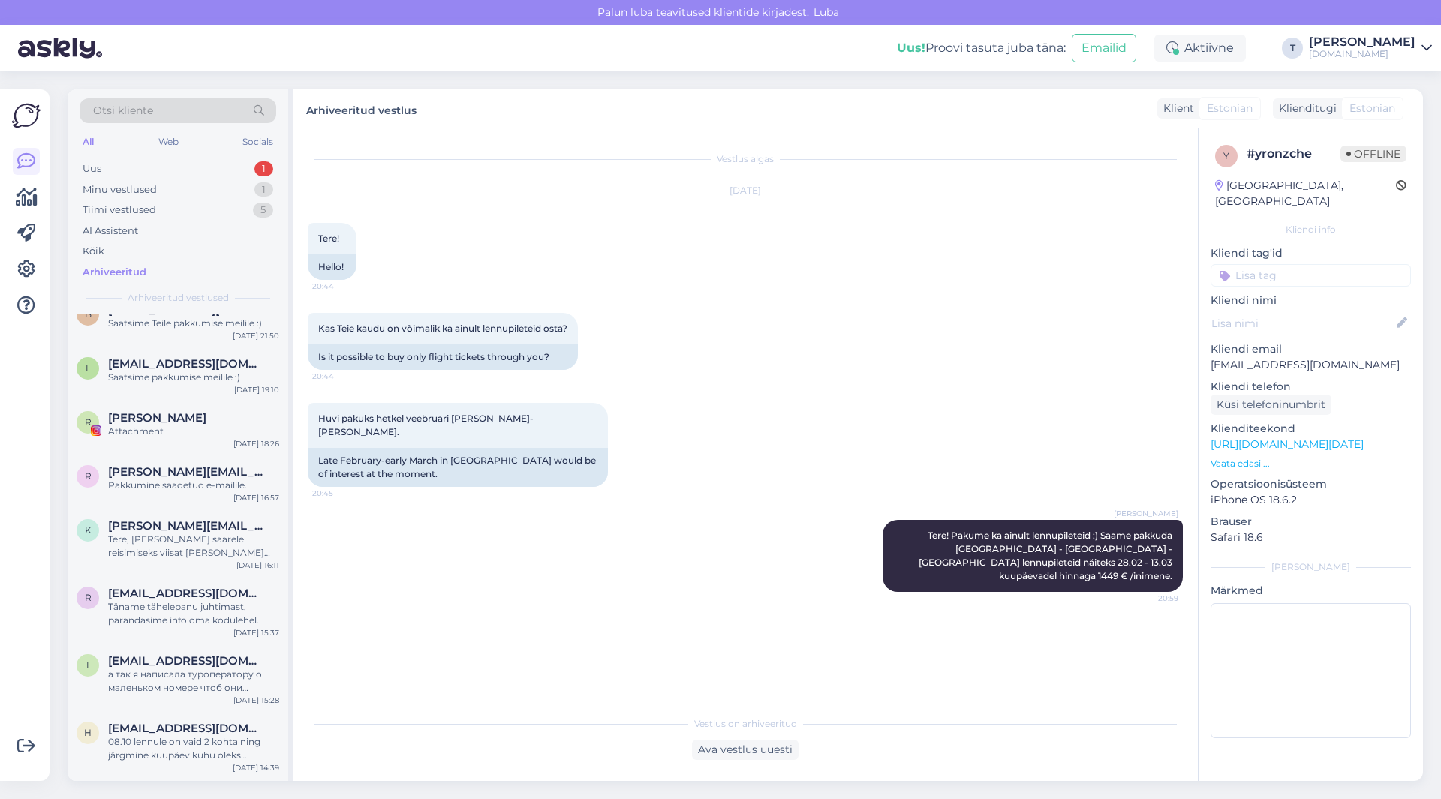
scroll to position [10956, 0]
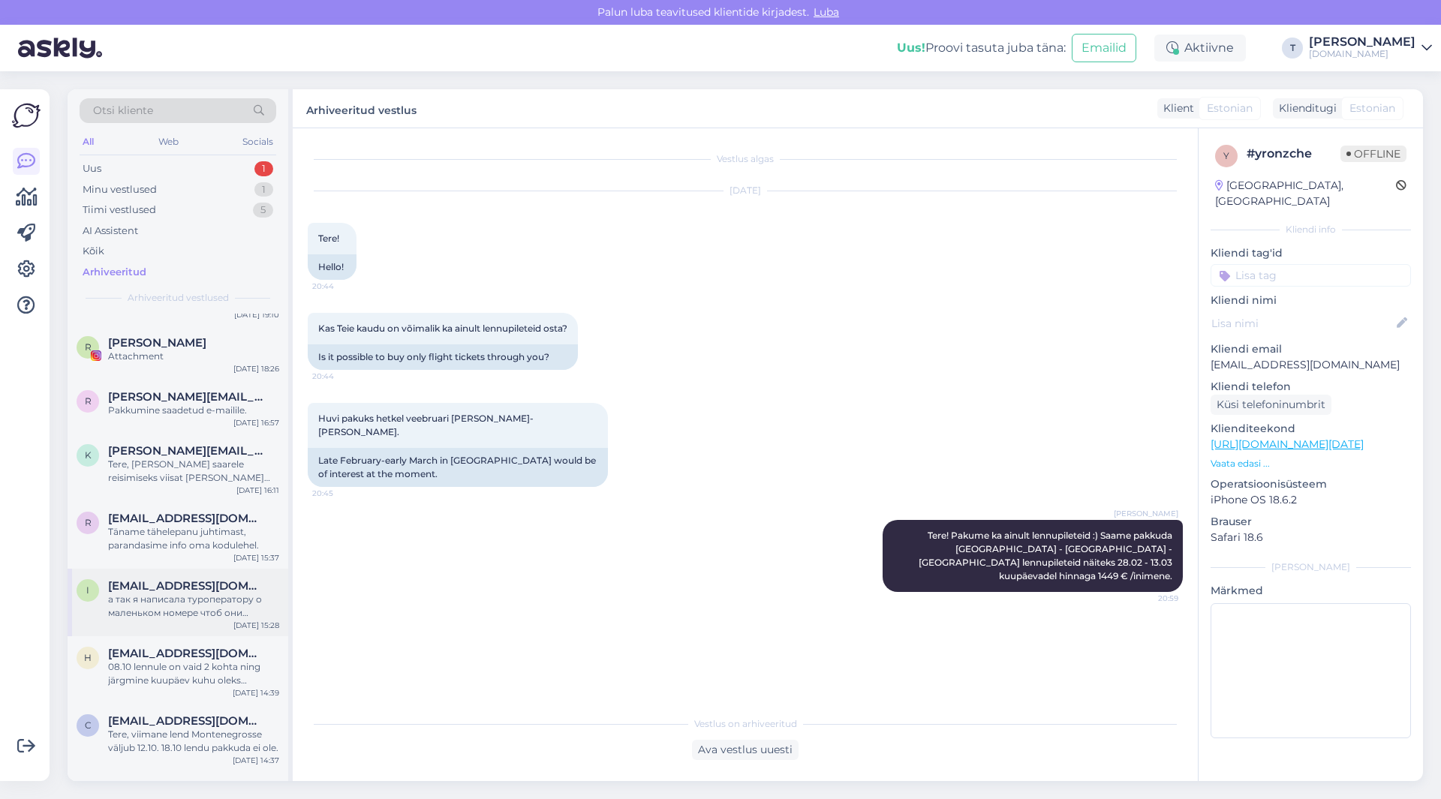
click at [178, 593] on span "[EMAIL_ADDRESS][DOMAIN_NAME]" at bounding box center [186, 586] width 156 height 14
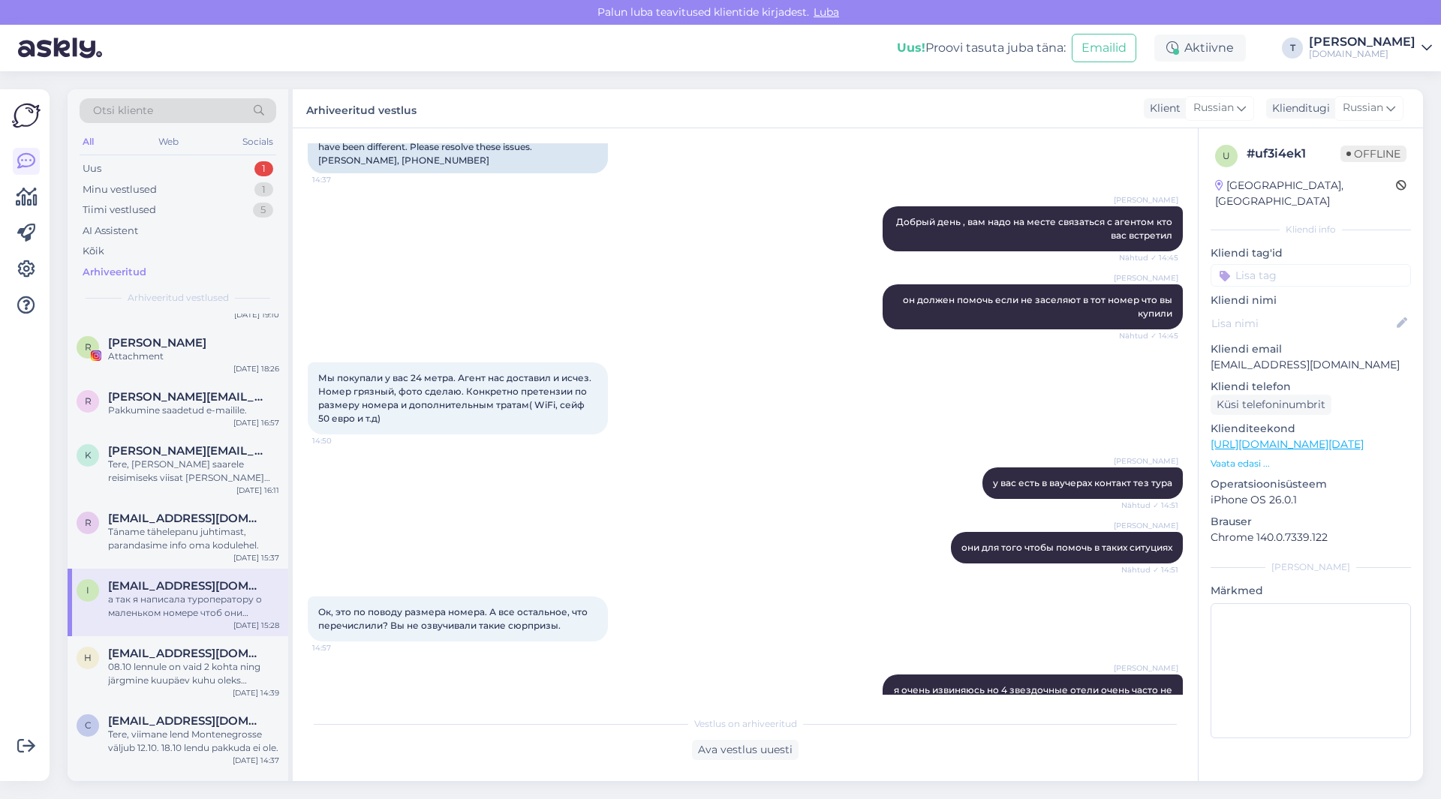
scroll to position [349, 0]
